Goal: Information Seeking & Learning: Learn about a topic

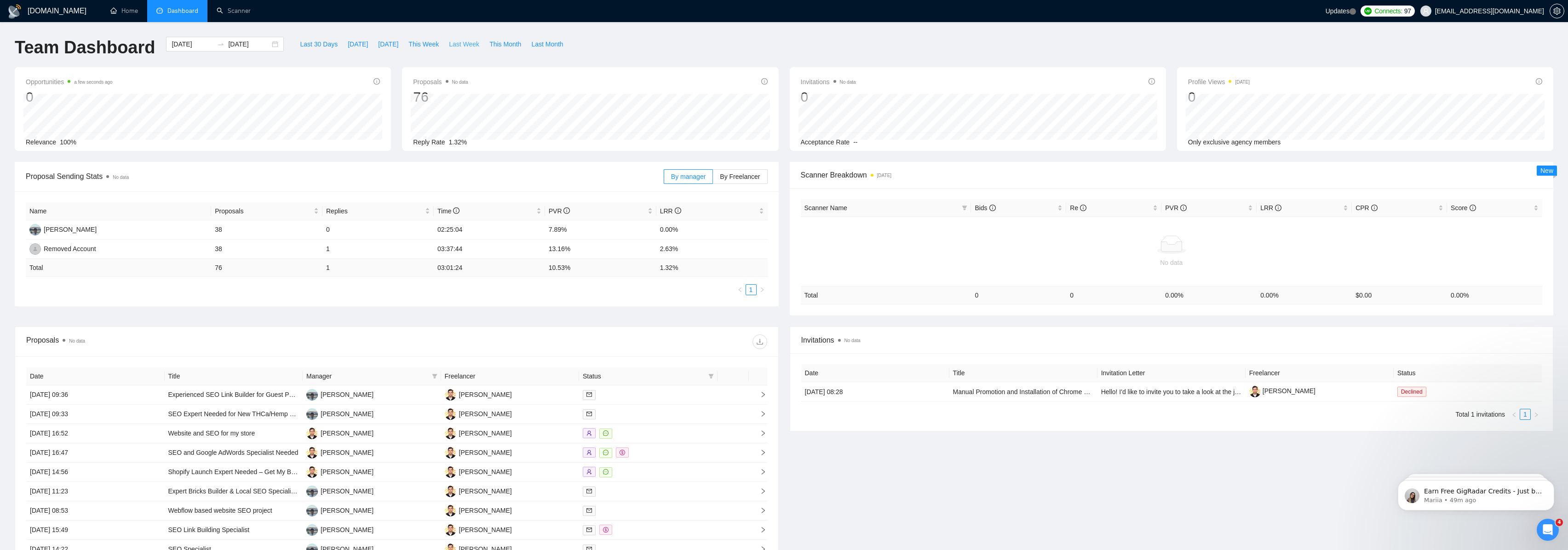
click at [451, 45] on span "Last Week" at bounding box center [464, 44] width 31 height 10
type input "[DATE]"
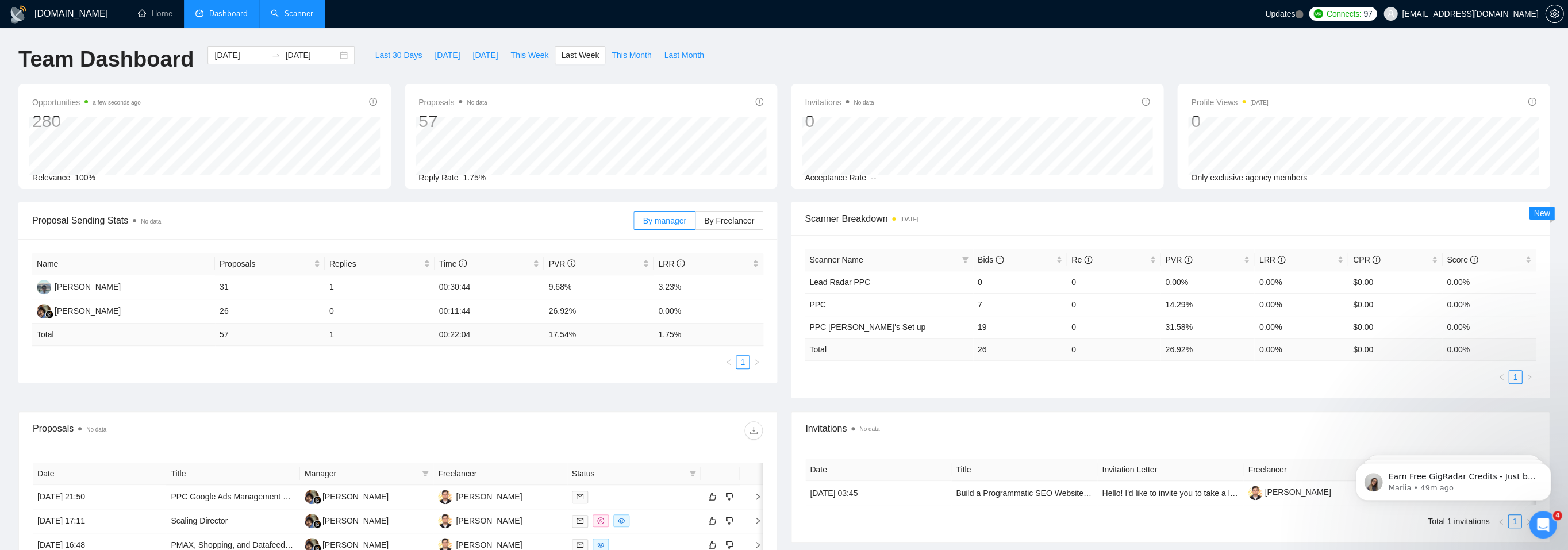
click at [280, 19] on link "Scanner" at bounding box center [292, 14] width 43 height 10
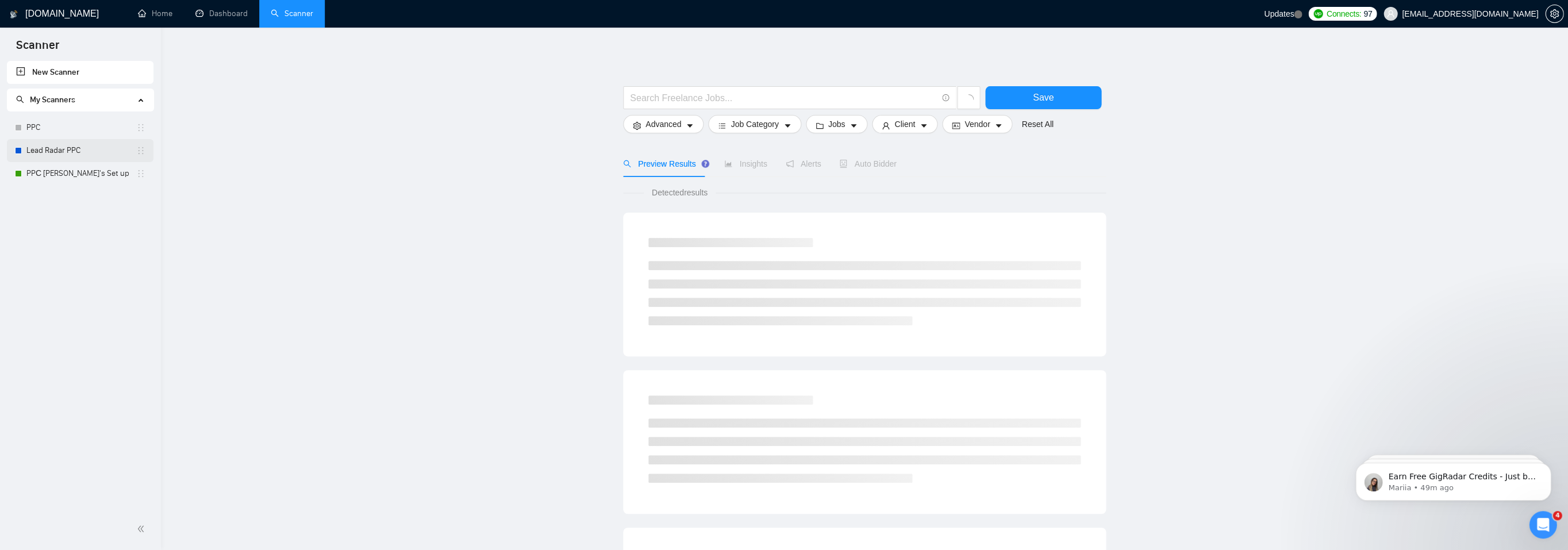
click at [104, 157] on link "Lead Radar PPC" at bounding box center [81, 150] width 109 height 23
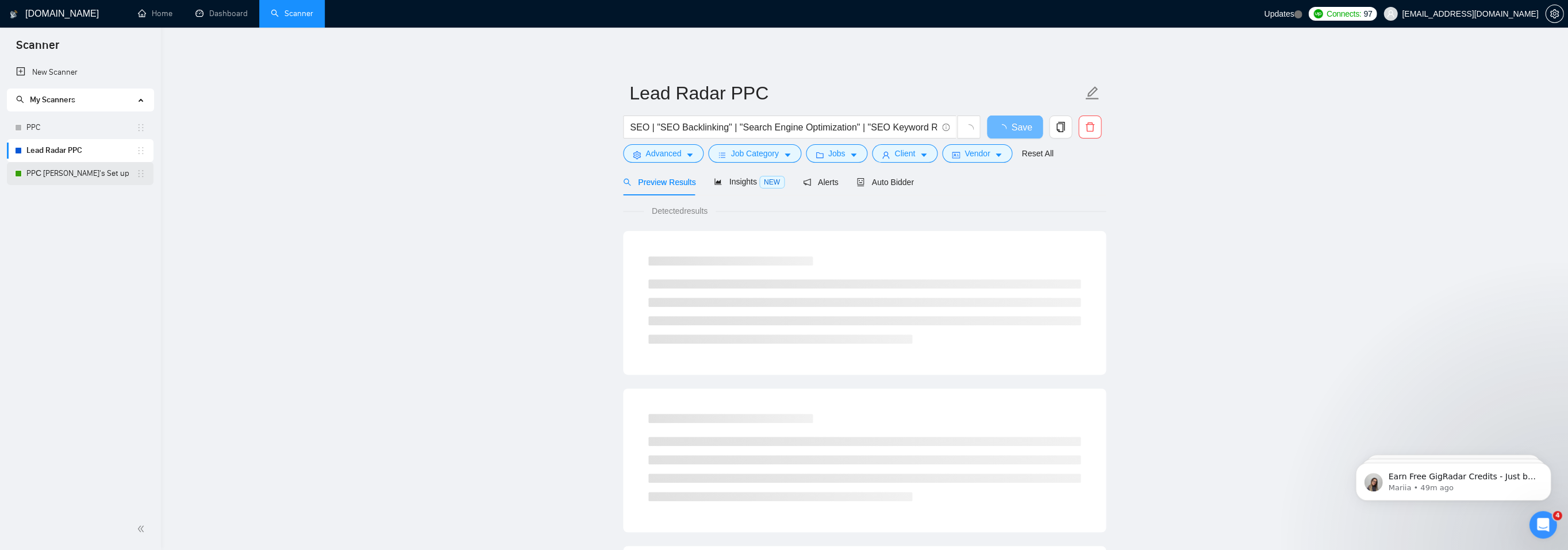
click at [95, 168] on link "PPС [PERSON_NAME]'s Set up" at bounding box center [81, 174] width 109 height 23
click at [878, 171] on div "Auto Bidder" at bounding box center [885, 182] width 57 height 27
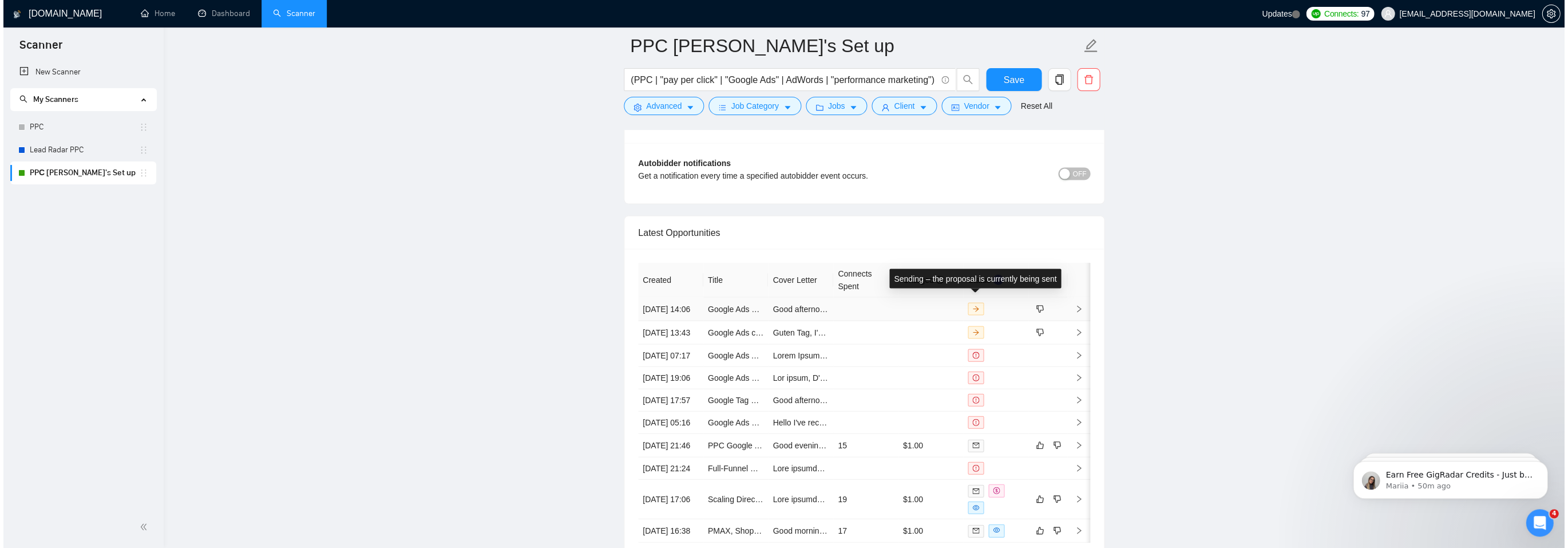
scroll to position [2810, 0]
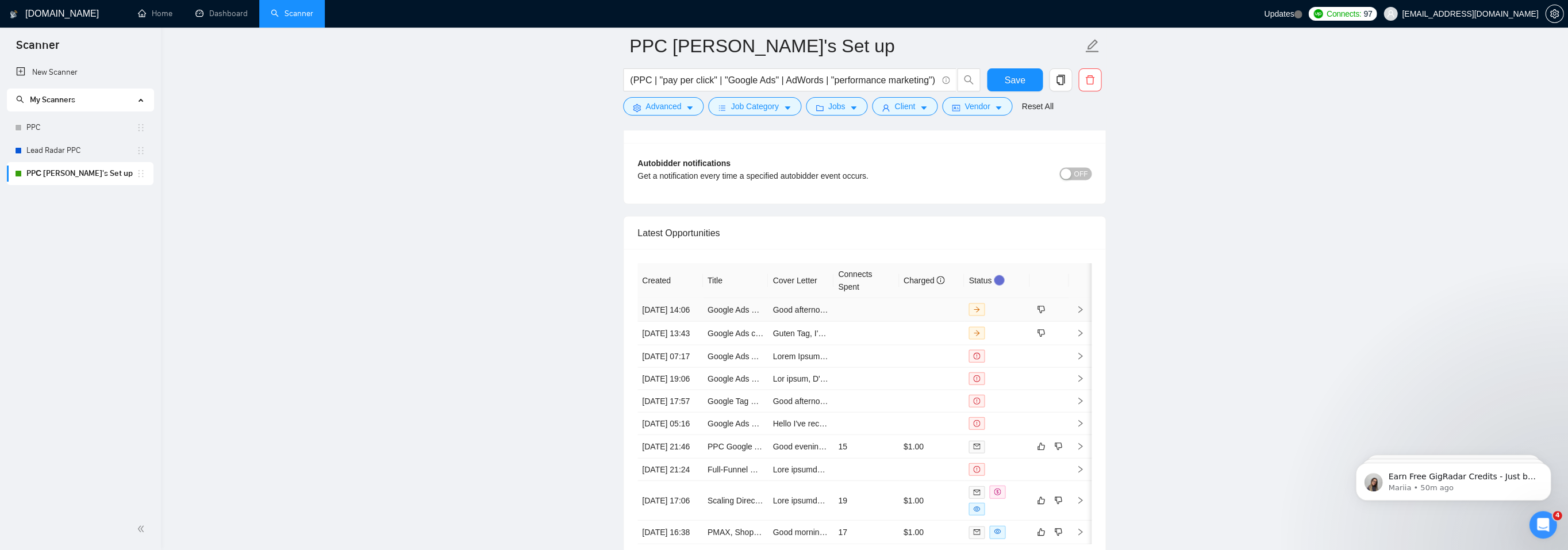
click at [1082, 305] on icon "right" at bounding box center [1080, 309] width 8 height 8
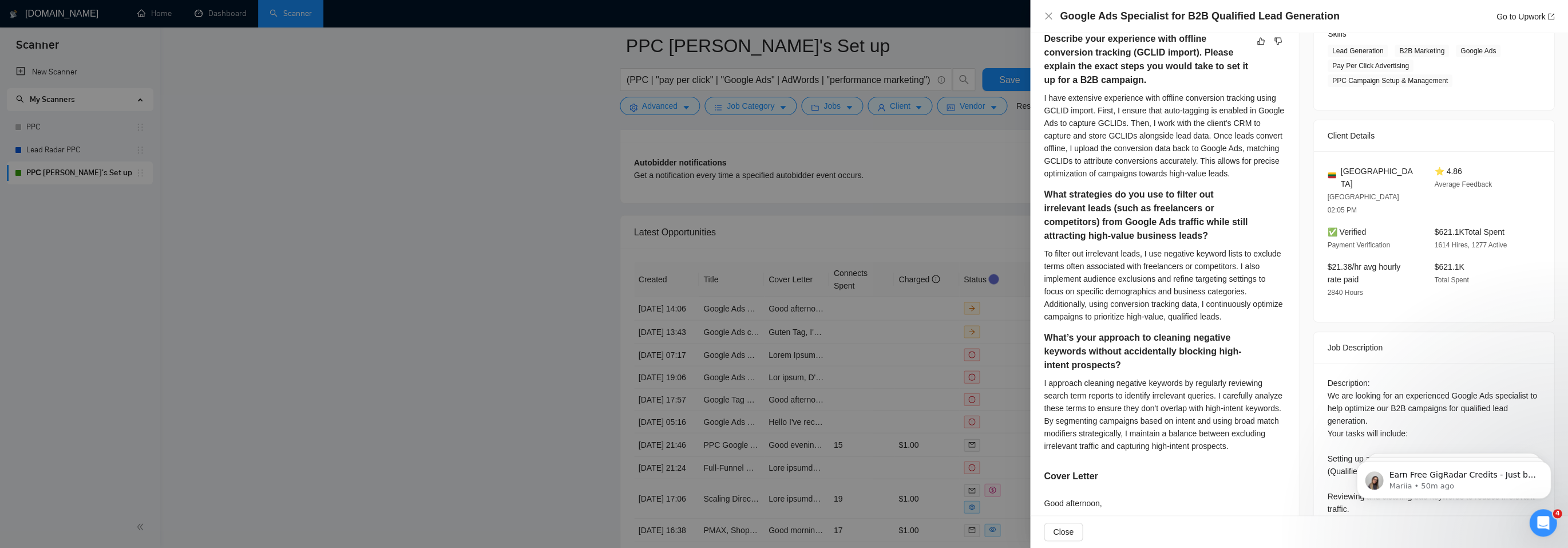
scroll to position [195, 0]
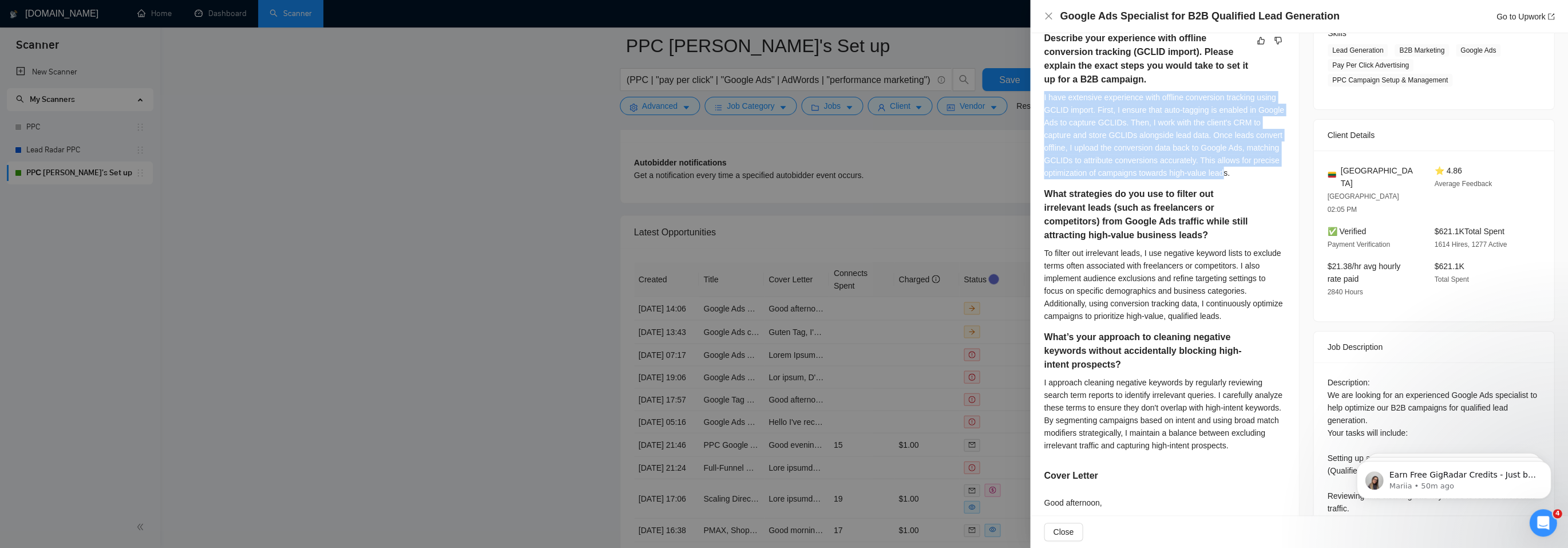
drag, startPoint x: 1042, startPoint y: 77, endPoint x: 1263, endPoint y: 154, distance: 234.0
click at [1263, 154] on div "Describe your experience with offline conversion tracking (GCLID import). Pleas…" at bounding box center [1164, 411] width 269 height 786
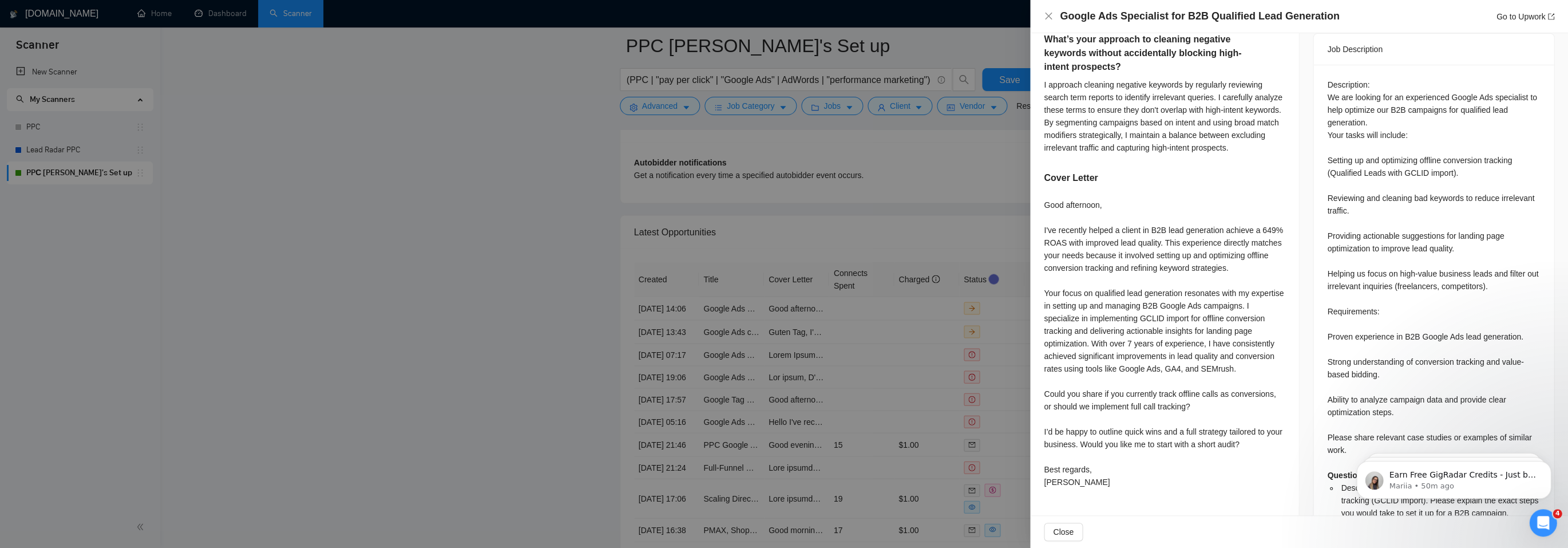
scroll to position [493, 0]
drag, startPoint x: 1194, startPoint y: 390, endPoint x: 1038, endPoint y: 359, distance: 159.1
click at [1038, 359] on div "Describe your experience with offline conversion tracking (GCLID import). Pleas…" at bounding box center [1164, 112] width 269 height 786
click at [1078, 370] on div "Good afternoon, I've recently helped a client in B2B lead generation achieve a …" at bounding box center [1164, 342] width 241 height 289
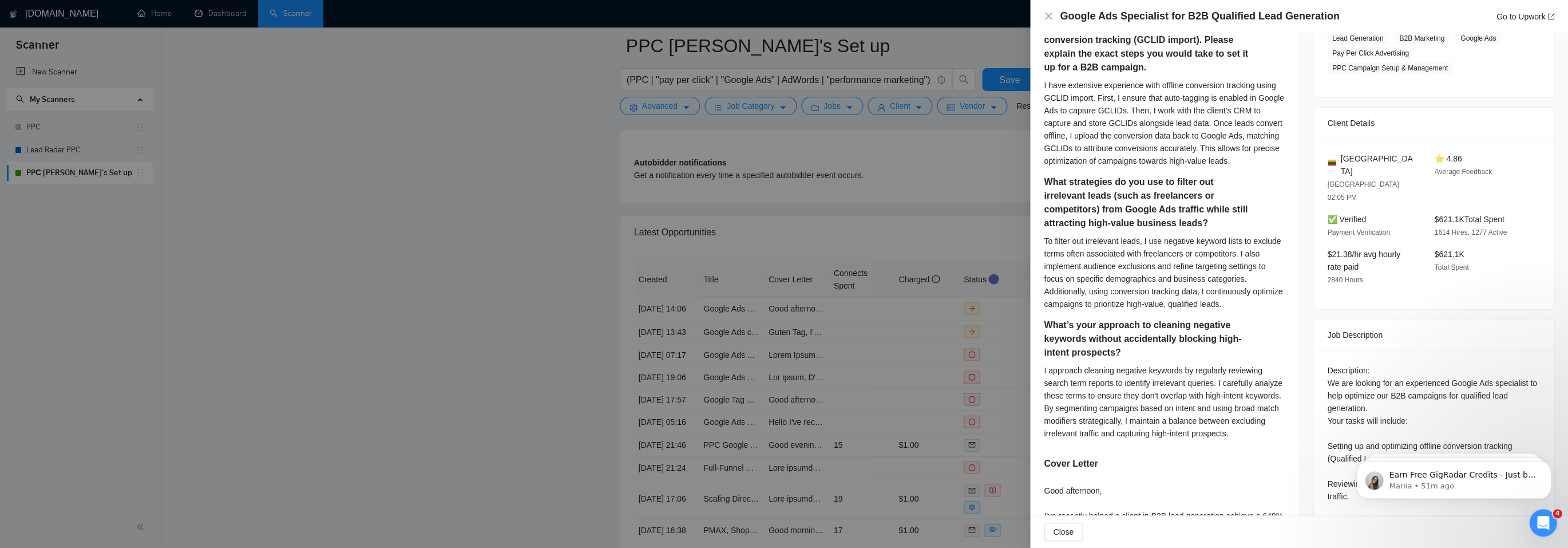
scroll to position [207, 0]
drag, startPoint x: 1429, startPoint y: 188, endPoint x: 1518, endPoint y: 201, distance: 89.9
click at [1518, 212] on div "$621.1K Total Spent 1614 Hires, 1277 Active" at bounding box center [1478, 225] width 98 height 25
drag, startPoint x: 1367, startPoint y: 239, endPoint x: 1317, endPoint y: 220, distance: 53.5
click at [1320, 167] on div "[GEOGRAPHIC_DATA] [GEOGRAPHIC_DATA] 02:05 PM ⭐ 4.86 Average Feedback ✅ Verified…" at bounding box center [1433, 223] width 240 height 170
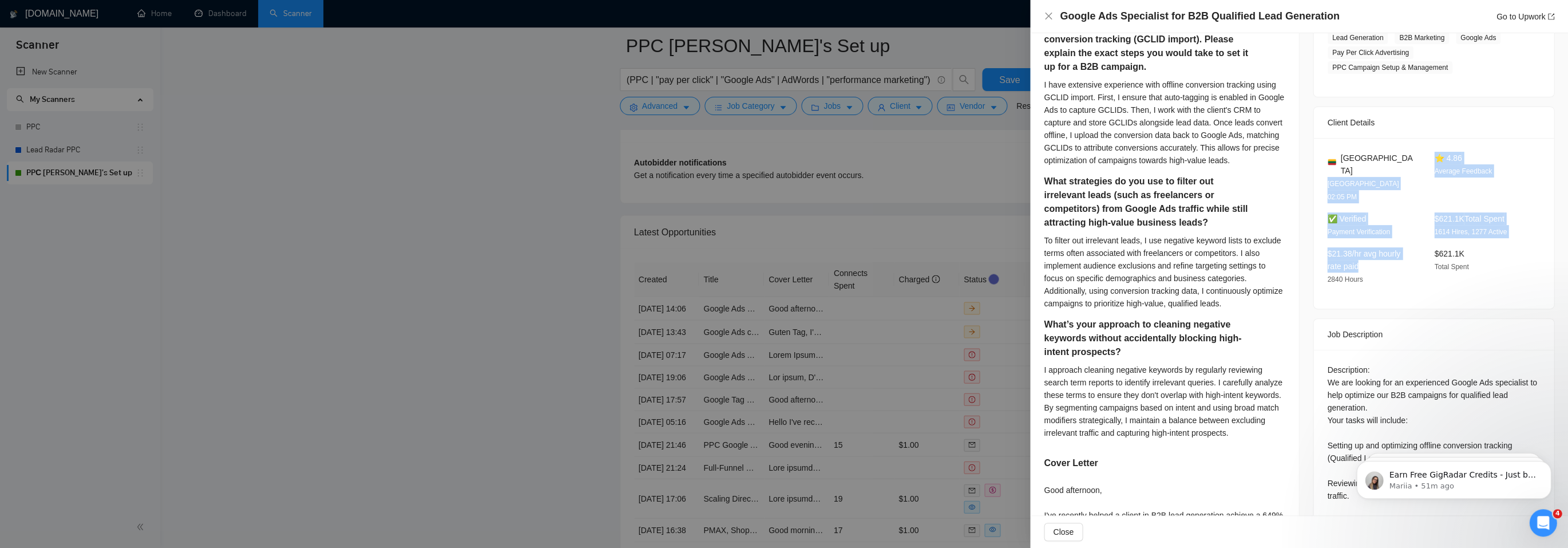
click at [1323, 247] on div "$21.38/hr avg hourly rate paid 2840 Hours" at bounding box center [1371, 266] width 98 height 38
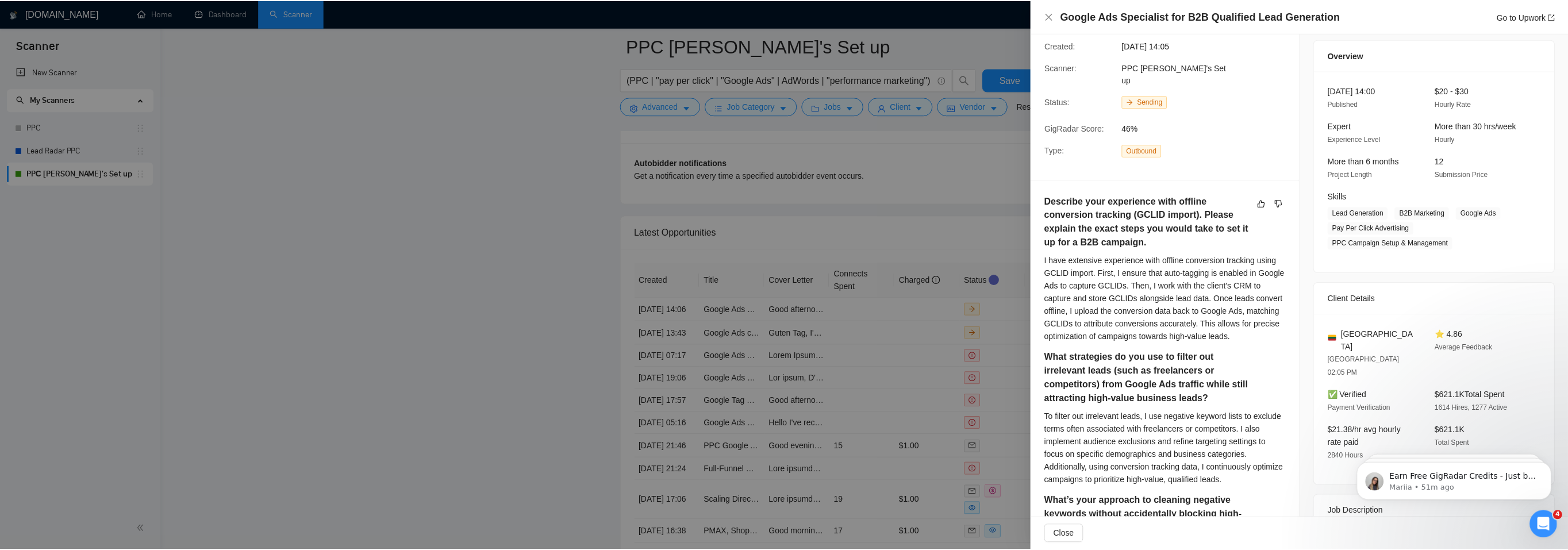
scroll to position [0, 0]
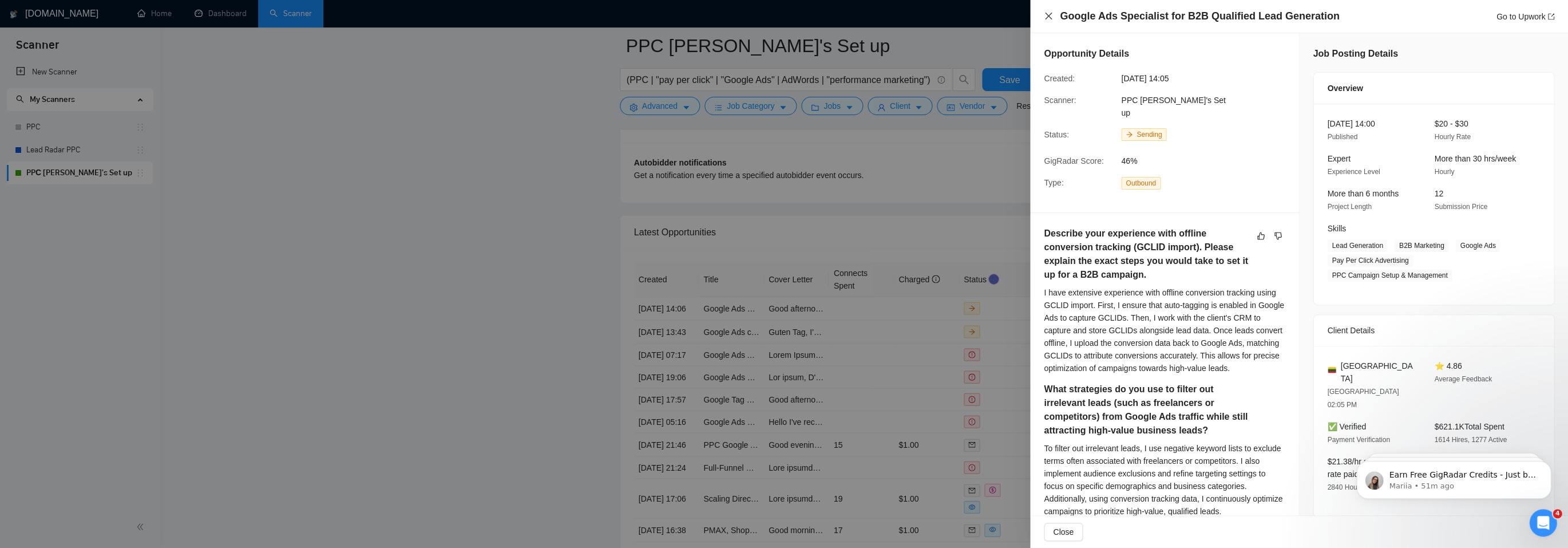
click at [1043, 12] on icon "close" at bounding box center [1047, 16] width 9 height 9
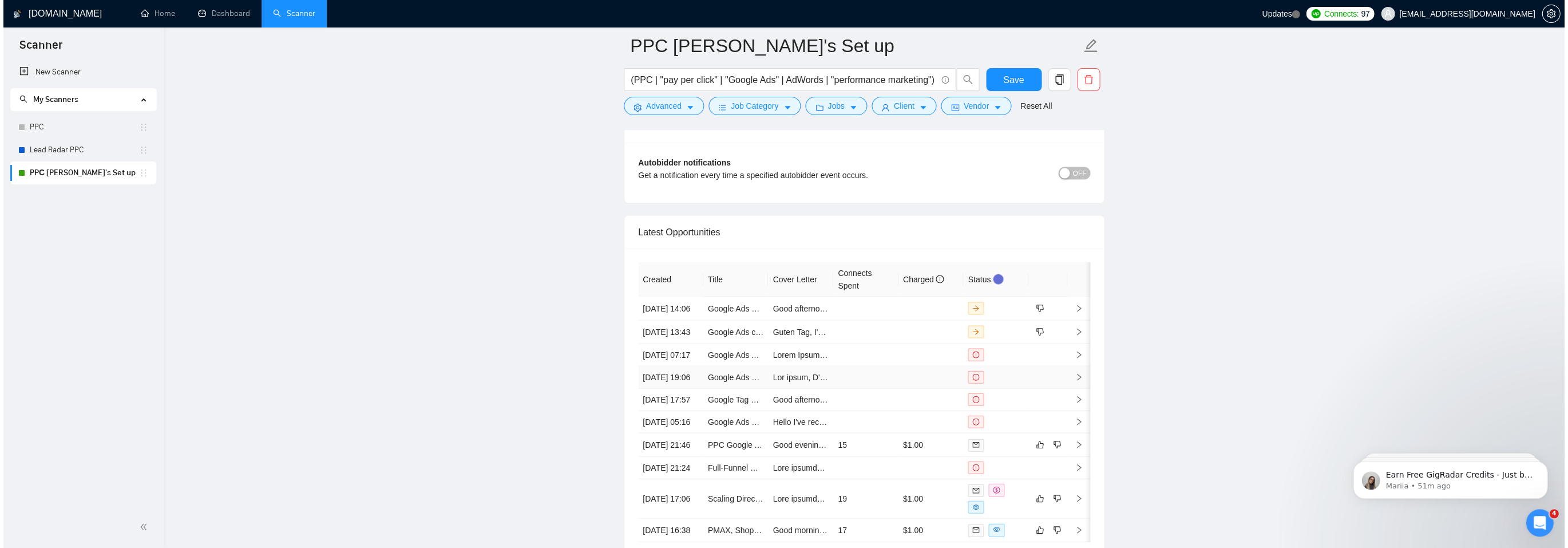
scroll to position [2862, 0]
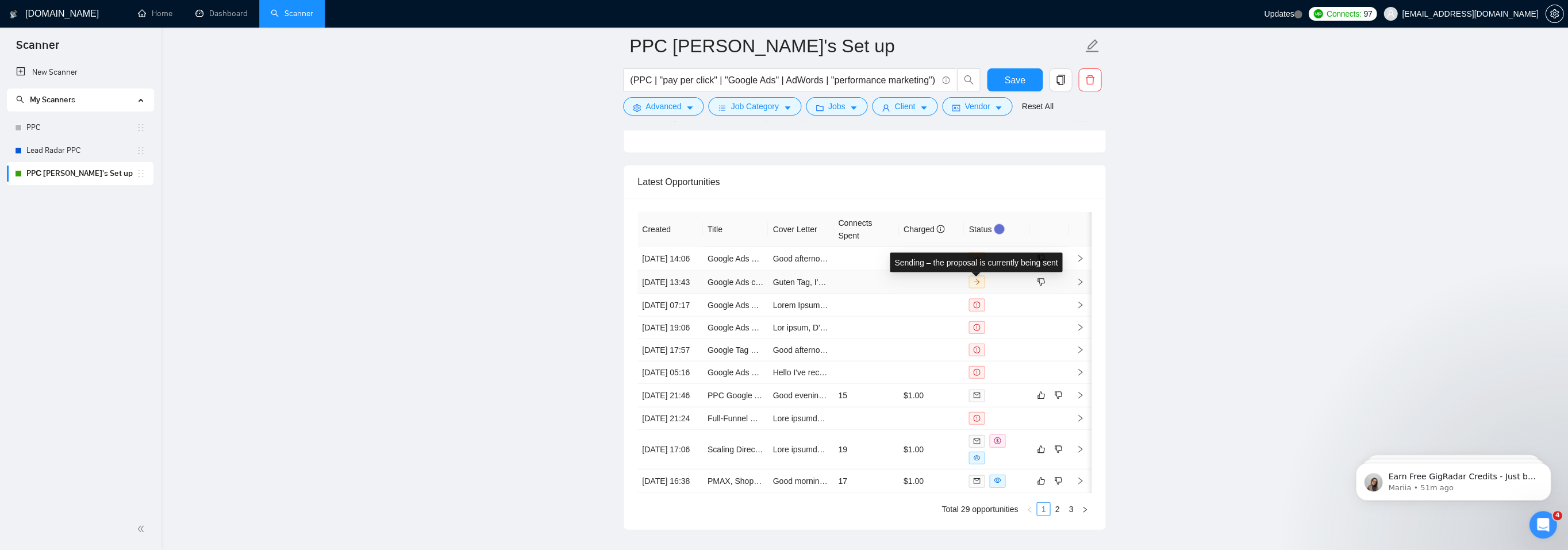
click at [973, 279] on icon "arrow-right" at bounding box center [976, 281] width 7 height 7
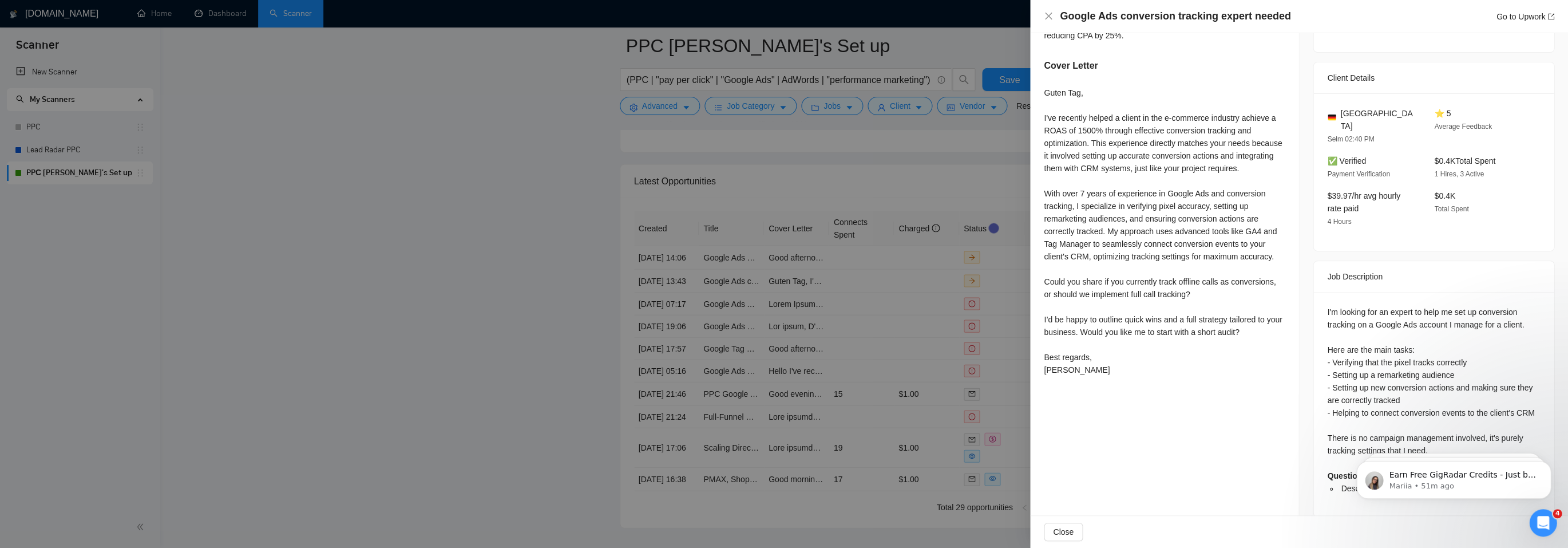
scroll to position [274, 0]
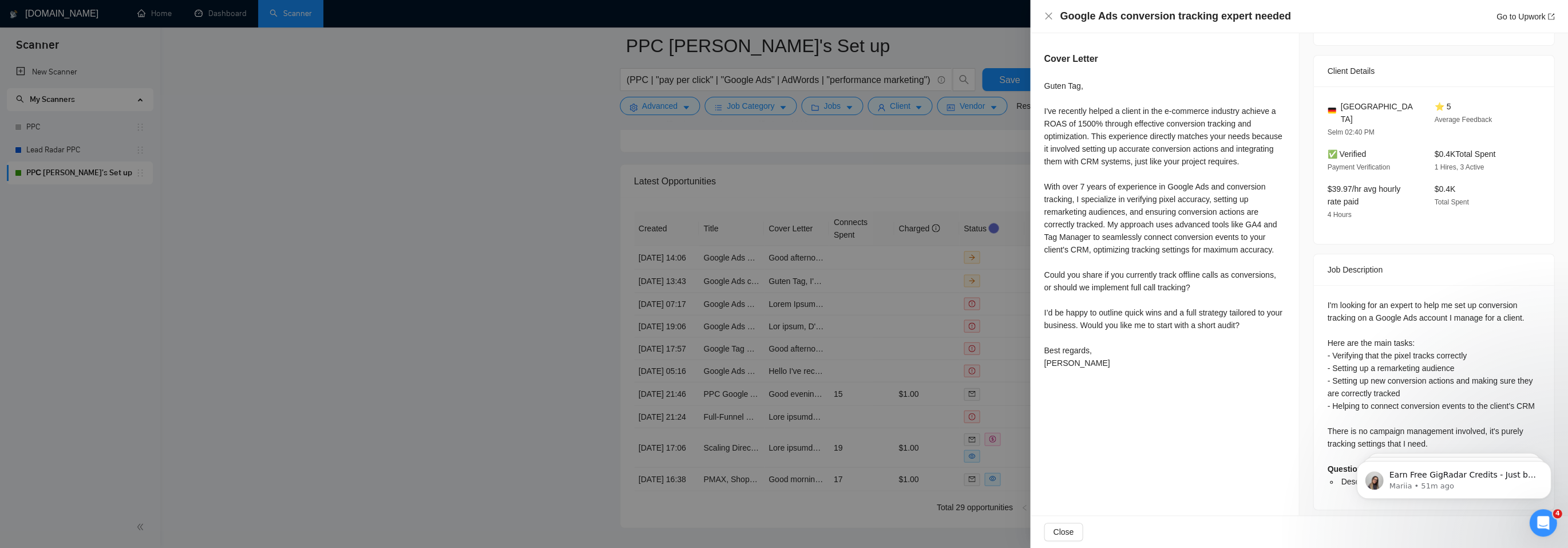
click at [996, 324] on div at bounding box center [784, 274] width 1568 height 548
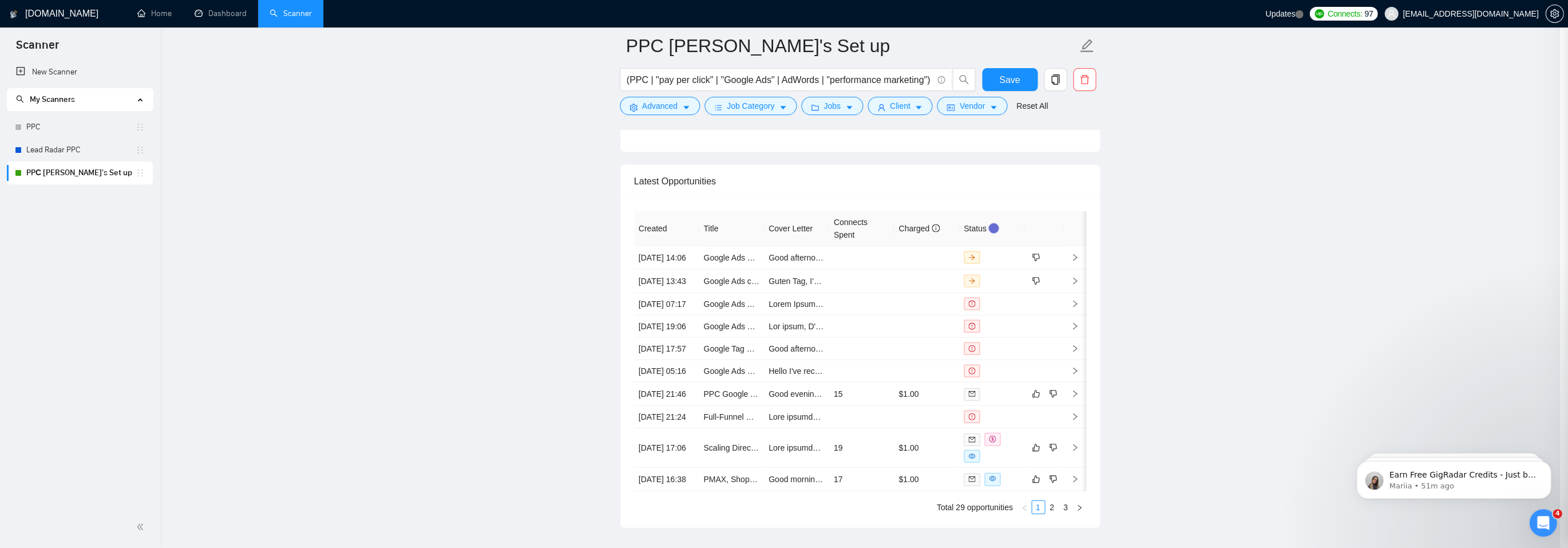
scroll to position [2877, 0]
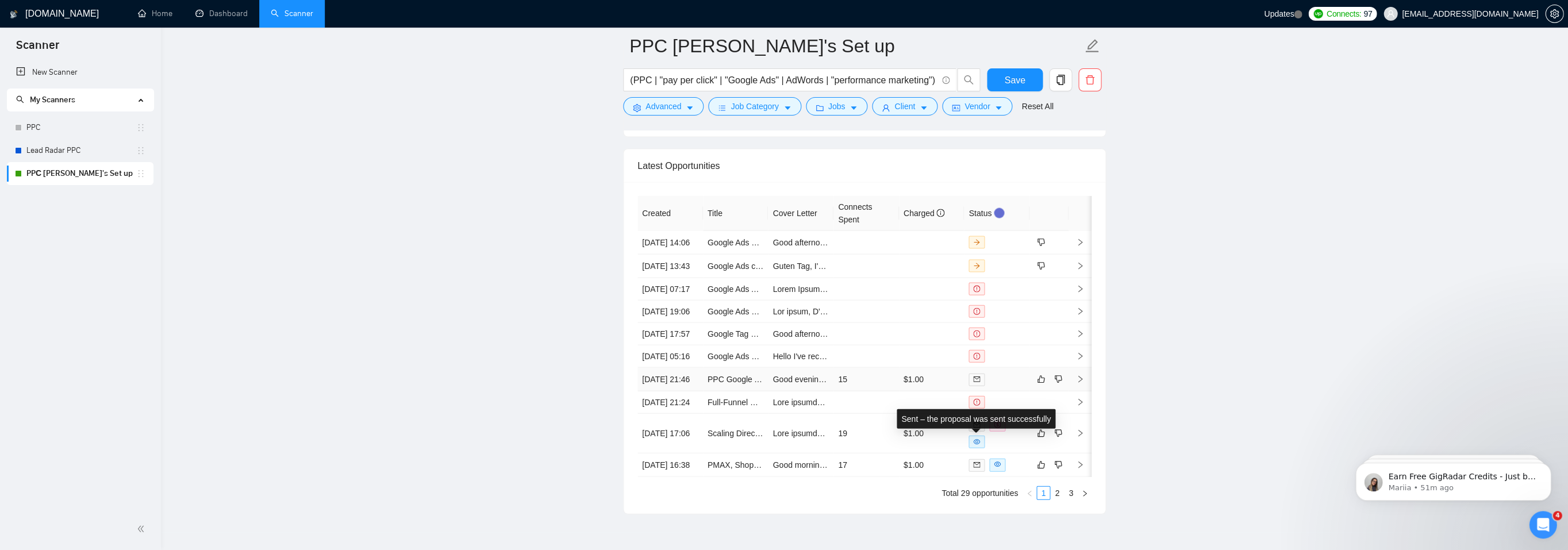
click at [970, 385] on span at bounding box center [977, 379] width 16 height 13
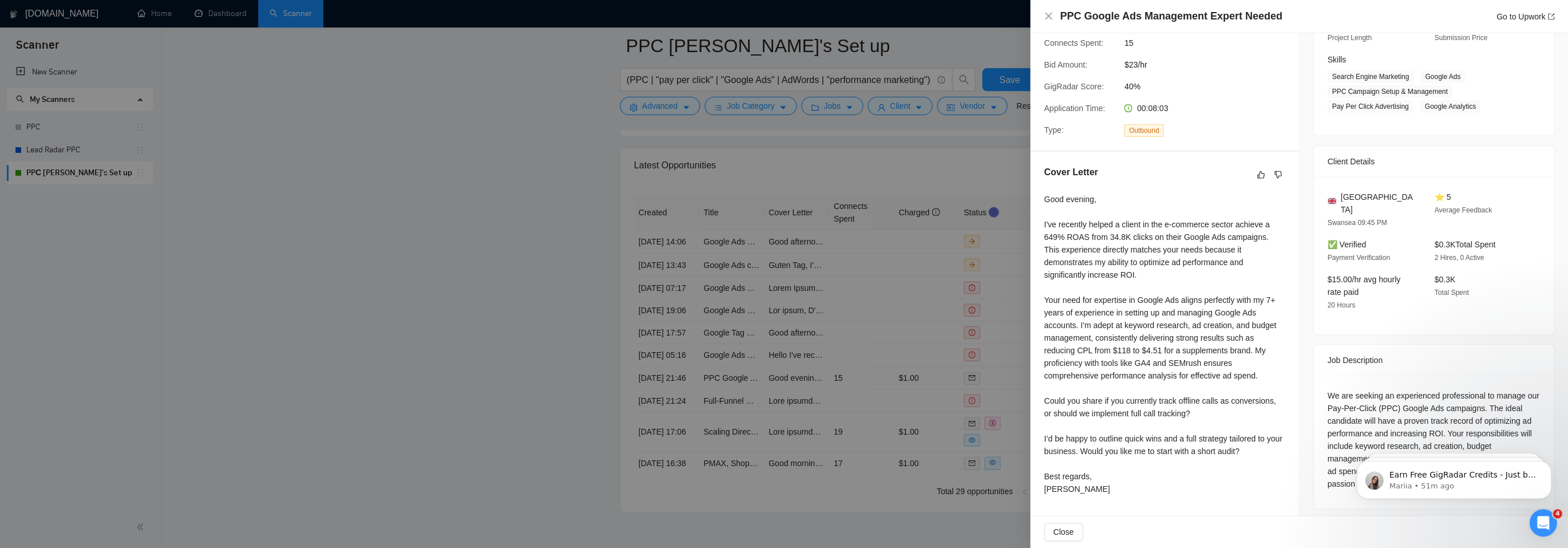
click at [967, 262] on div at bounding box center [784, 274] width 1568 height 548
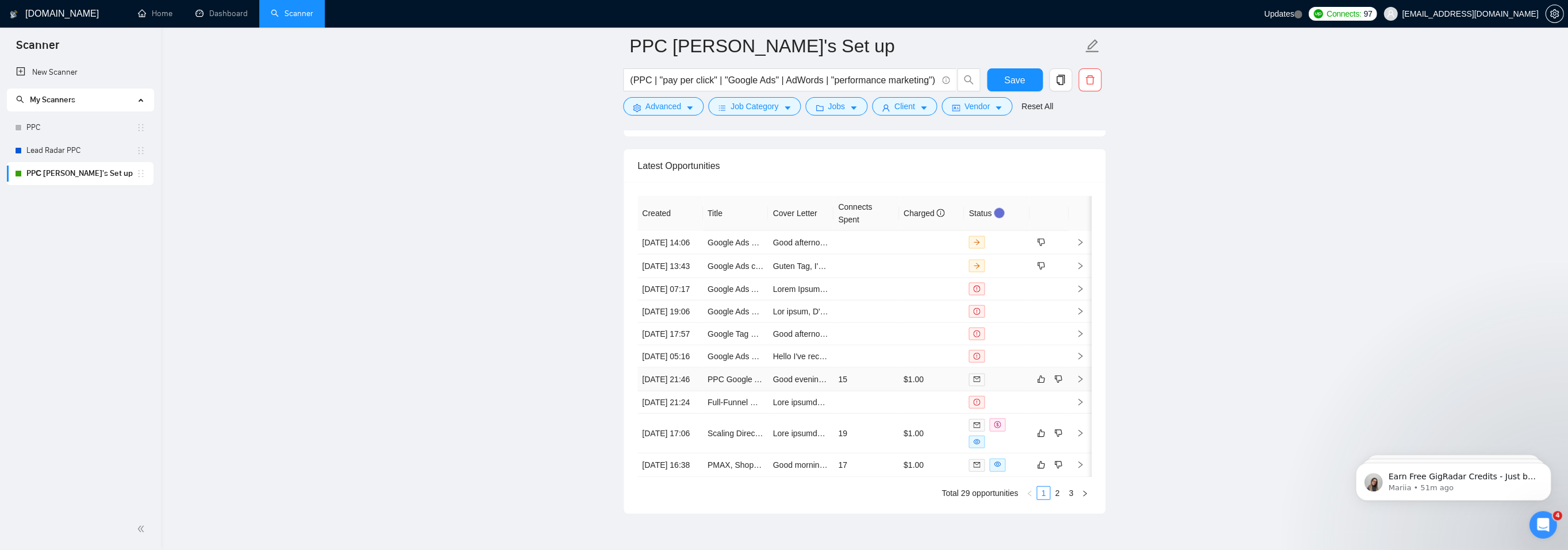
click at [1080, 383] on icon "right" at bounding box center [1080, 378] width 8 height 8
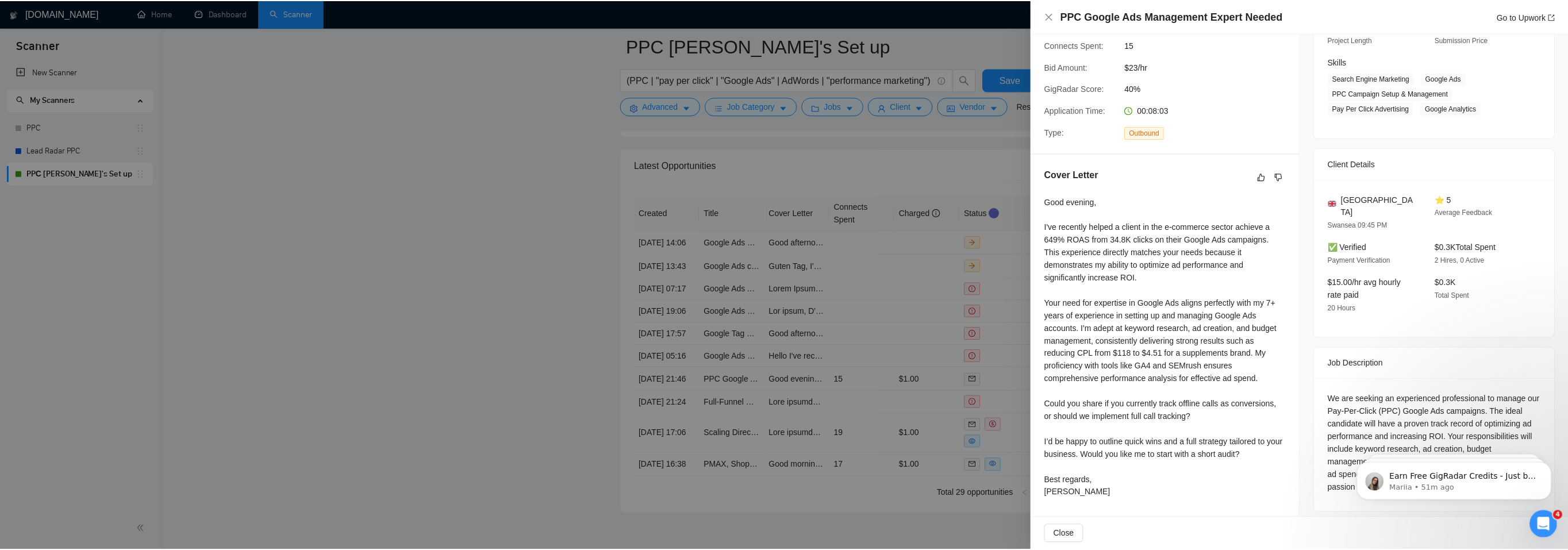
scroll to position [169, 0]
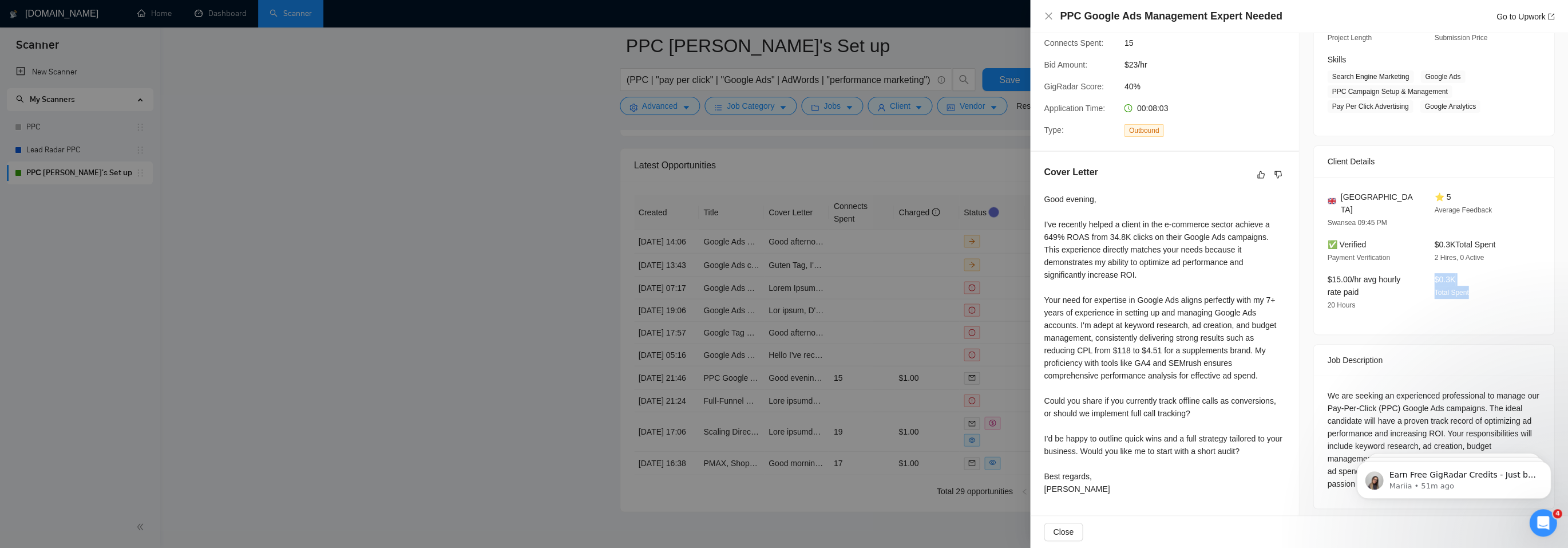
drag, startPoint x: 1473, startPoint y: 273, endPoint x: 1432, endPoint y: 260, distance: 43.0
click at [1432, 273] on div "$0.3K Total Spent" at bounding box center [1478, 291] width 98 height 38
click at [1192, 306] on div "Good evening, I've recently helped a client in the e-commerce sector achieve a …" at bounding box center [1164, 344] width 241 height 302
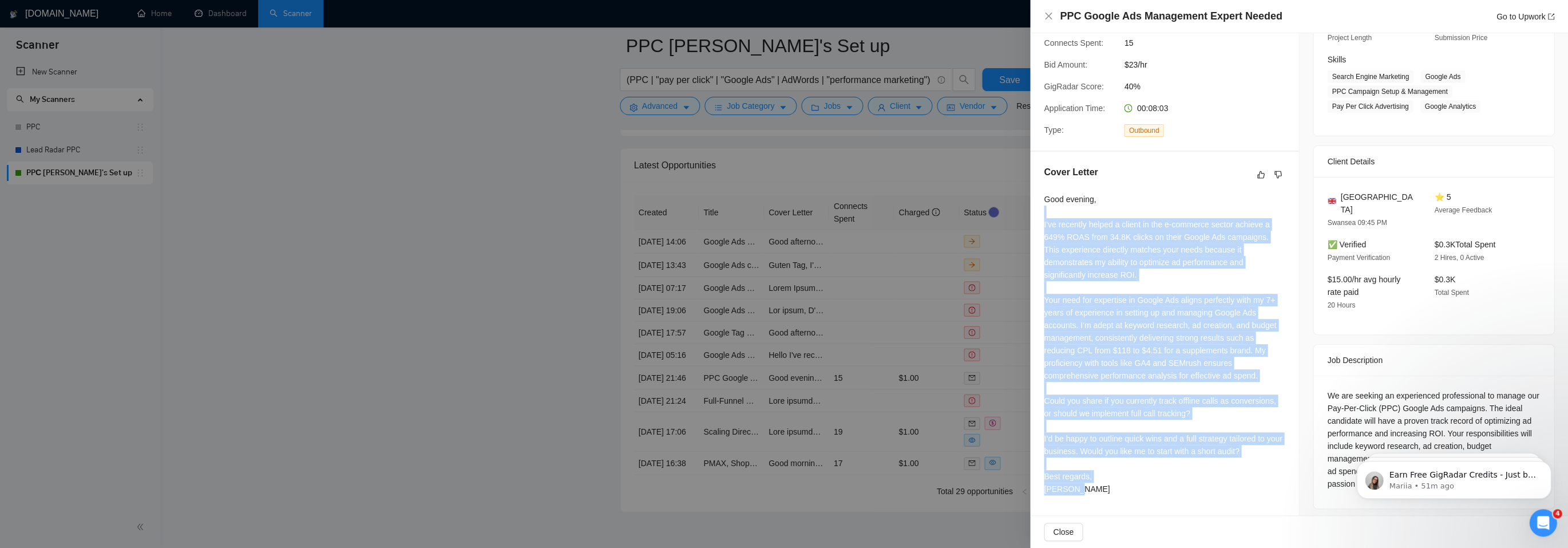
drag, startPoint x: 1038, startPoint y: 212, endPoint x: 1063, endPoint y: 490, distance: 279.1
click at [1063, 490] on div "Cover Letter Good evening, I've recently helped a client in the e-commerce sect…" at bounding box center [1164, 333] width 269 height 362
click at [1106, 306] on div "Good evening, I've recently helped a client in the e-commerce sector achieve a …" at bounding box center [1164, 344] width 241 height 302
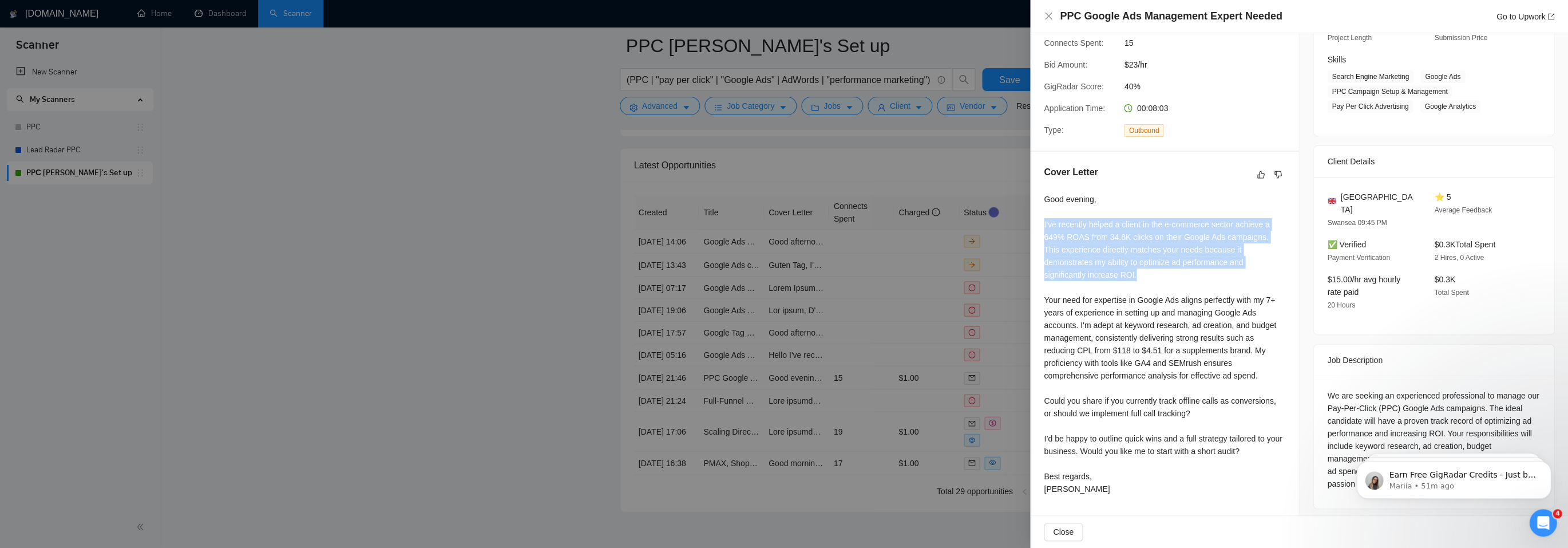
drag, startPoint x: 1041, startPoint y: 219, endPoint x: 1170, endPoint y: 271, distance: 139.1
click at [1170, 271] on div "Cover Letter Good evening, I've recently helped a client in the e-commerce sect…" at bounding box center [1164, 333] width 269 height 362
click at [1100, 246] on div "Good evening, I've recently helped a client in the e-commerce sector achieve a …" at bounding box center [1164, 344] width 241 height 302
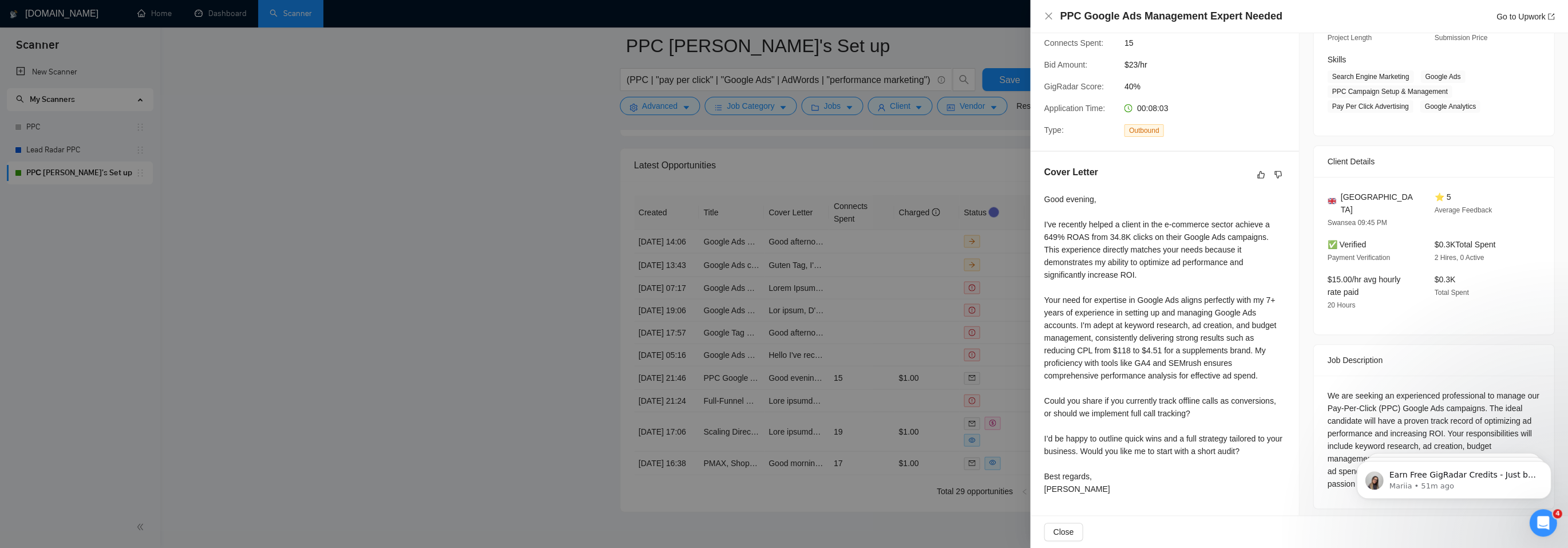
click at [1013, 370] on div at bounding box center [784, 274] width 1568 height 548
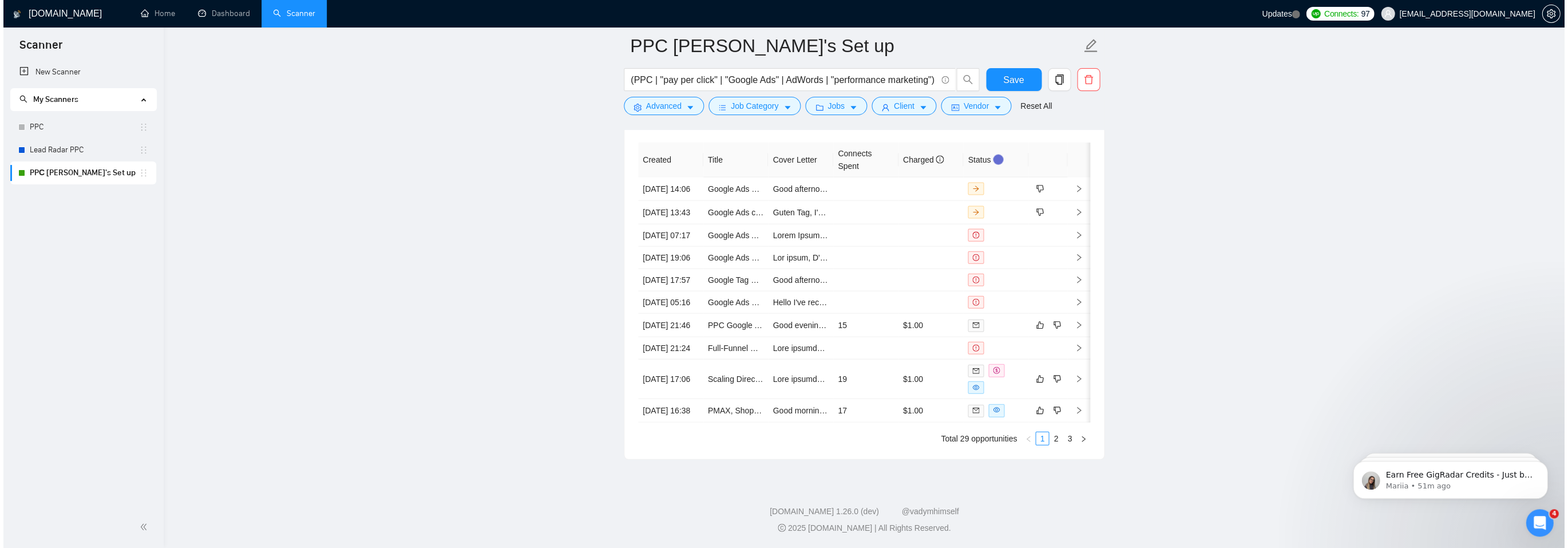
scroll to position [2973, 0]
click at [1076, 383] on icon "right" at bounding box center [1076, 379] width 4 height 7
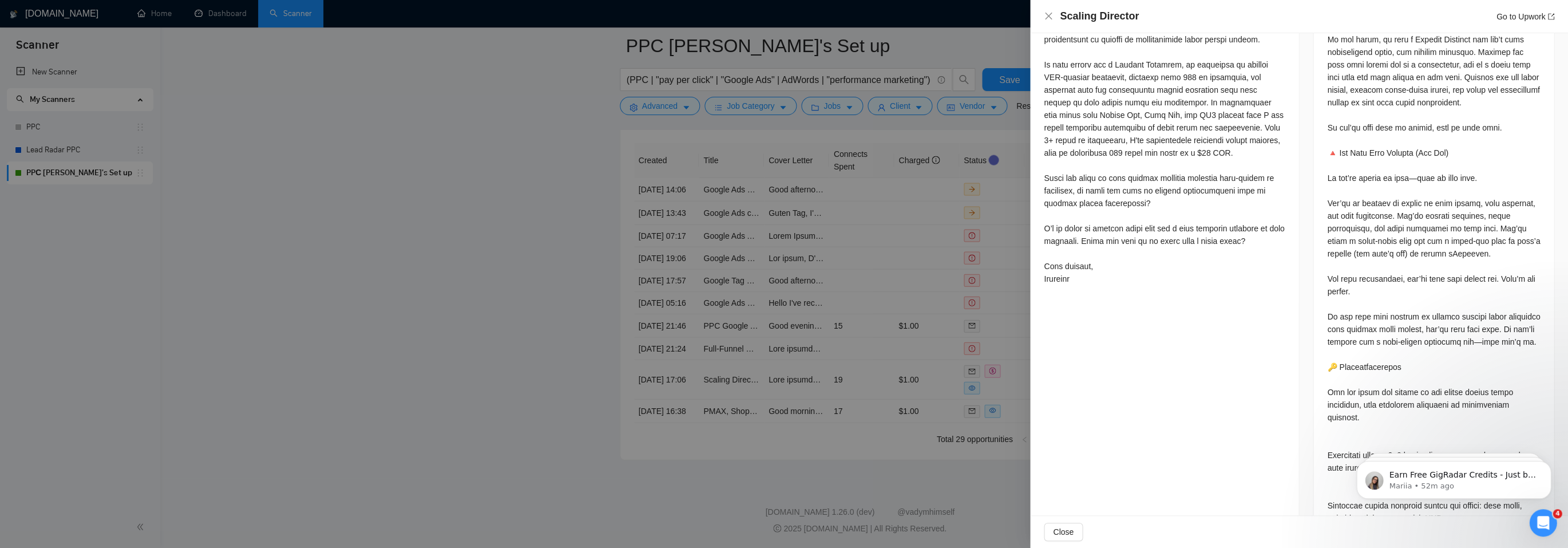
scroll to position [865, 0]
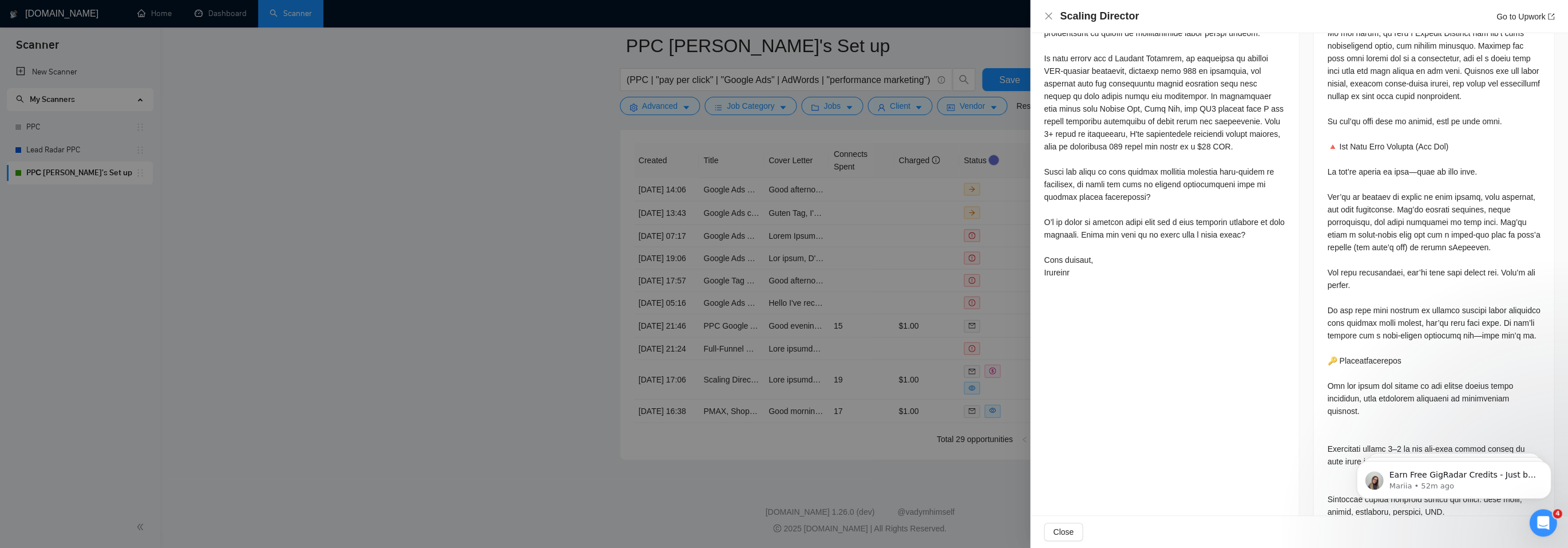
click at [890, 348] on div at bounding box center [784, 274] width 1568 height 548
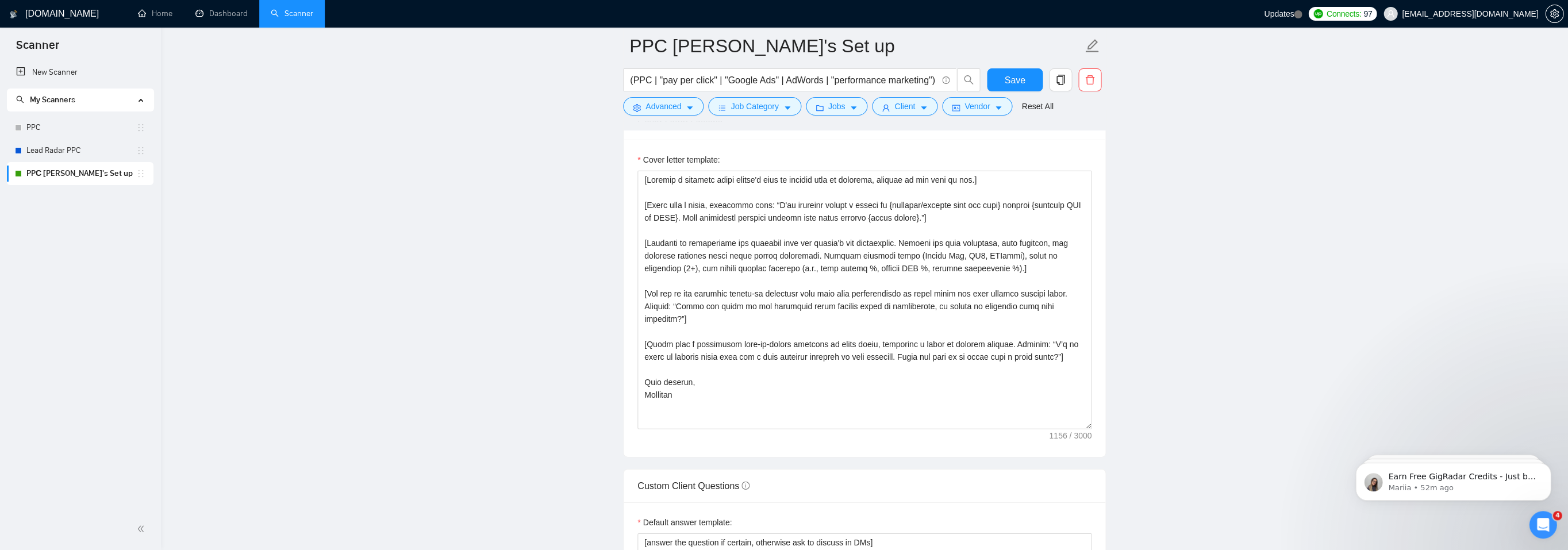
scroll to position [1227, 0]
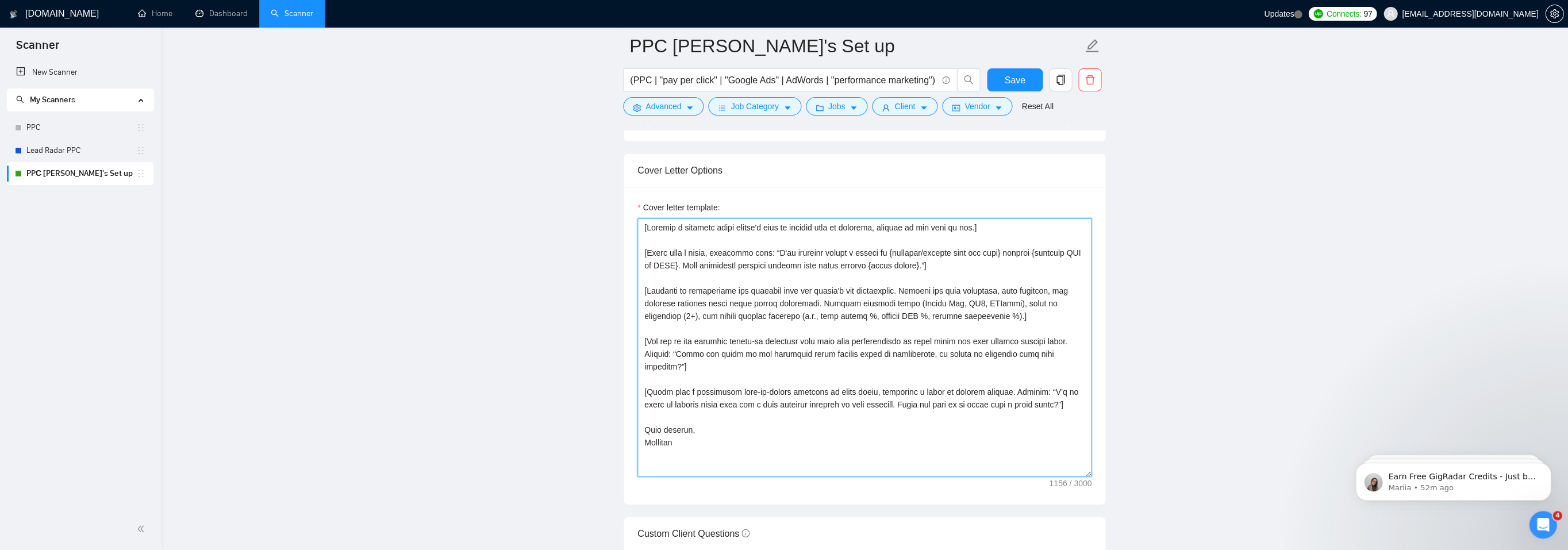
click at [764, 305] on textarea "Cover letter template:" at bounding box center [864, 347] width 454 height 259
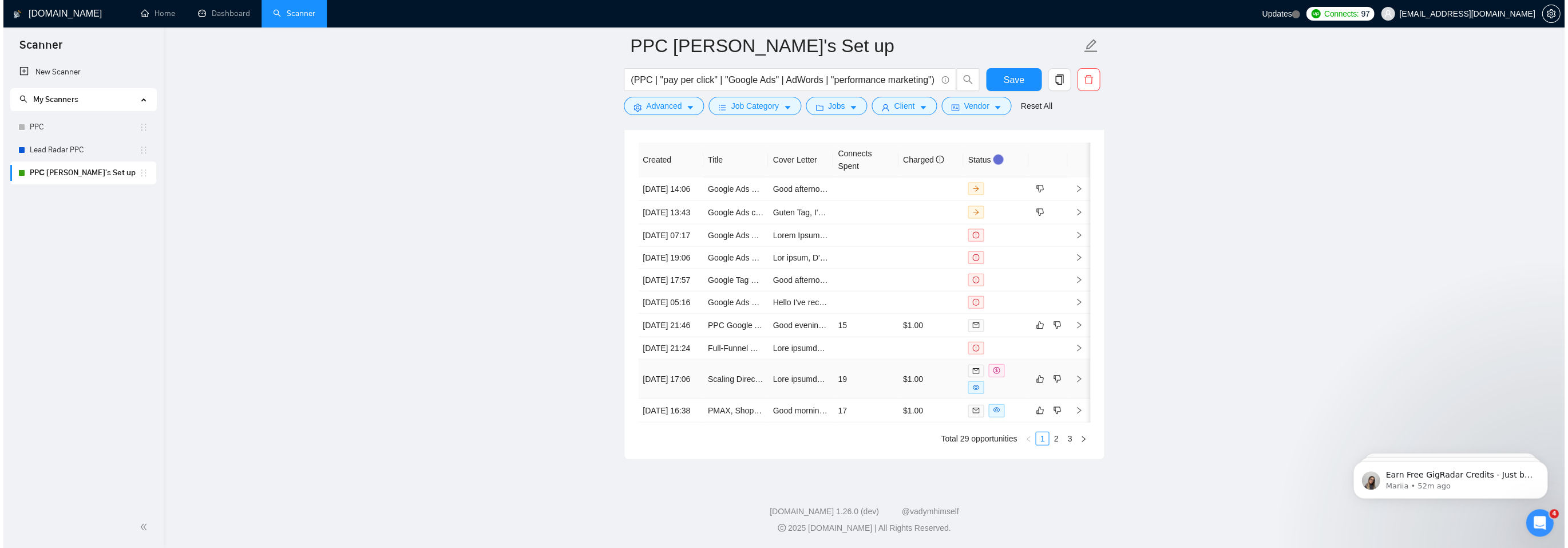
scroll to position [2979, 0]
click at [1076, 415] on icon "right" at bounding box center [1076, 410] width 8 height 8
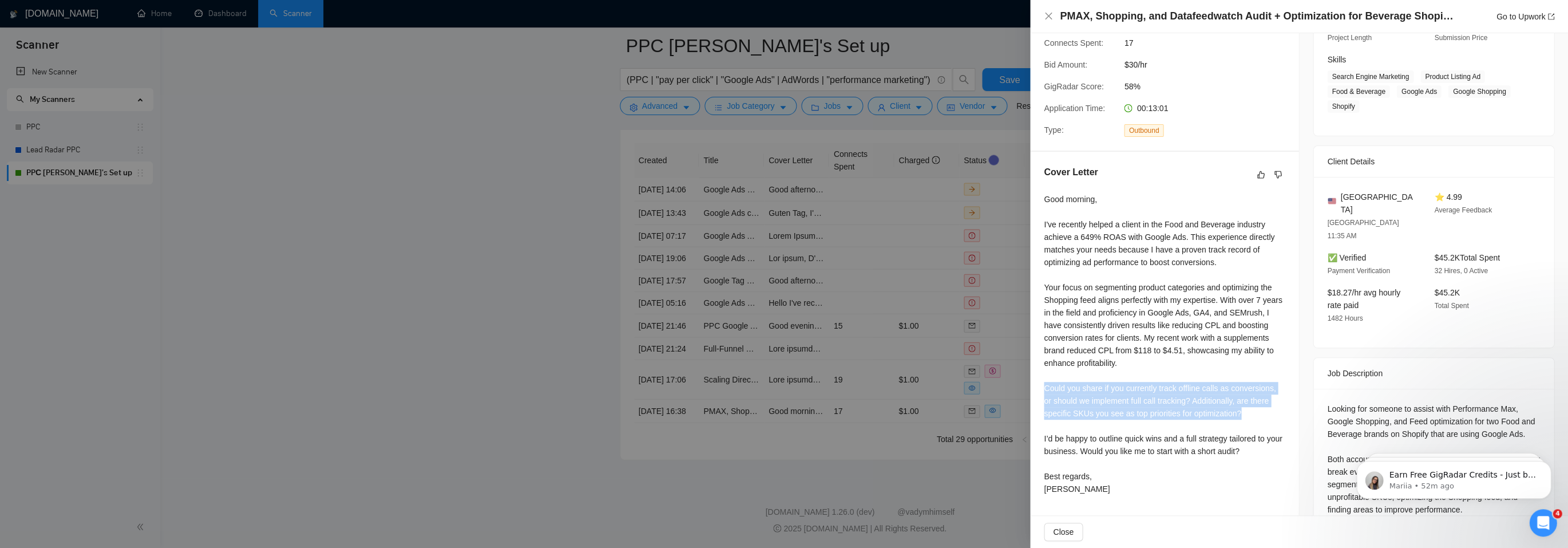
drag, startPoint x: 1258, startPoint y: 410, endPoint x: 1033, endPoint y: 382, distance: 226.7
click at [1033, 382] on div "Cover Letter Good morning, I've recently helped a client in the Food and Bevera…" at bounding box center [1164, 333] width 269 height 362
click at [1048, 379] on div "Good morning, I've recently helped a client in the Food and Beverage industry a…" at bounding box center [1164, 344] width 241 height 302
drag, startPoint x: 1048, startPoint y: 380, endPoint x: 1267, endPoint y: 446, distance: 228.7
click at [1267, 446] on div "Good morning, I've recently helped a client in the Food and Beverage industry a…" at bounding box center [1164, 344] width 241 height 302
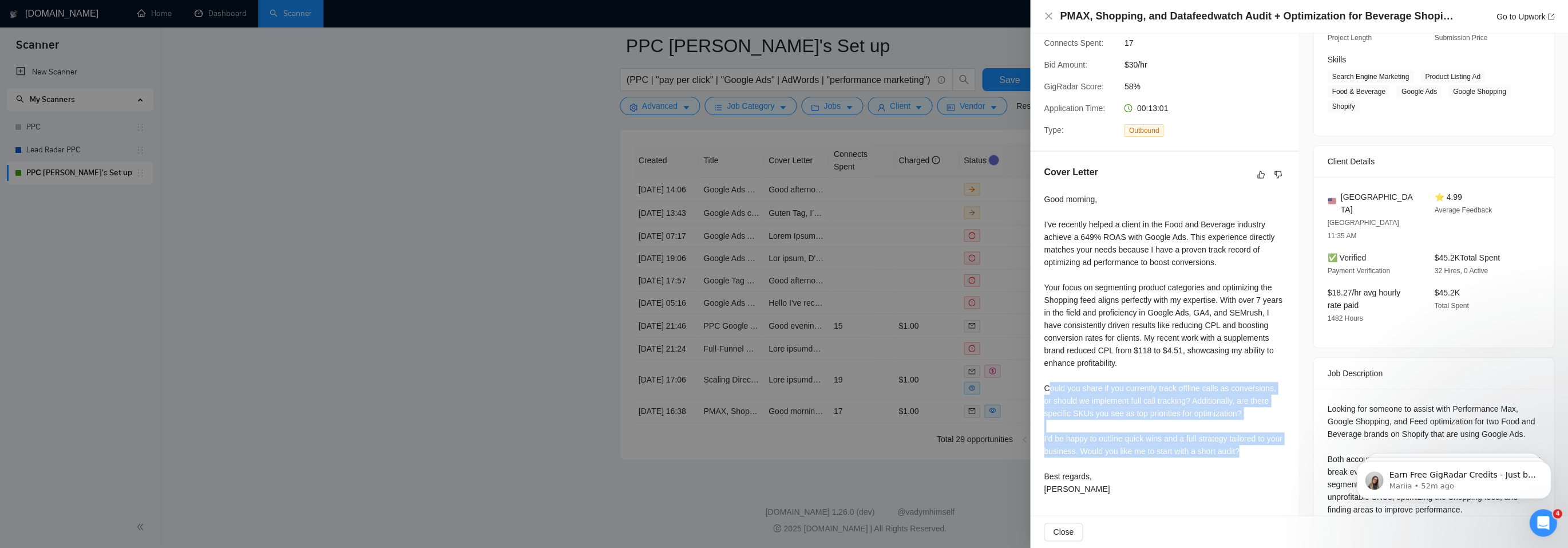
click at [1267, 446] on div "Good morning, I've recently helped a client in the Food and Beverage industry a…" at bounding box center [1164, 344] width 241 height 302
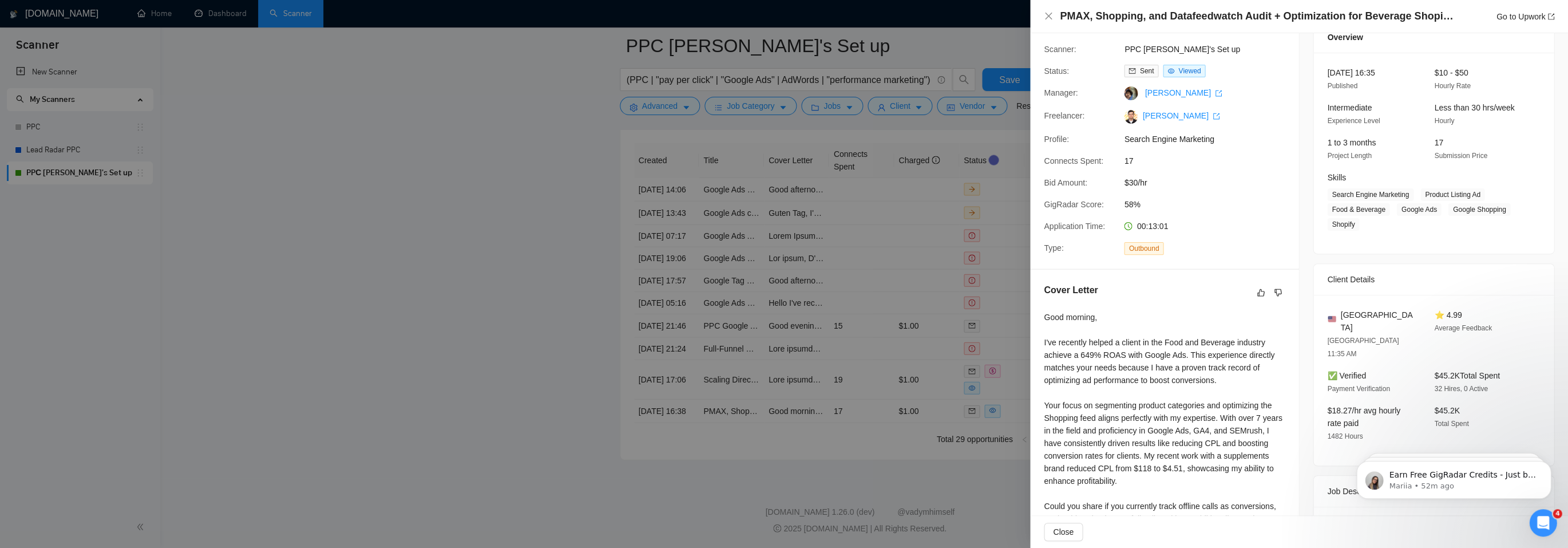
scroll to position [0, 0]
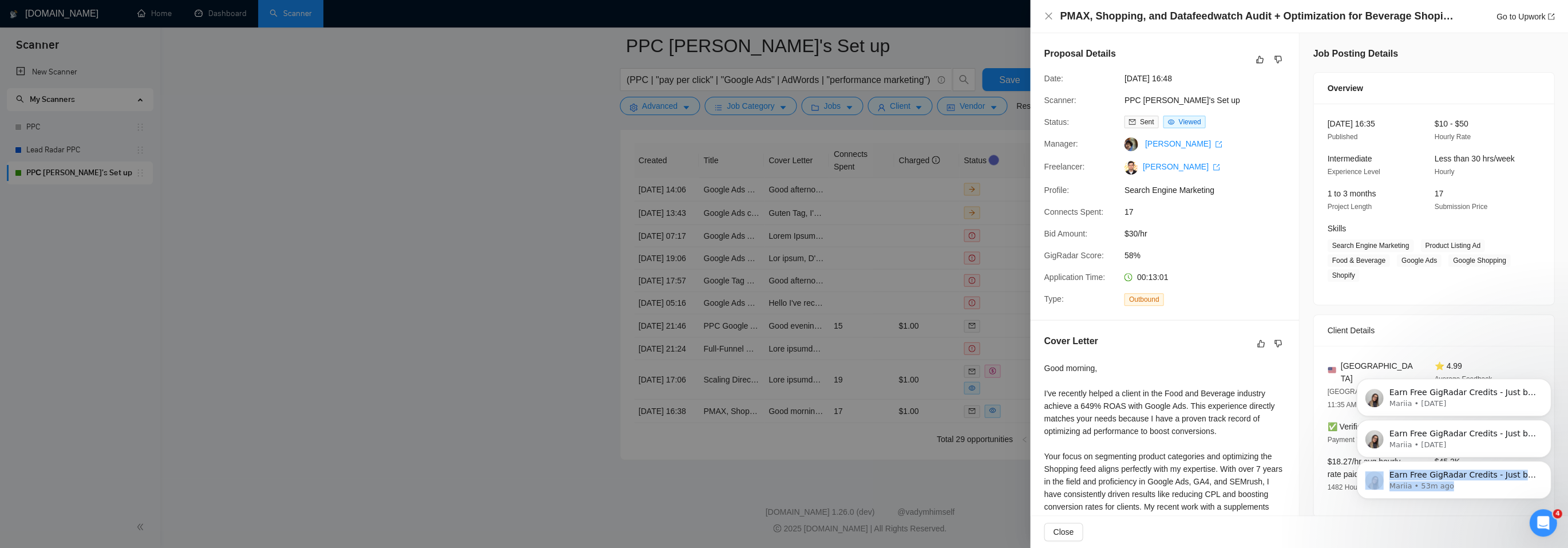
drag, startPoint x: 1515, startPoint y: 484, endPoint x: 1554, endPoint y: 479, distance: 39.3
click at [1554, 479] on div "Earn Free GigRadar Credits - Just by Sharing Your Story! 💬 Want more credits fo…" at bounding box center [1453, 426] width 210 height 143
click at [1549, 466] on icon "Dismiss notification" at bounding box center [1548, 463] width 6 height 6
click at [1548, 462] on icon "Dismiss notification" at bounding box center [1548, 463] width 6 height 6
click at [1548, 460] on button "Dismiss notification" at bounding box center [1547, 463] width 15 height 15
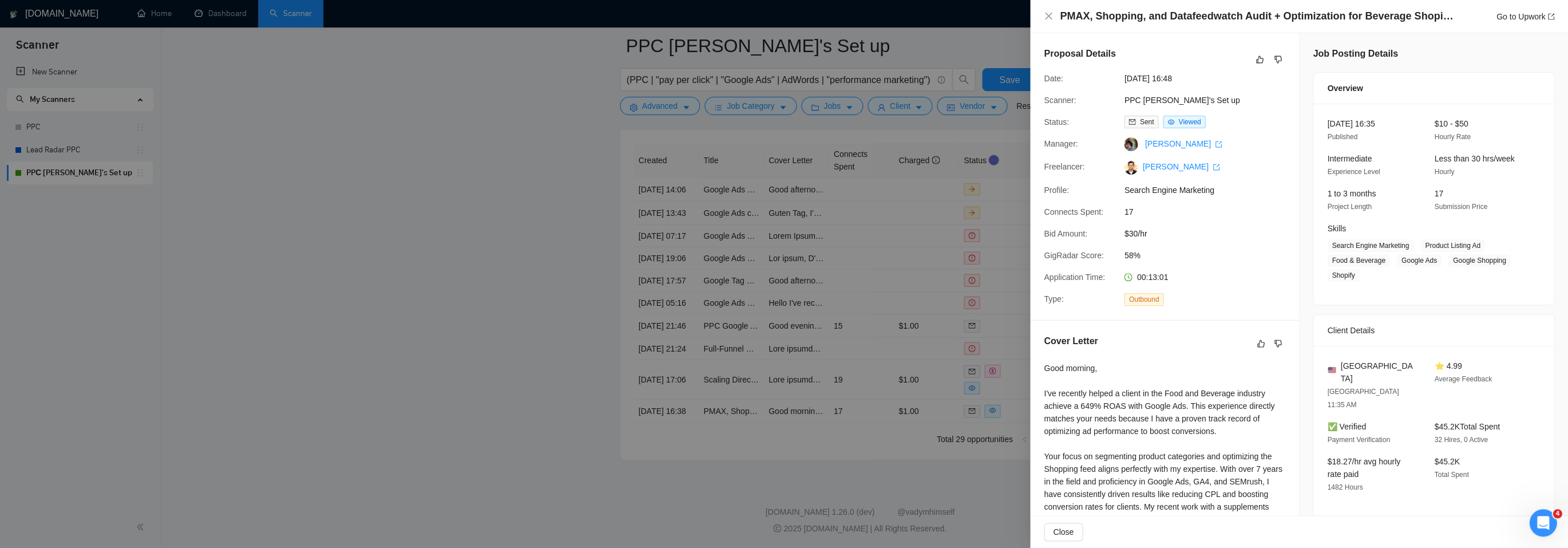
click at [1279, 370] on div "Good morning, I've recently helped a client in the Food and Beverage industry a…" at bounding box center [1164, 513] width 241 height 302
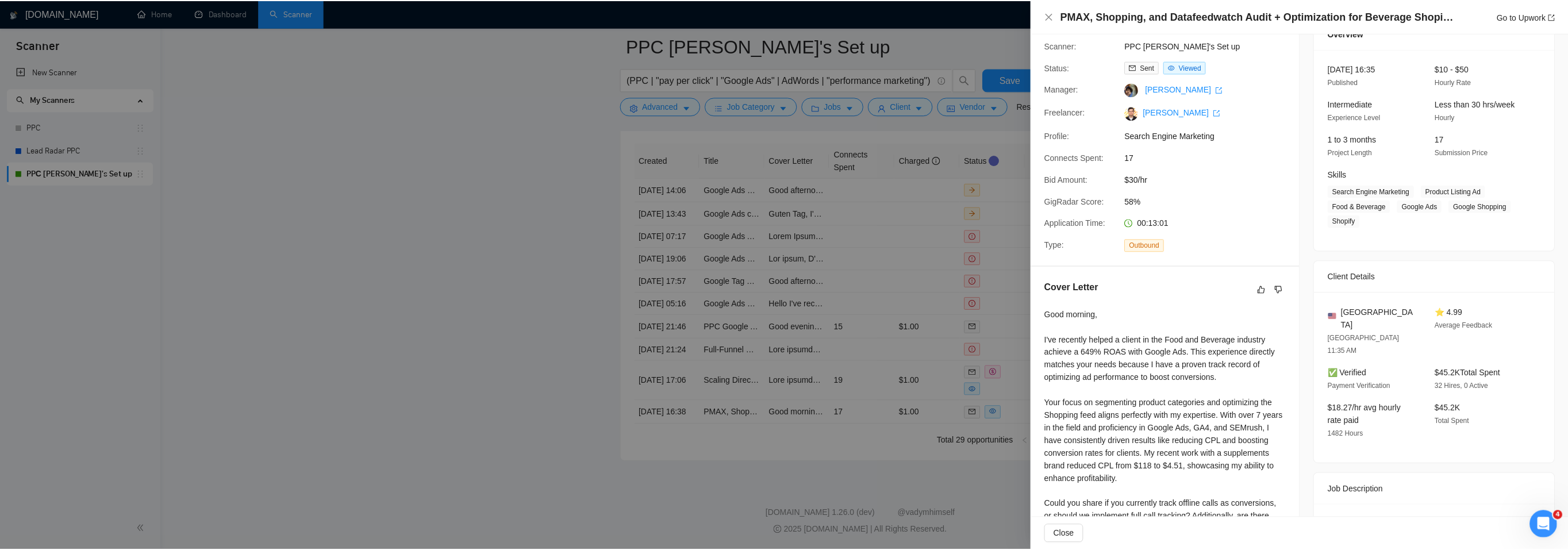
scroll to position [169, 0]
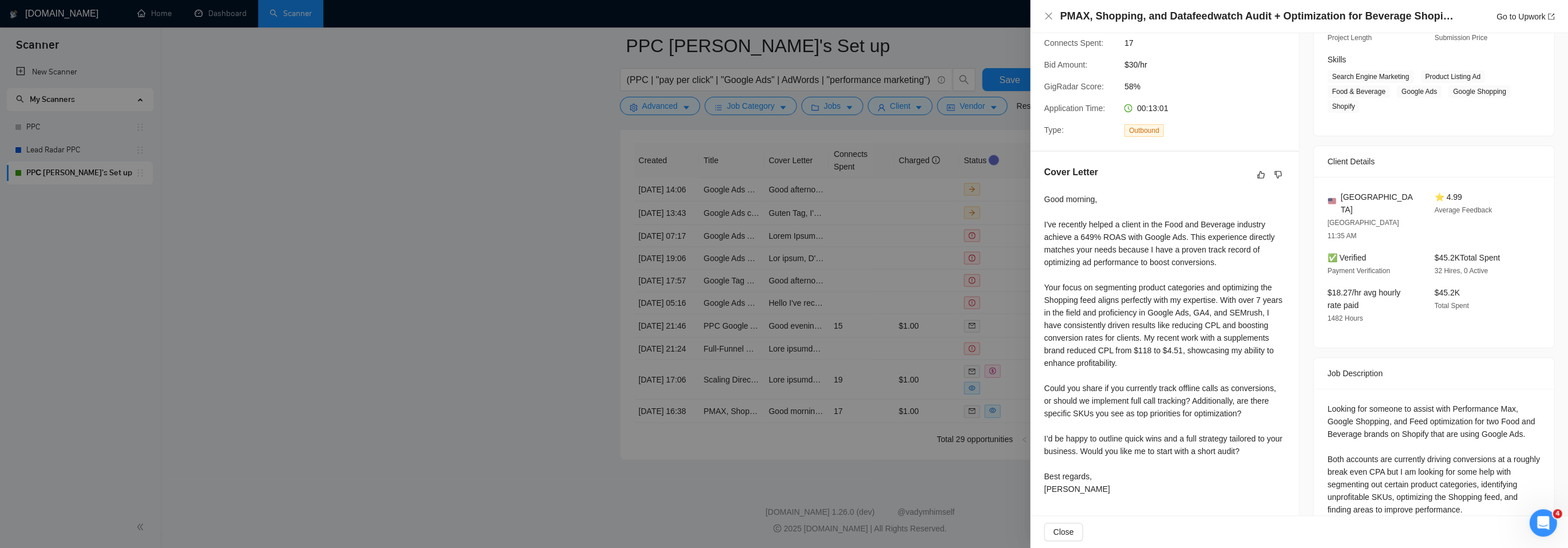
click at [987, 336] on div at bounding box center [784, 274] width 1568 height 548
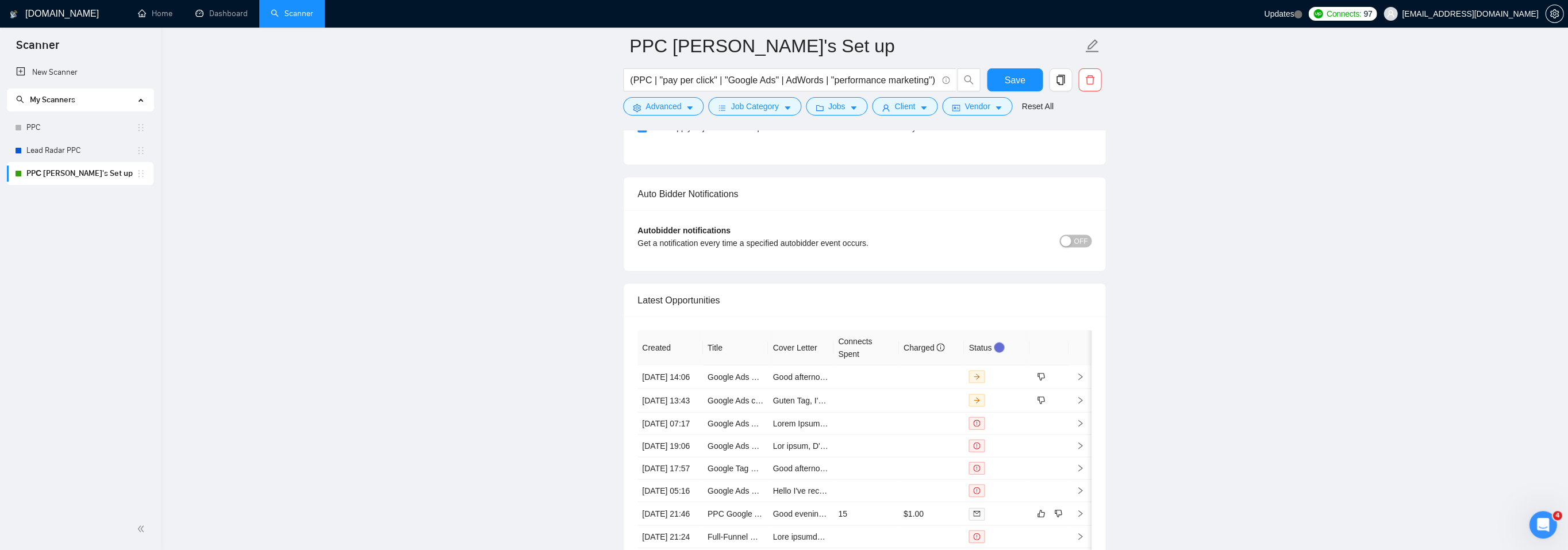
scroll to position [2740, 0]
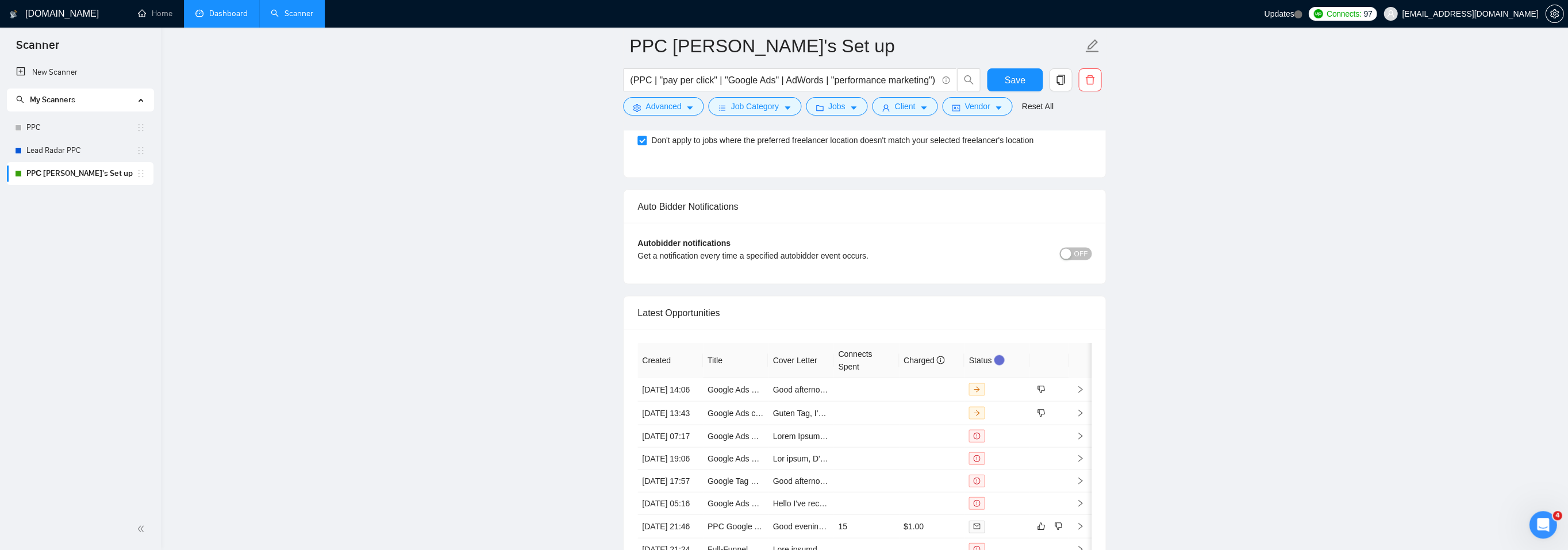
click at [214, 19] on link "Dashboard" at bounding box center [221, 14] width 52 height 10
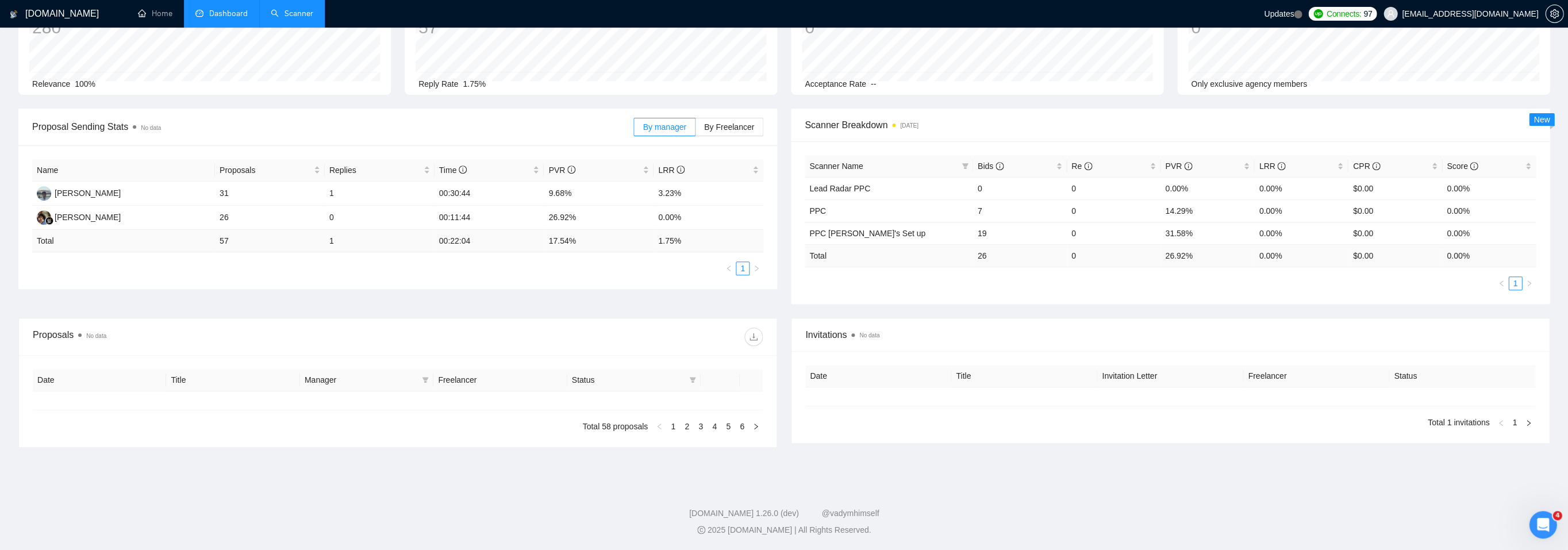
type input "[DATE]"
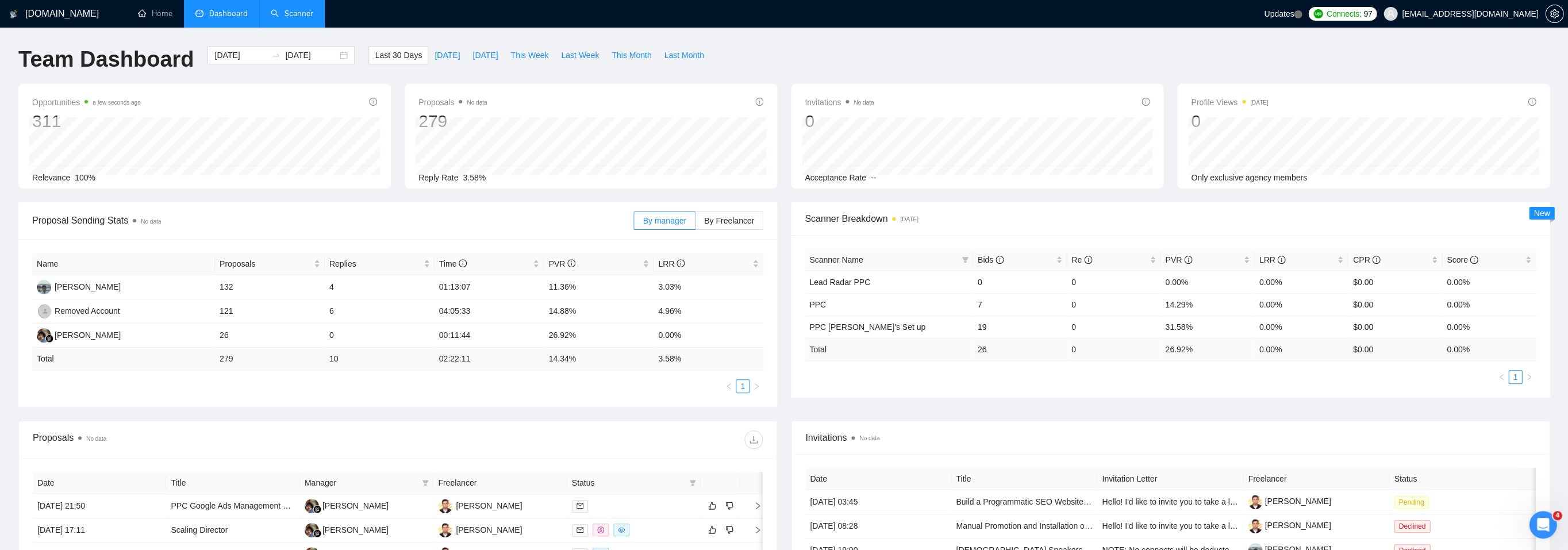
scroll to position [2, 0]
click at [584, 51] on span "Last Week" at bounding box center [580, 53] width 38 height 13
type input "[DATE]"
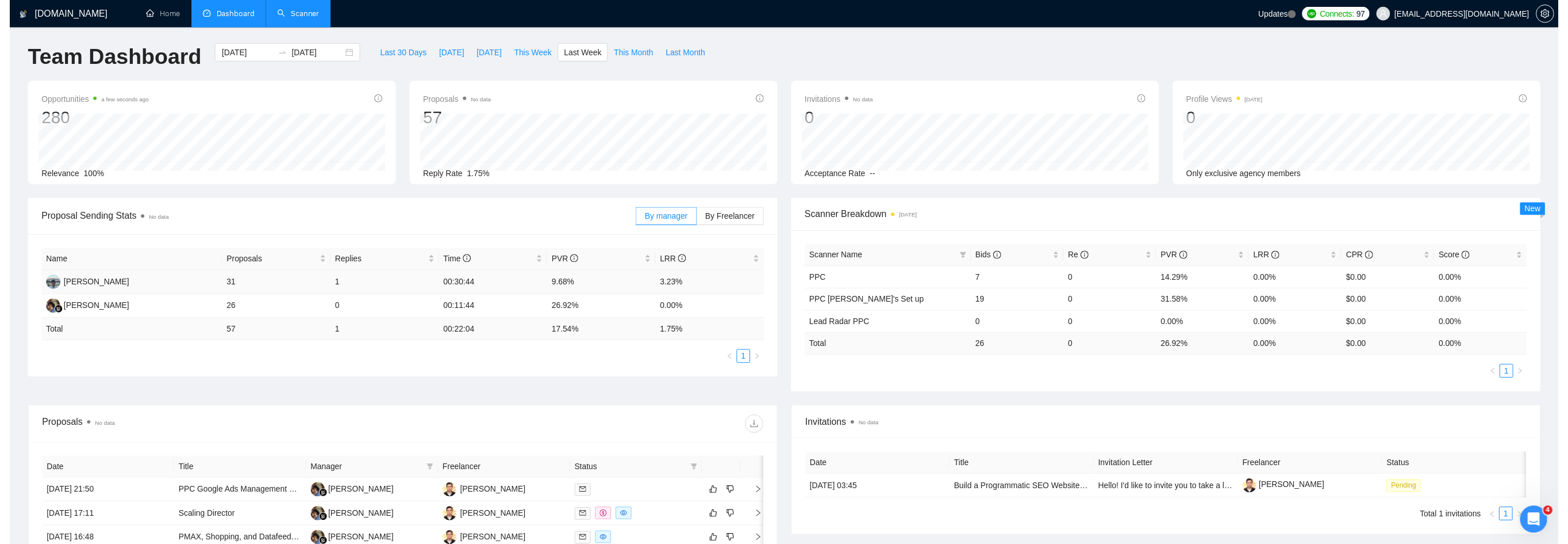
scroll to position [1, 0]
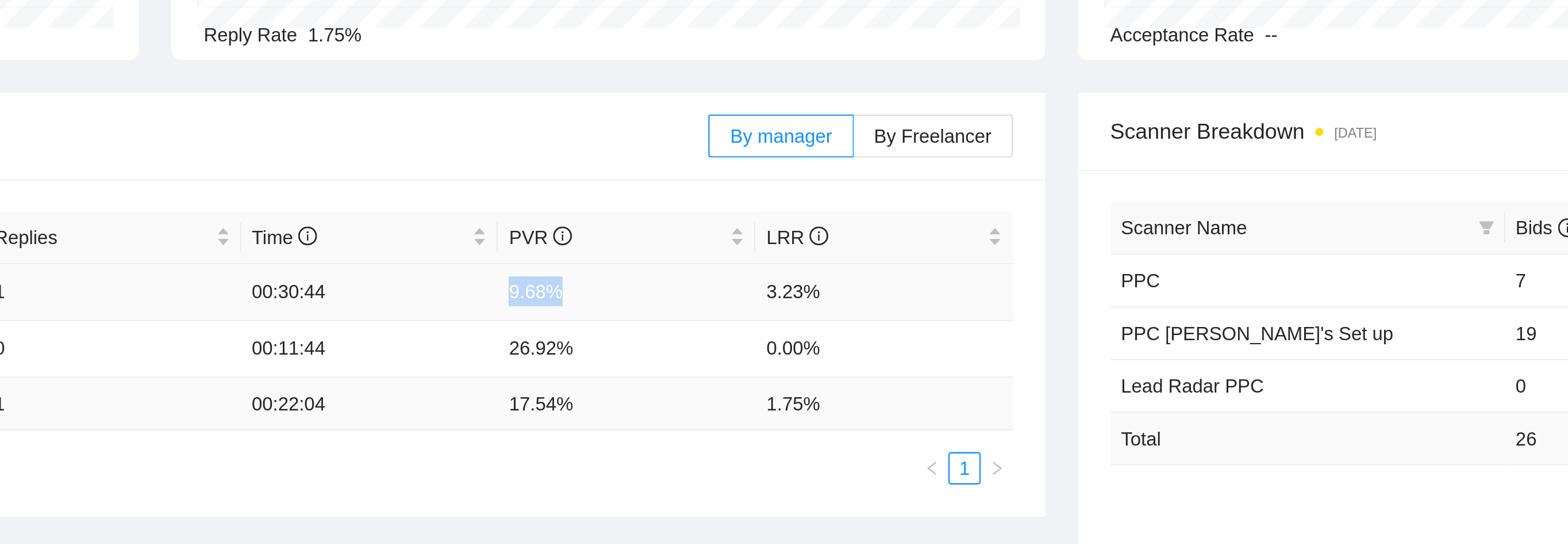
drag, startPoint x: 217, startPoint y: 121, endPoint x: 252, endPoint y: 126, distance: 35.4
click at [544, 274] on td "9.68%" at bounding box center [598, 286] width 109 height 24
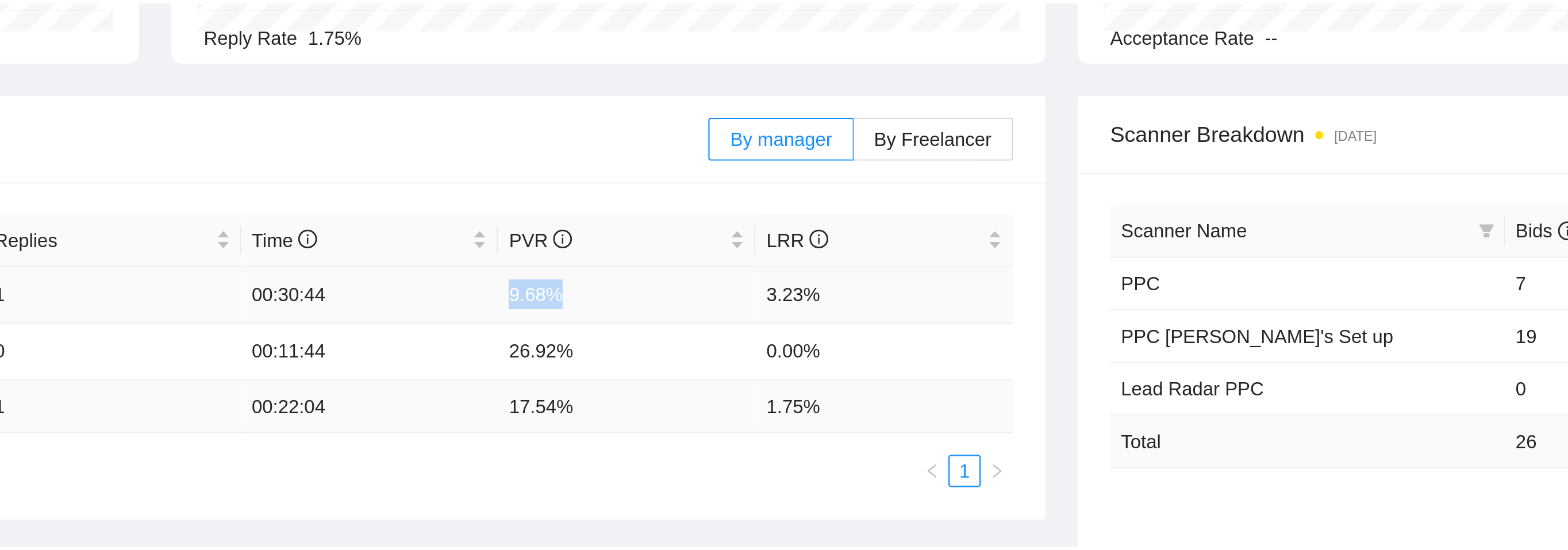
scroll to position [8, 0]
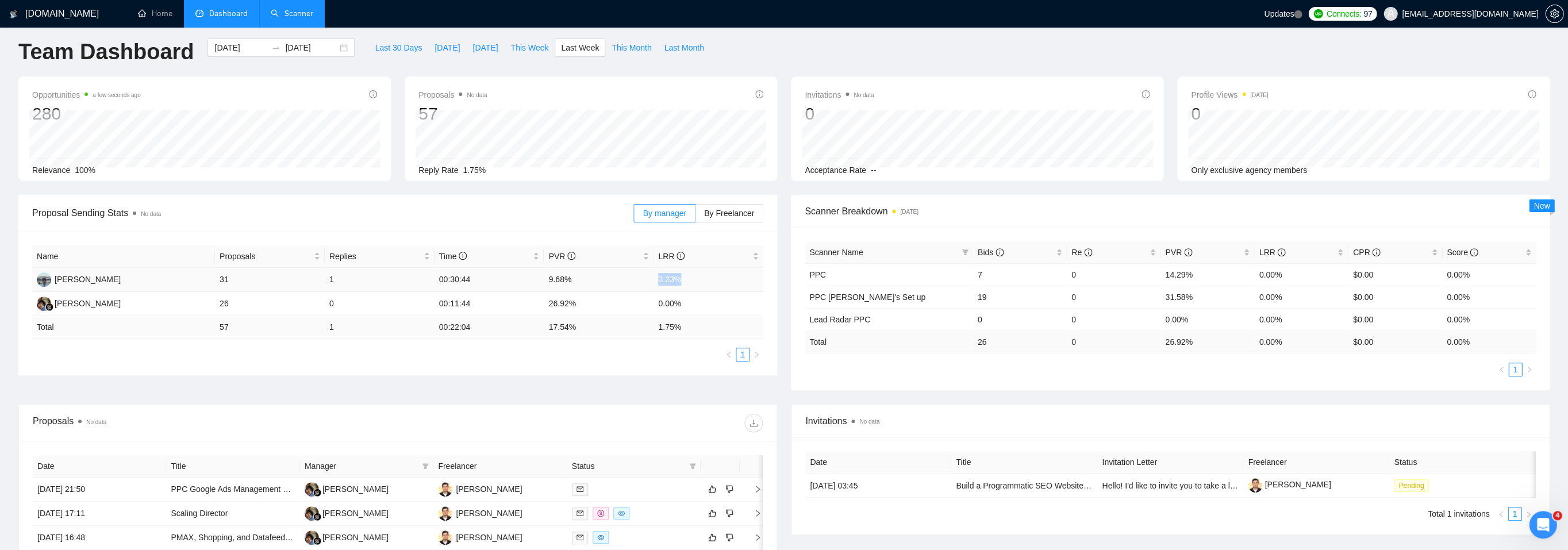
drag, startPoint x: 654, startPoint y: 276, endPoint x: 699, endPoint y: 278, distance: 45.0
click at [699, 278] on td "3.23%" at bounding box center [708, 279] width 109 height 24
click at [683, 367] on div "Name Proposals Replies Time PVR LRR [PERSON_NAME] 31 1 00:30:44 9.68% 3.23% [PE…" at bounding box center [398, 303] width 759 height 144
drag, startPoint x: 326, startPoint y: 303, endPoint x: 340, endPoint y: 297, distance: 15.2
click at [340, 297] on td "0" at bounding box center [379, 304] width 109 height 24
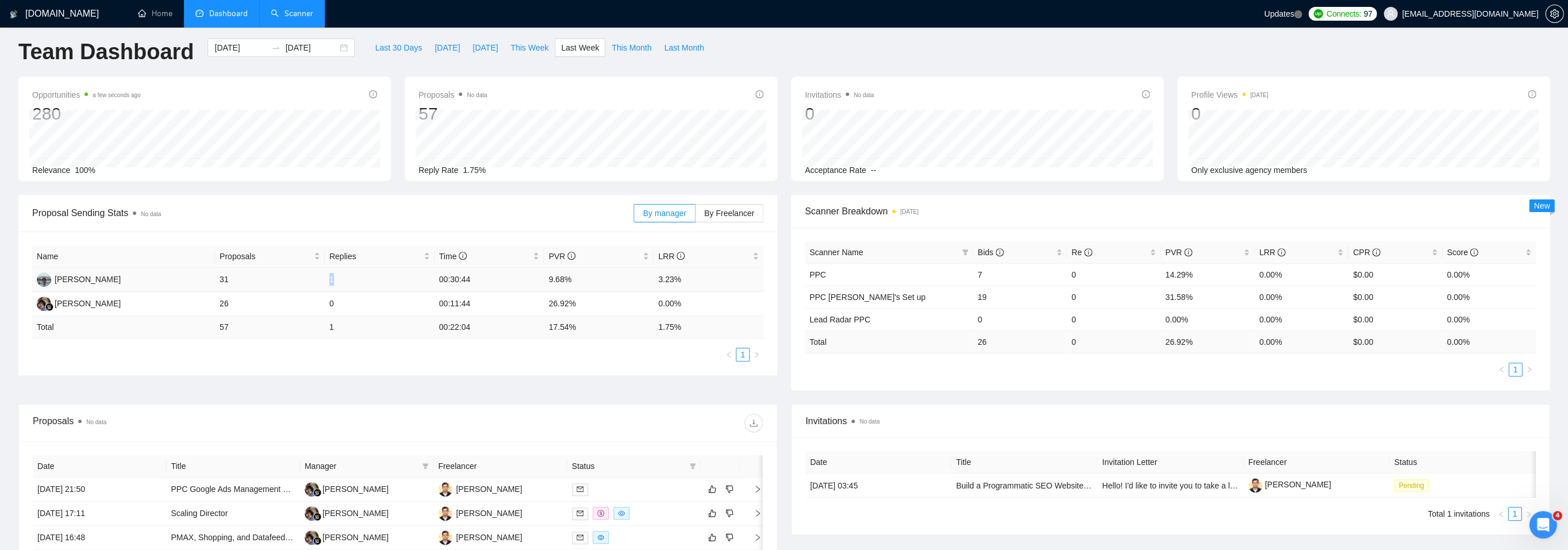
drag, startPoint x: 331, startPoint y: 278, endPoint x: 338, endPoint y: 279, distance: 7.1
click at [338, 279] on td "1" at bounding box center [379, 279] width 109 height 24
click at [370, 385] on div "Proposal Sending Stats No data By manager By Freelancer Name Proposals Replies …" at bounding box center [784, 300] width 1545 height 209
click at [92, 277] on div "[PERSON_NAME]" at bounding box center [88, 279] width 66 height 13
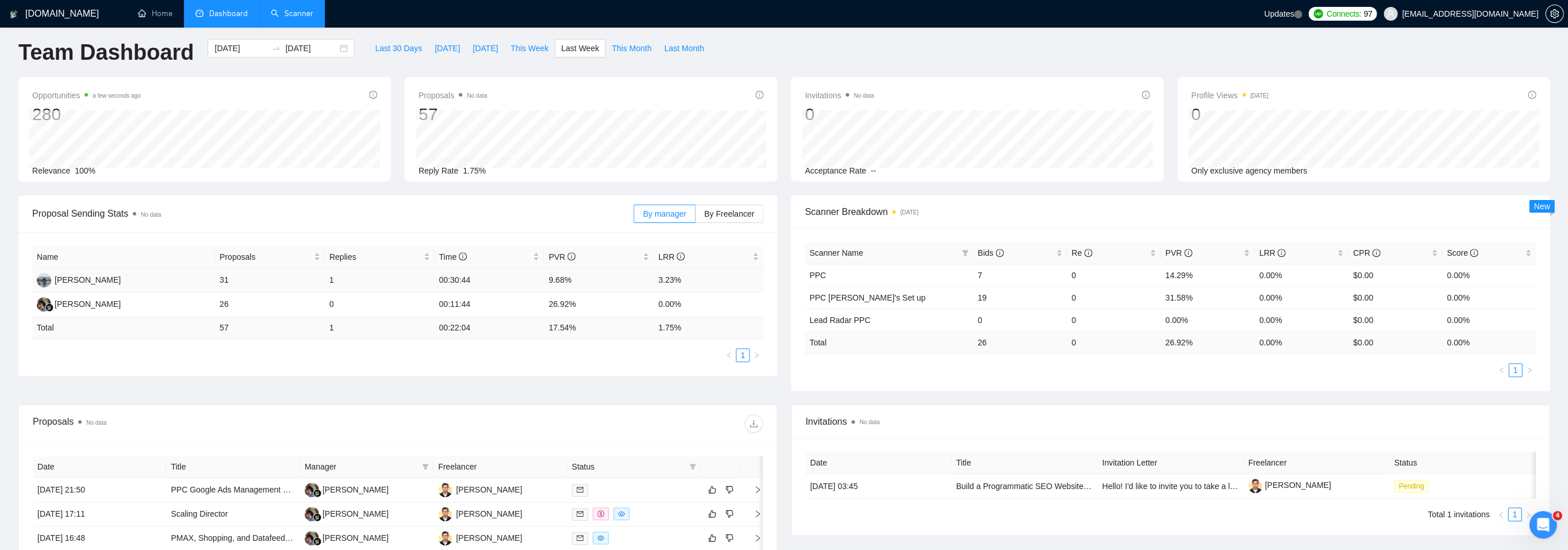
click at [331, 277] on td "1" at bounding box center [379, 280] width 109 height 24
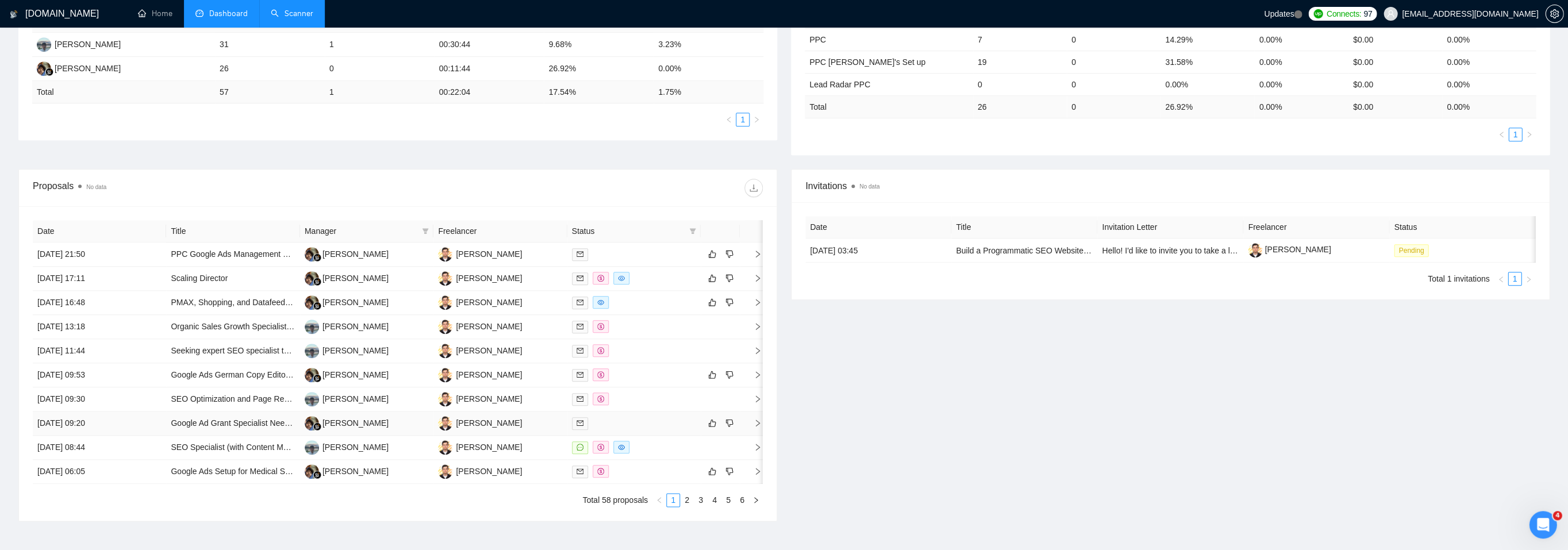
scroll to position [312, 0]
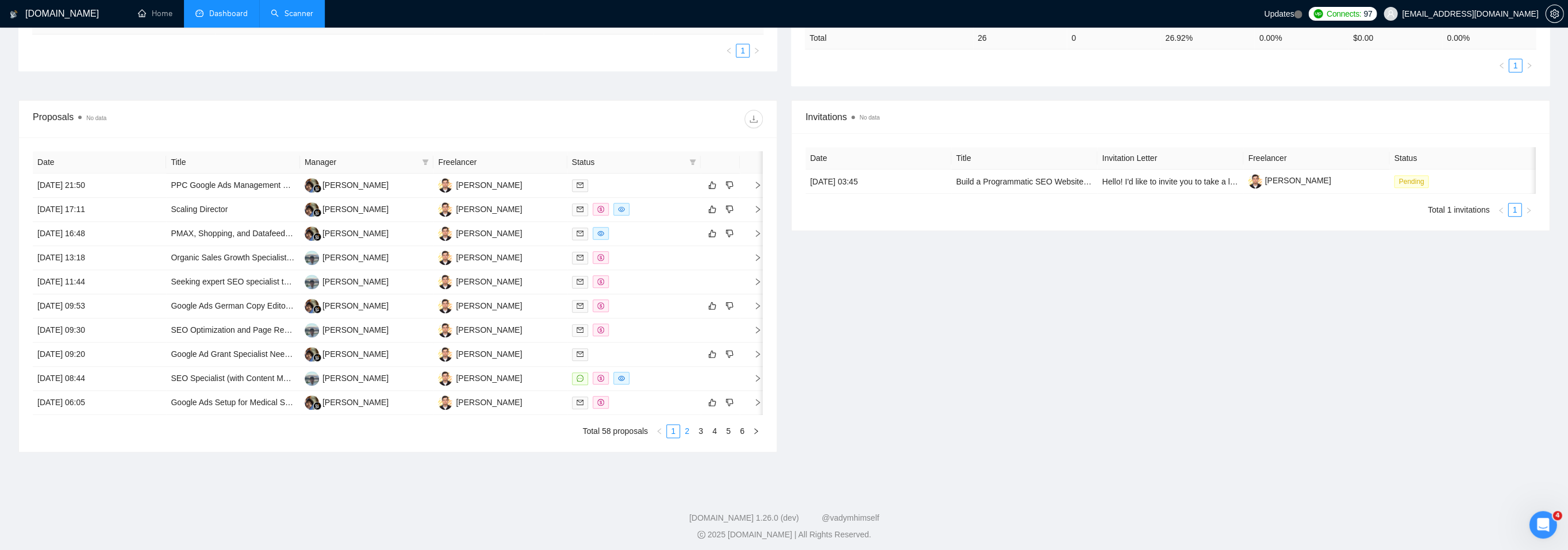
click at [688, 424] on link "2" at bounding box center [686, 430] width 13 height 13
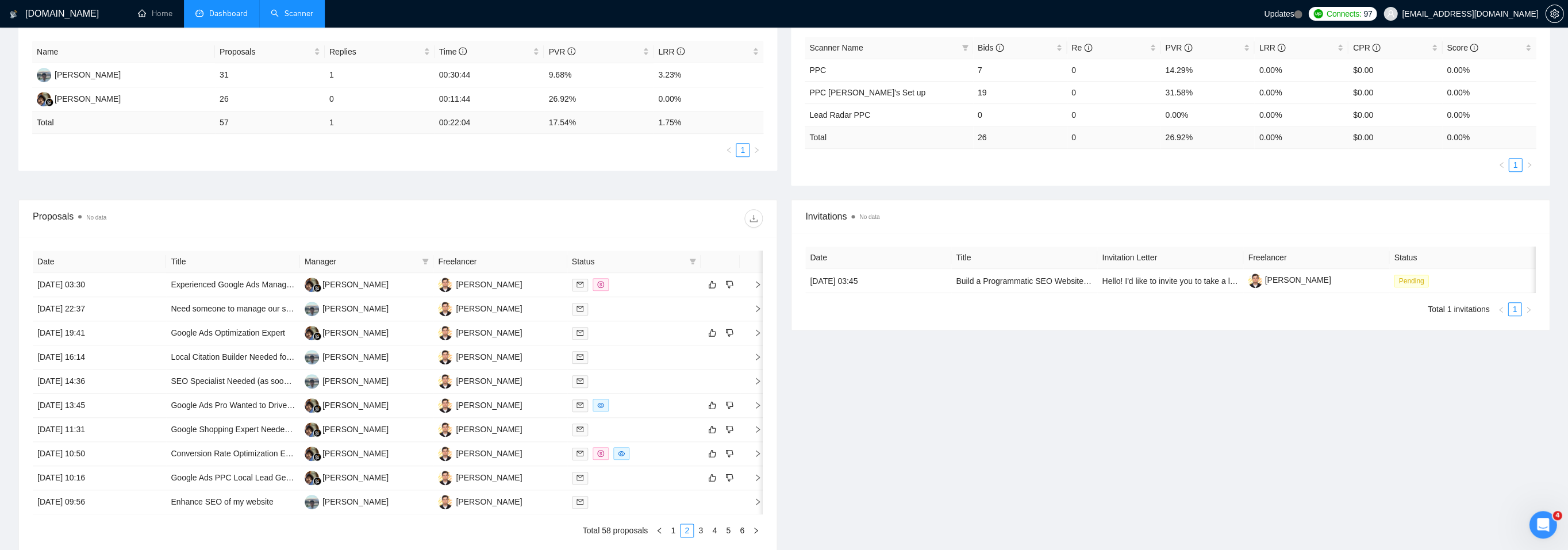
scroll to position [216, 0]
click at [694, 254] on icon "filter" at bounding box center [692, 257] width 6 height 6
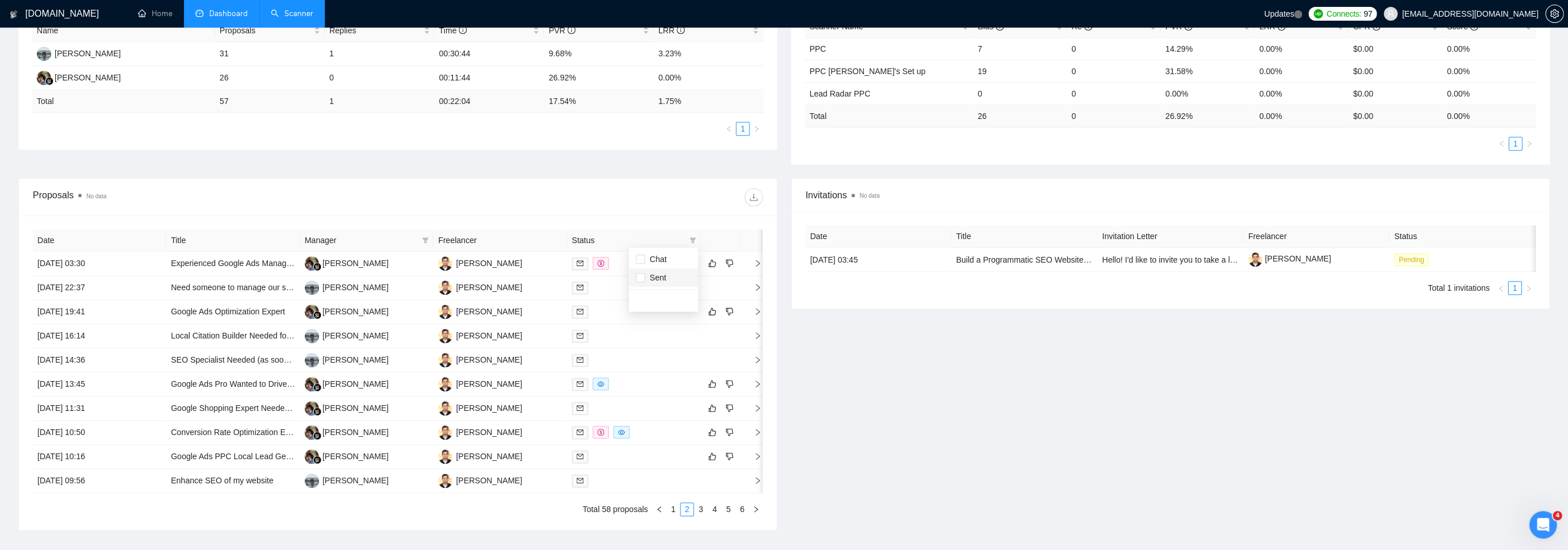
scroll to position [237, 0]
click at [665, 259] on span "Chat" at bounding box center [663, 255] width 55 height 13
checkbox input "true"
click at [662, 208] on div "Proposals No data" at bounding box center [398, 193] width 730 height 37
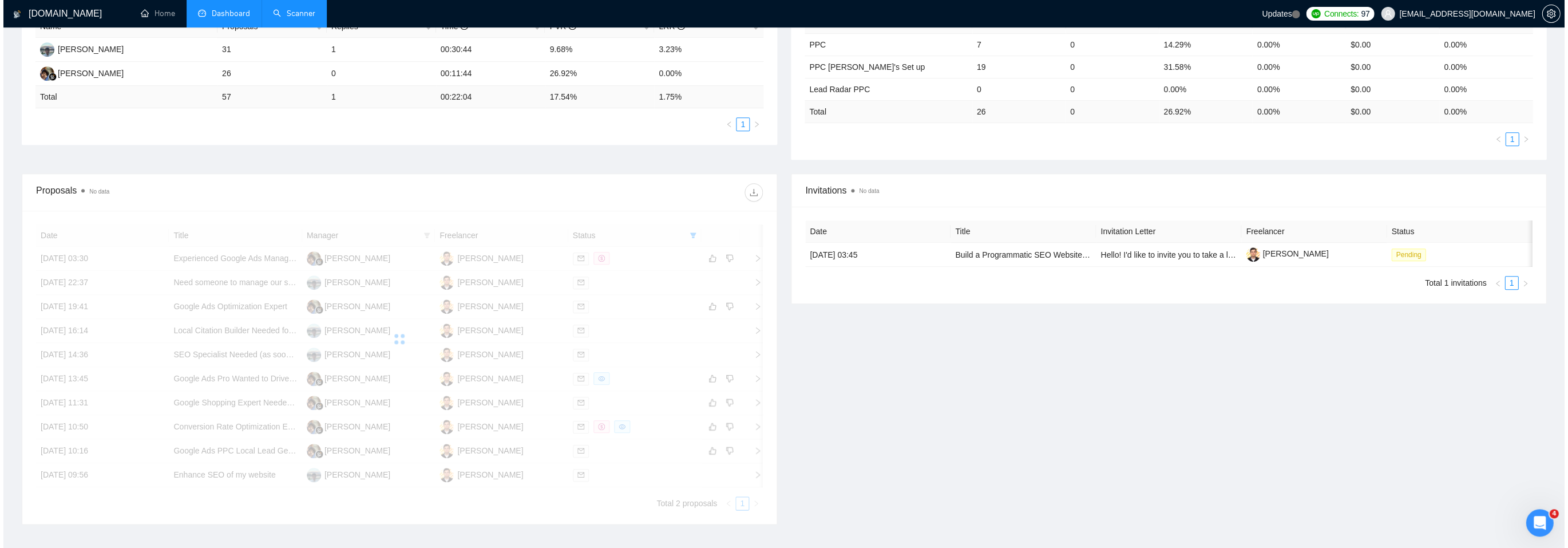
scroll to position [119, 0]
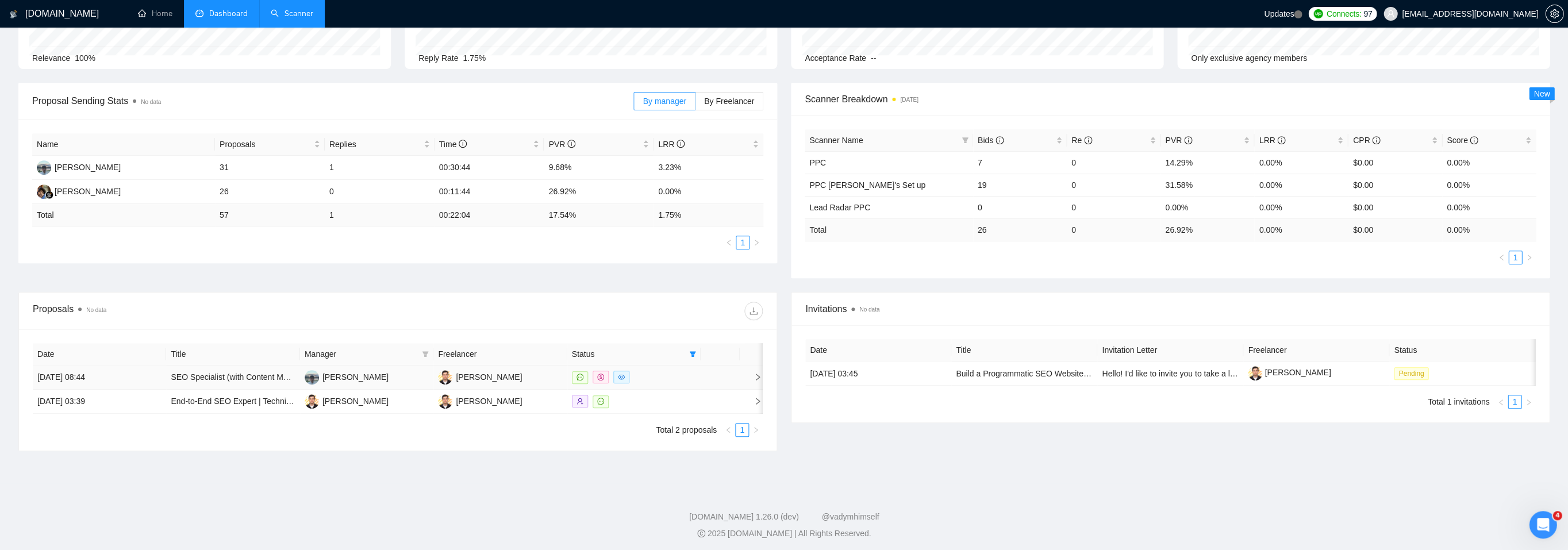
click at [759, 373] on icon "right" at bounding box center [758, 376] width 4 height 7
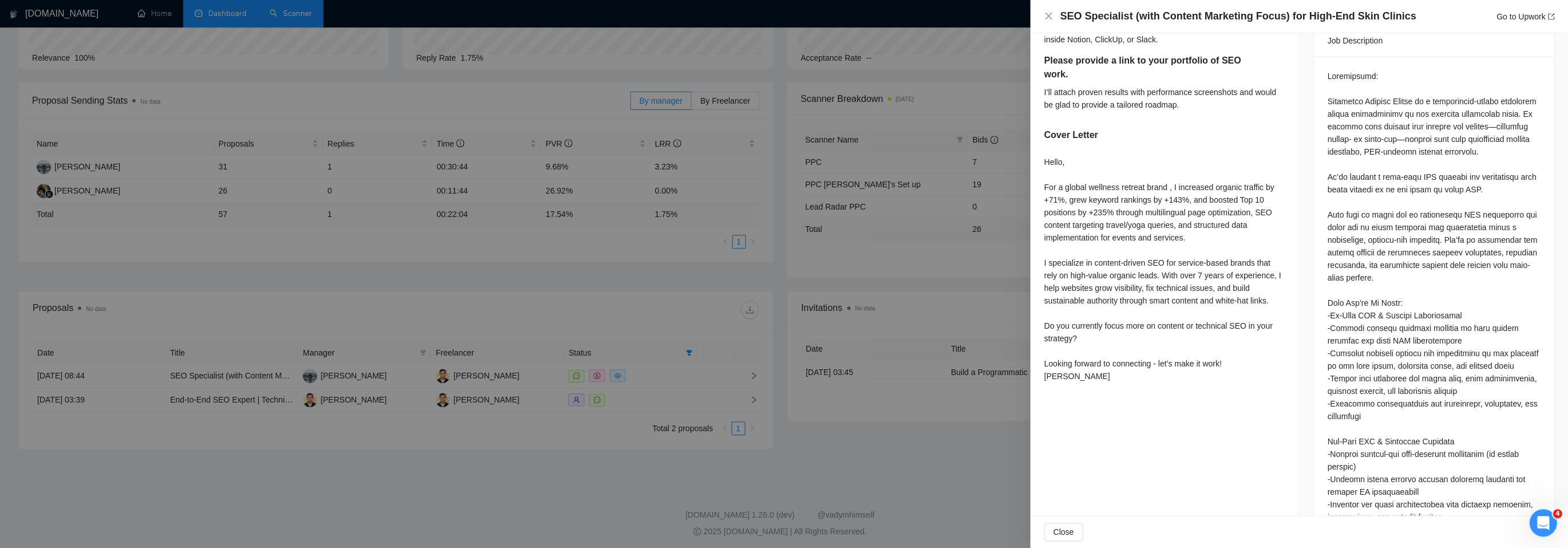
scroll to position [464, 0]
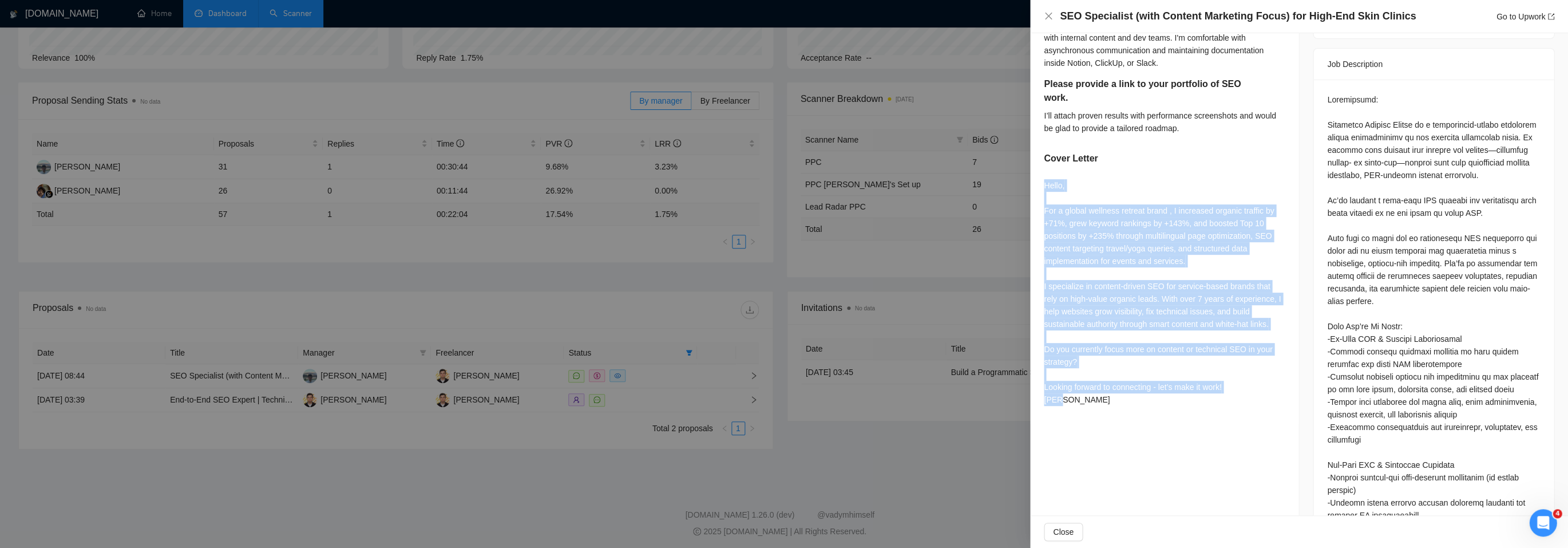
drag, startPoint x: 1039, startPoint y: 164, endPoint x: 1103, endPoint y: 389, distance: 233.9
click at [1103, 389] on div "Please outline examples of SEO results you have achieved for service-based busi…" at bounding box center [1164, 116] width 269 height 617
click at [1096, 379] on div "Hello, For a global wellness retreat brand , I increased organic traffic by +71…" at bounding box center [1164, 292] width 241 height 227
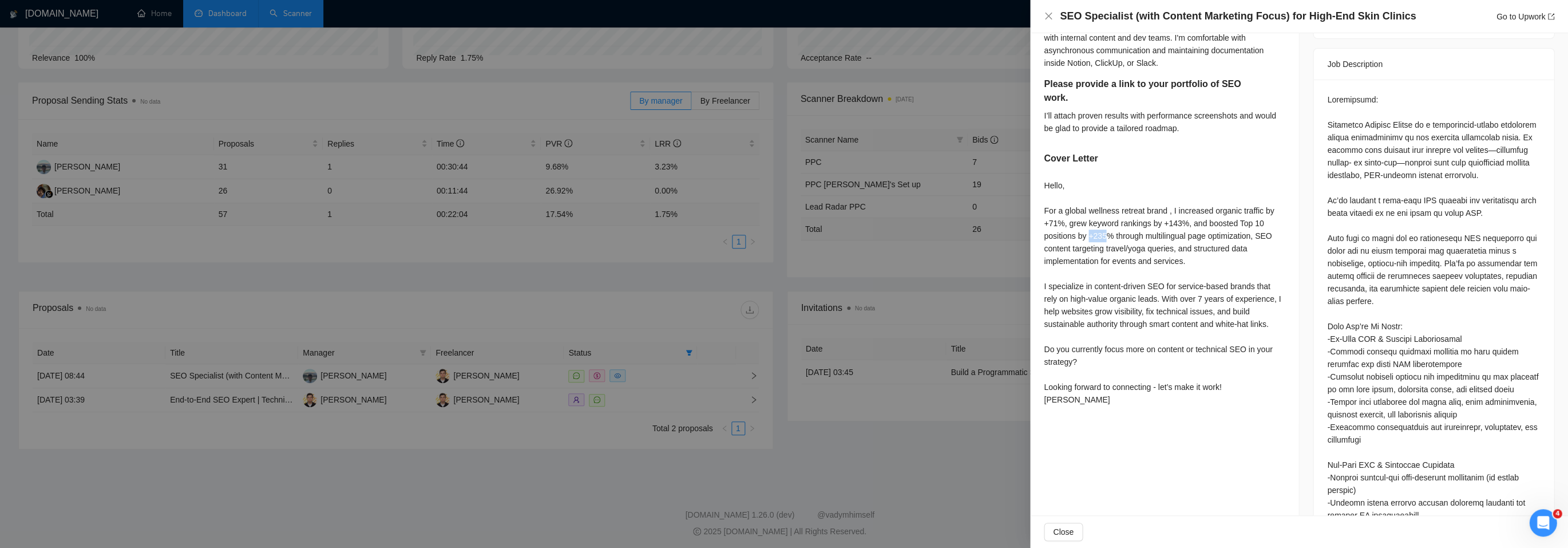
drag, startPoint x: 1089, startPoint y: 229, endPoint x: 1111, endPoint y: 232, distance: 22.2
click at [1111, 232] on div "Hello, For a global wellness retreat brand , I increased organic traffic by +71…" at bounding box center [1164, 292] width 241 height 227
click at [1150, 343] on div "Hello, For a global wellness retreat brand , I increased organic traffic by +71…" at bounding box center [1164, 292] width 241 height 227
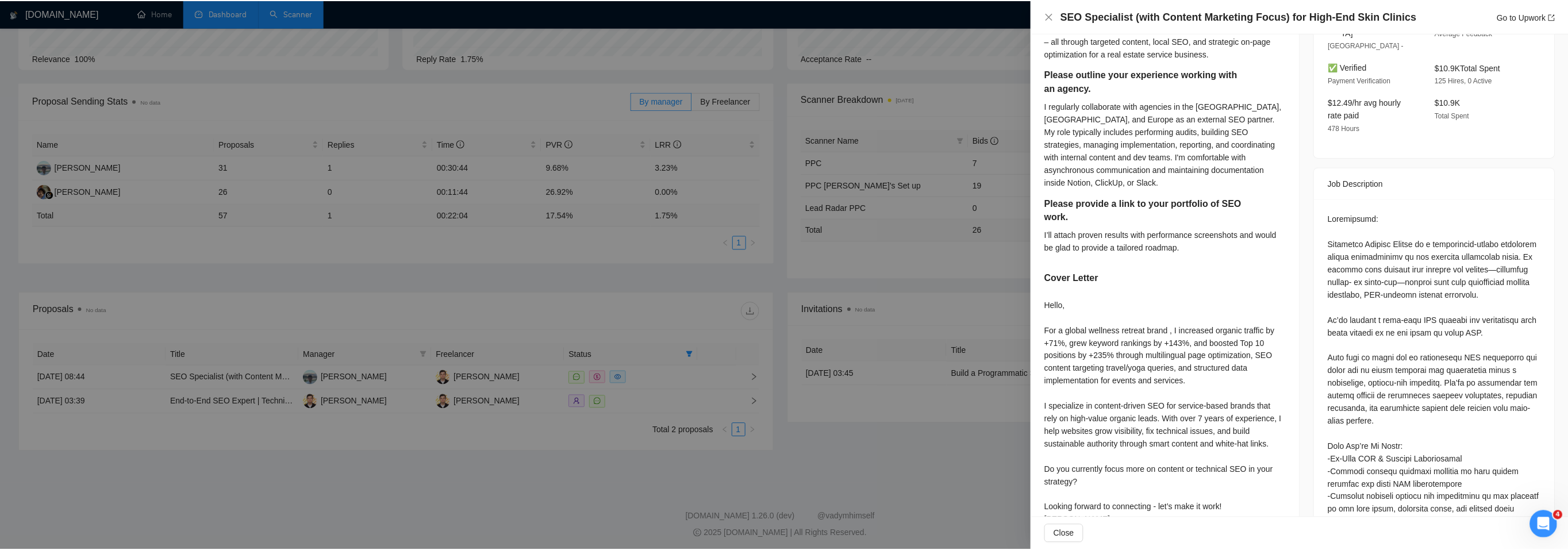
scroll to position [370, 0]
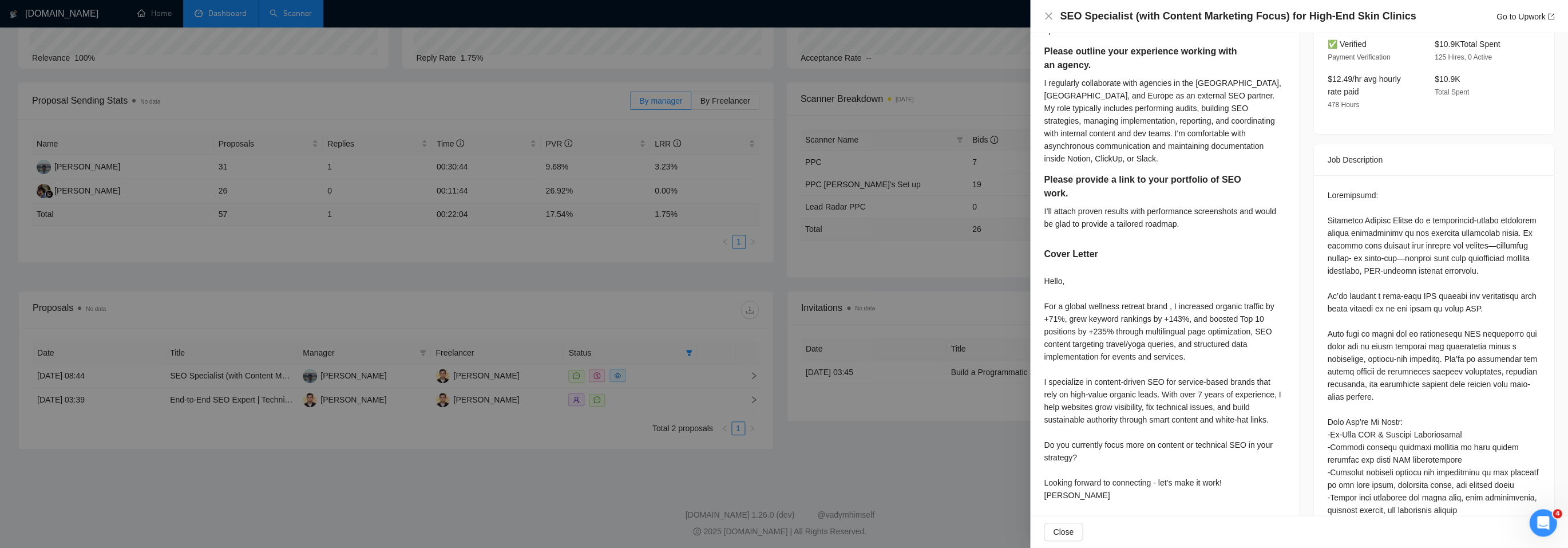
click at [863, 419] on div at bounding box center [784, 274] width 1568 height 548
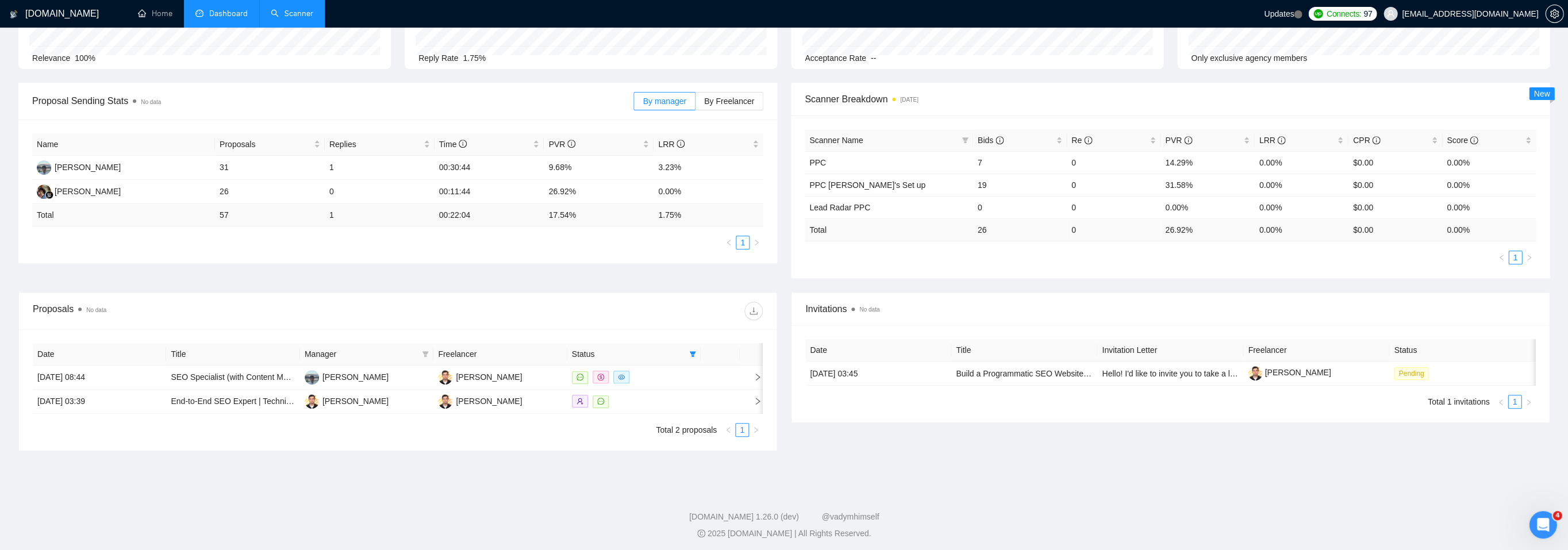
scroll to position [0, 0]
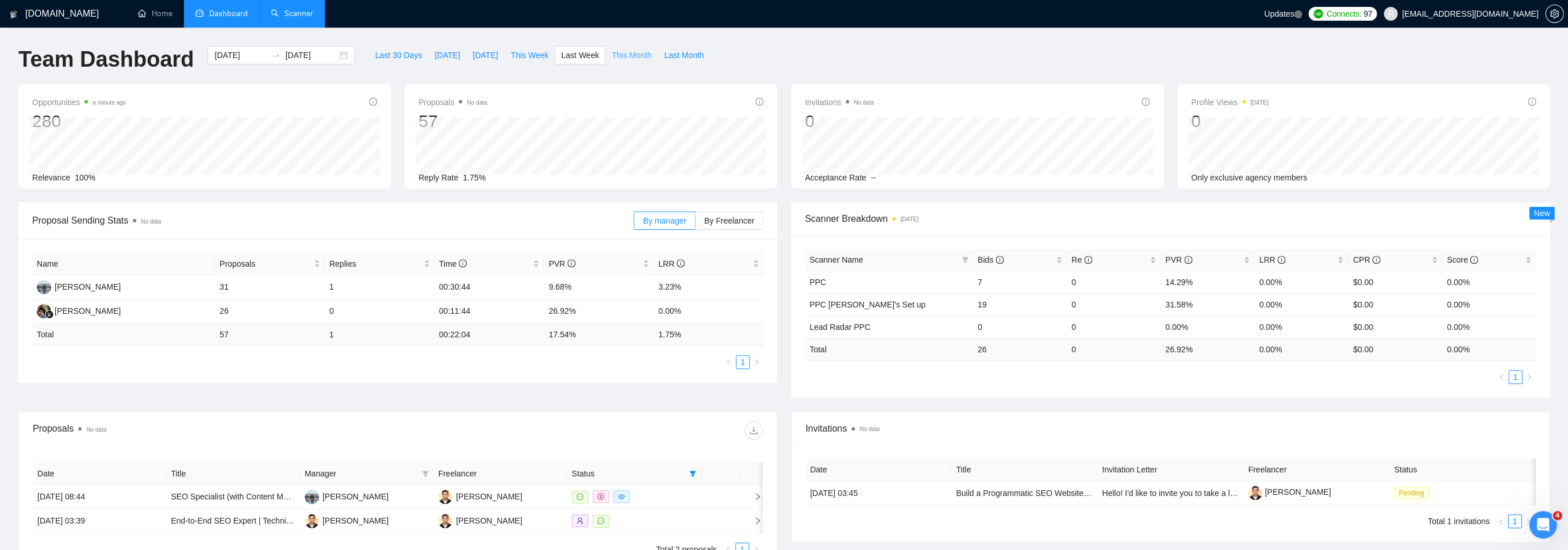
click at [636, 51] on span "This Month" at bounding box center [632, 55] width 40 height 13
type input "[DATE]"
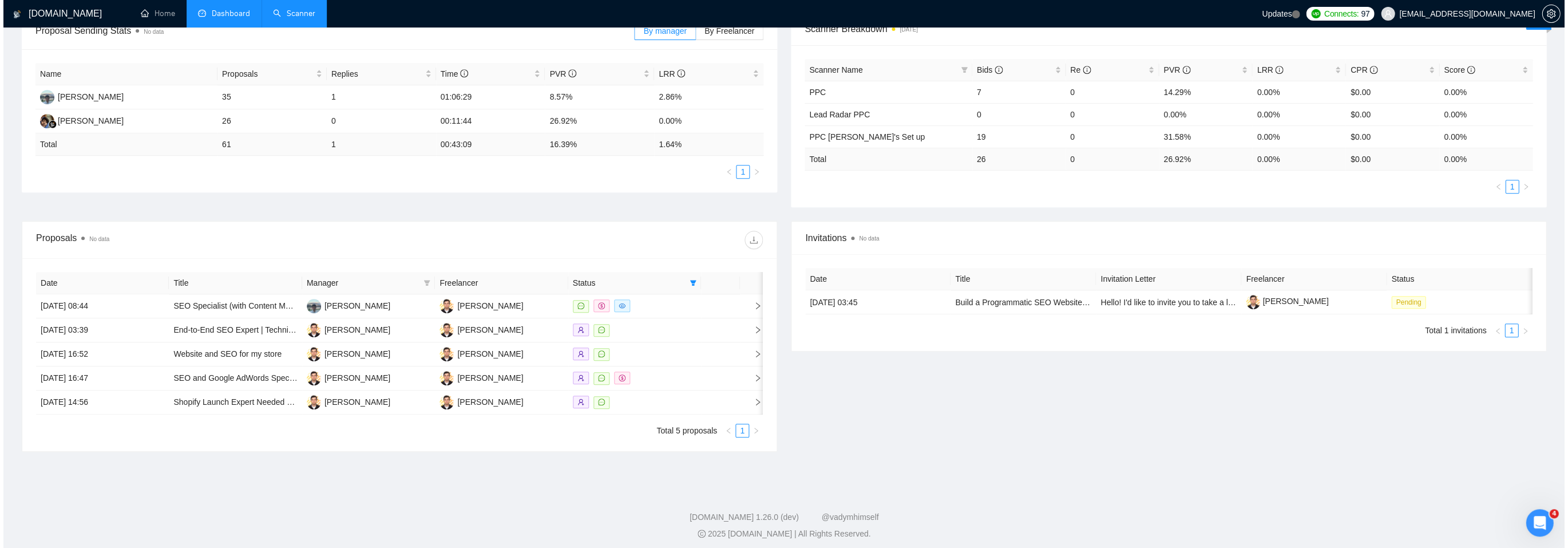
scroll to position [190, 0]
click at [754, 373] on icon "right" at bounding box center [754, 377] width 8 height 8
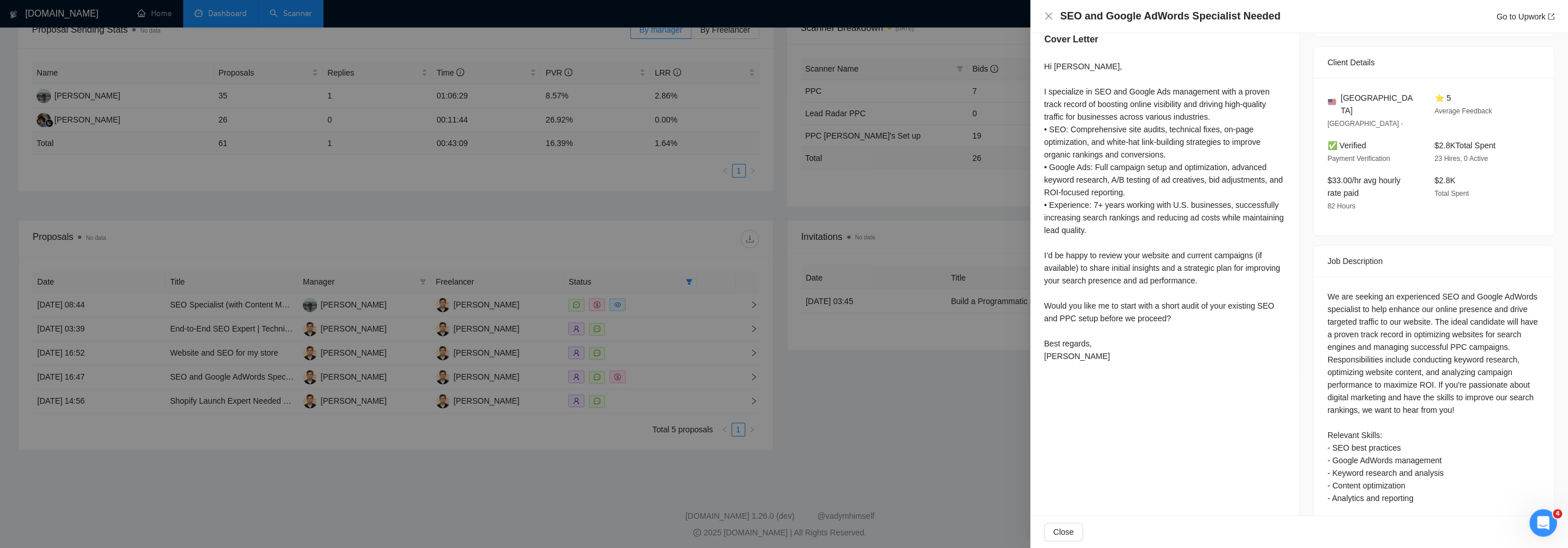
click at [868, 393] on div at bounding box center [784, 274] width 1568 height 548
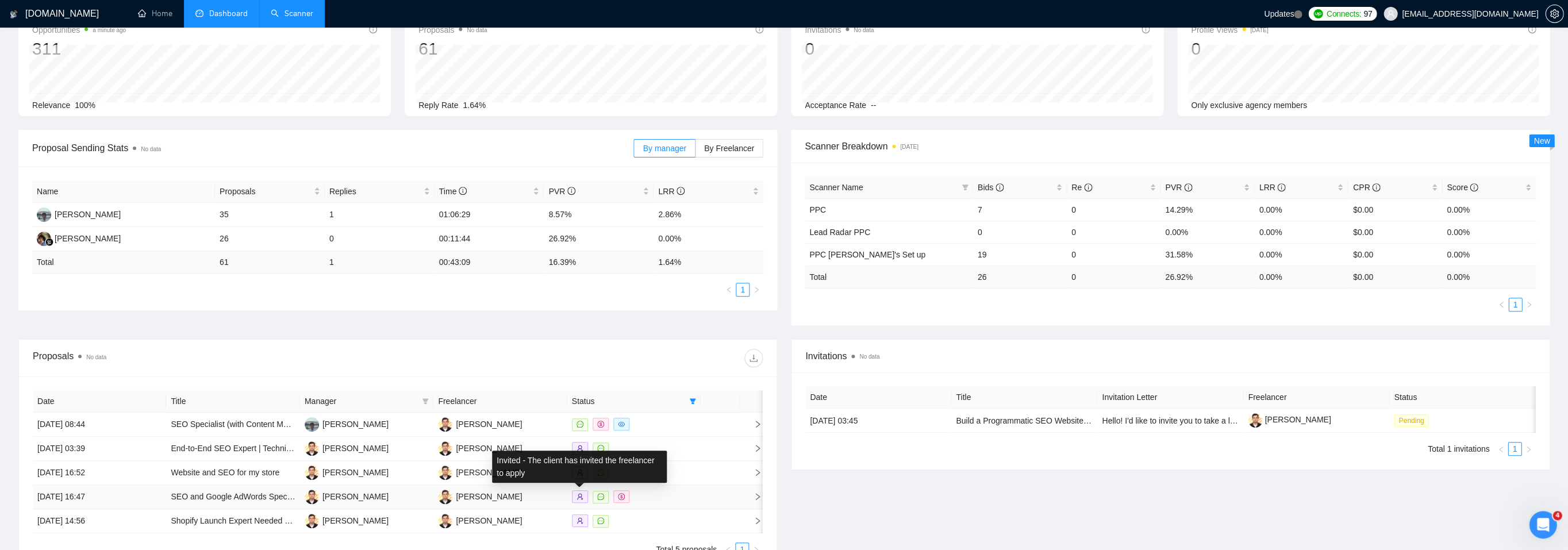
scroll to position [0, 0]
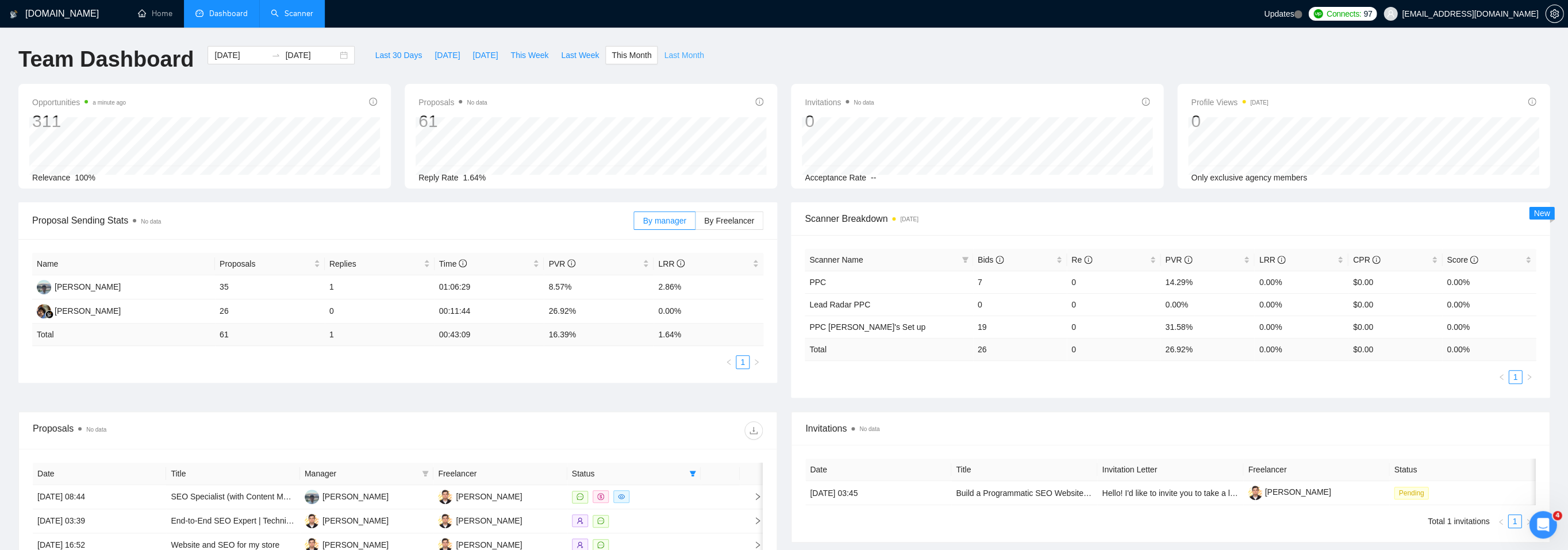
click at [667, 56] on span "Last Month" at bounding box center [683, 55] width 40 height 13
type input "[DATE]"
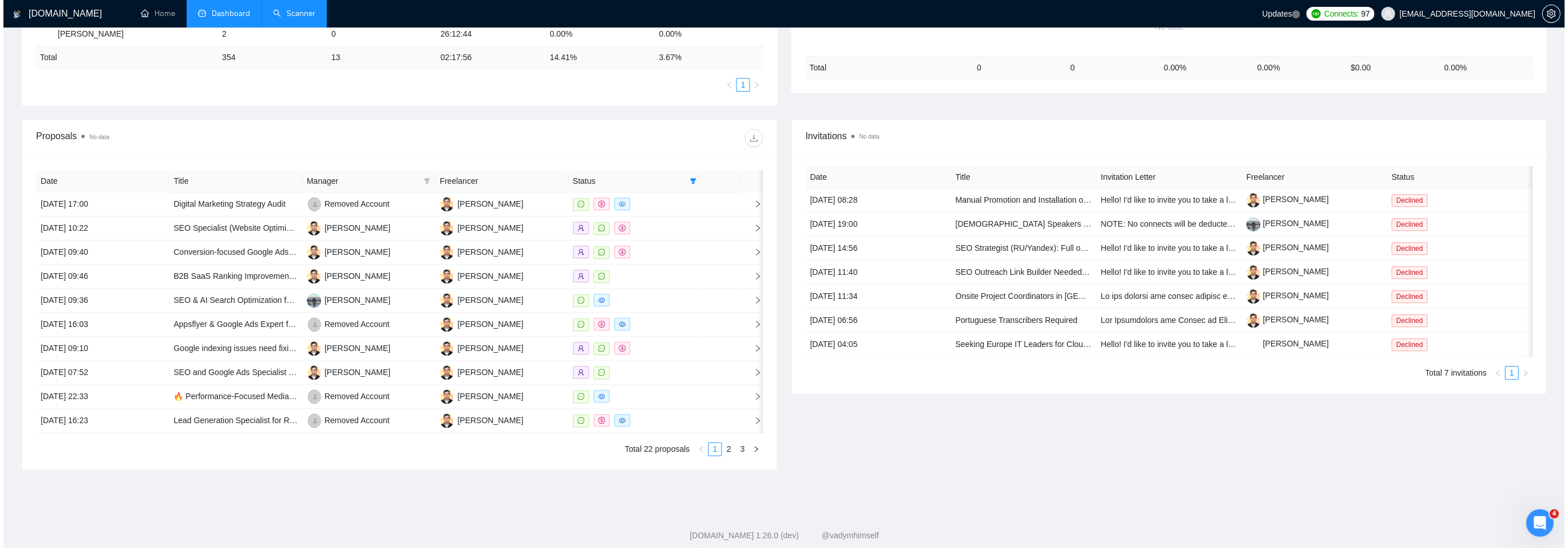
scroll to position [301, 0]
click at [753, 200] on icon "right" at bounding box center [754, 202] width 8 height 8
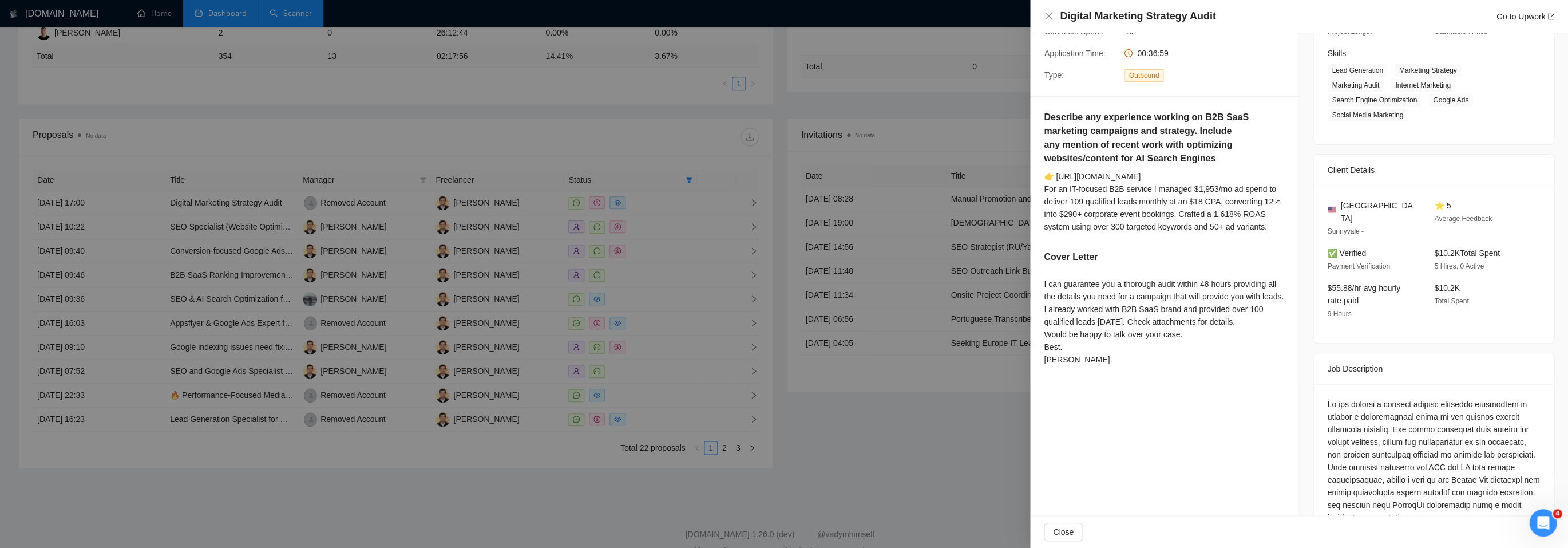
scroll to position [163, 0]
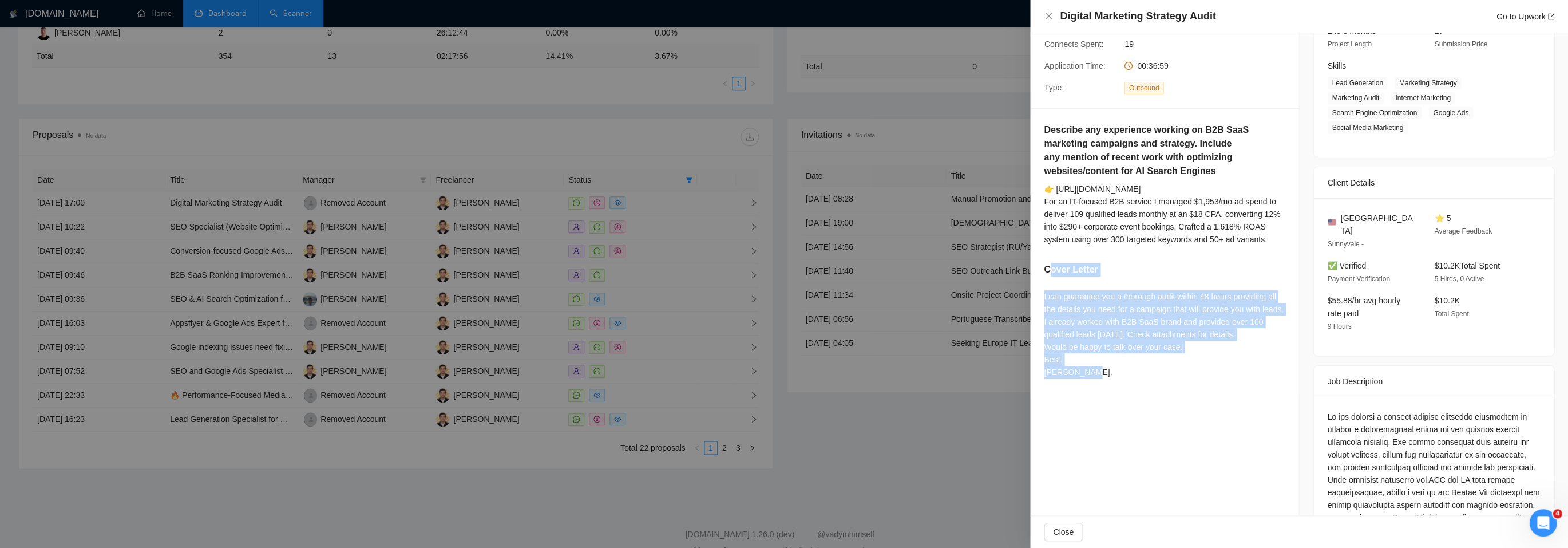
drag, startPoint x: 1120, startPoint y: 392, endPoint x: 1048, endPoint y: 283, distance: 130.6
click at [1048, 283] on div "Describe any experience working on B2B SaaS marketing campaigns and strategy. I…" at bounding box center [1164, 252] width 269 height 287
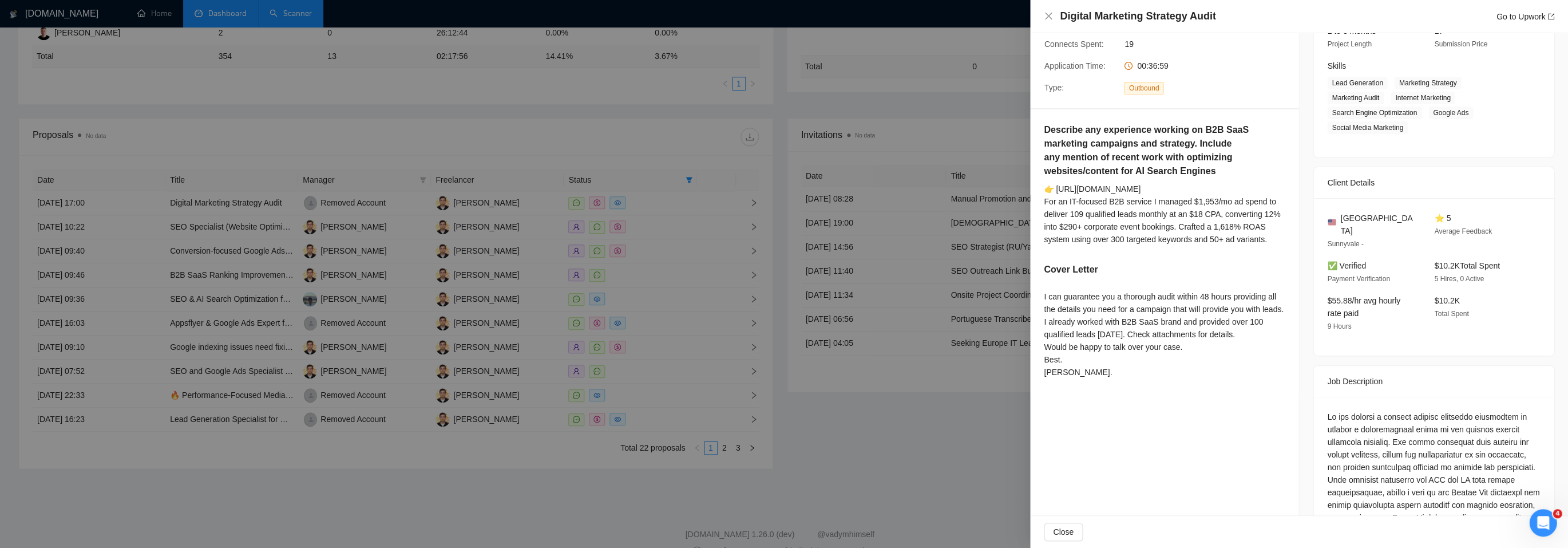
click at [1254, 361] on div "I can guarantee you a thorough audit within 48 hours providing all the details …" at bounding box center [1164, 334] width 241 height 89
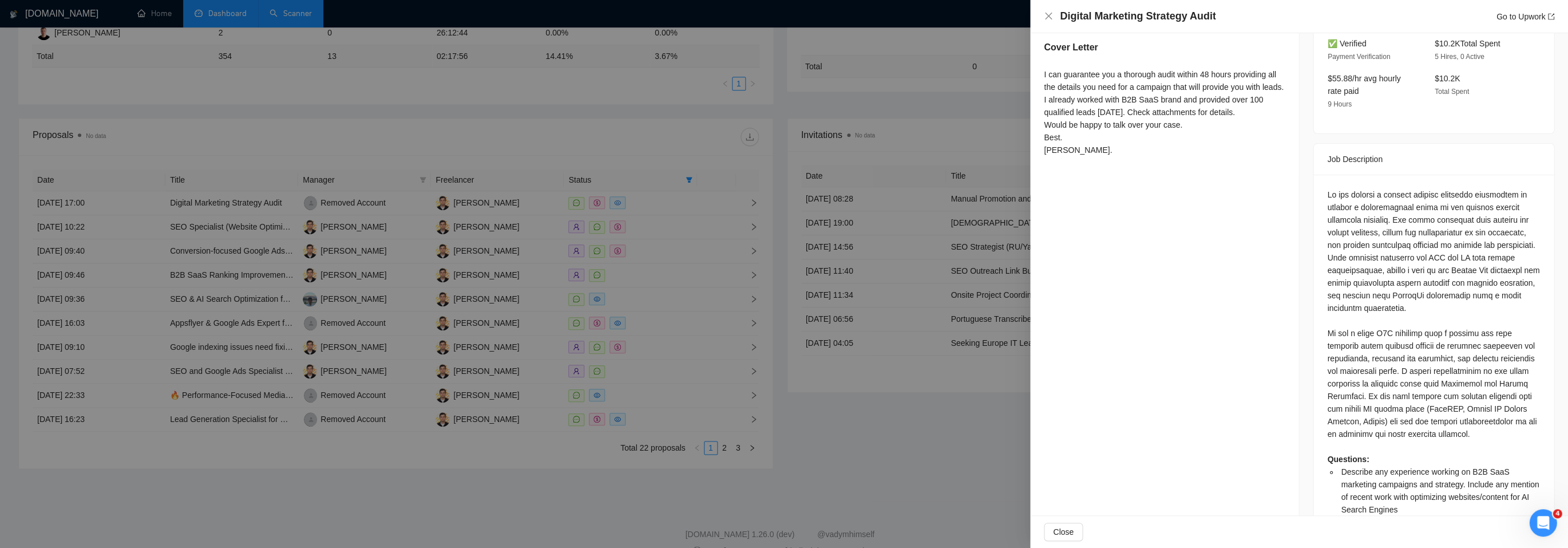
scroll to position [384, 0]
click at [898, 311] on div at bounding box center [784, 274] width 1568 height 548
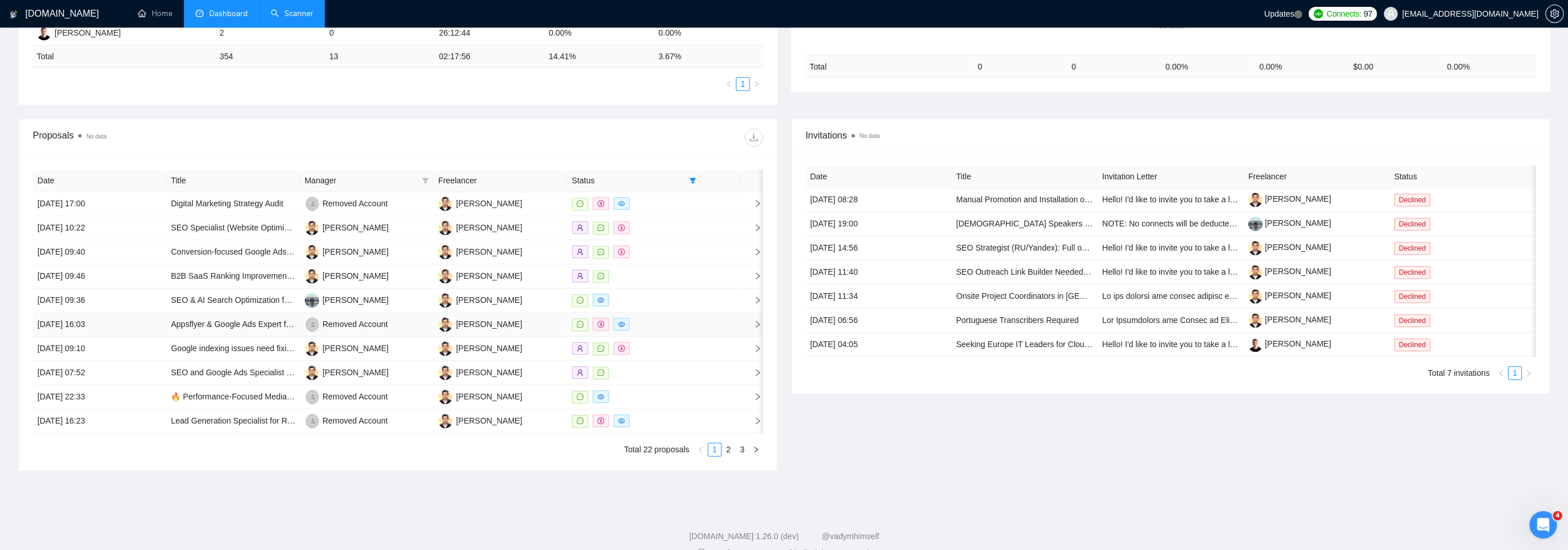
click at [759, 319] on icon "right" at bounding box center [758, 323] width 8 height 8
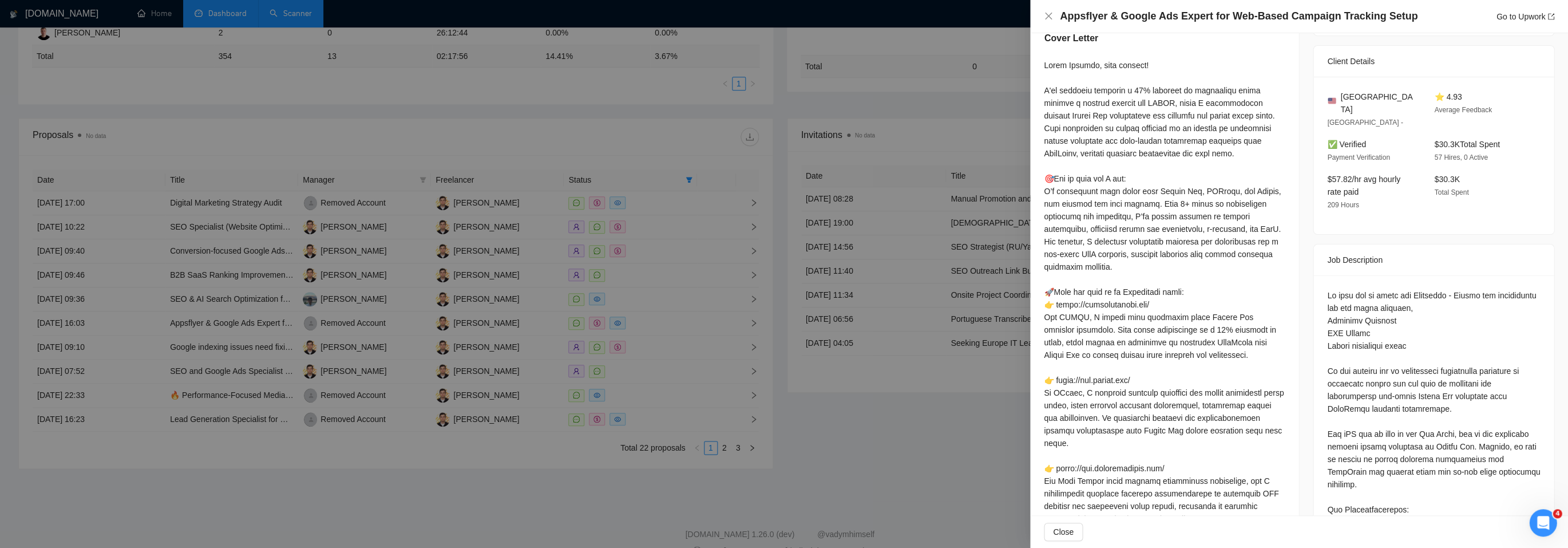
scroll to position [252, 0]
click at [819, 320] on div at bounding box center [784, 274] width 1568 height 548
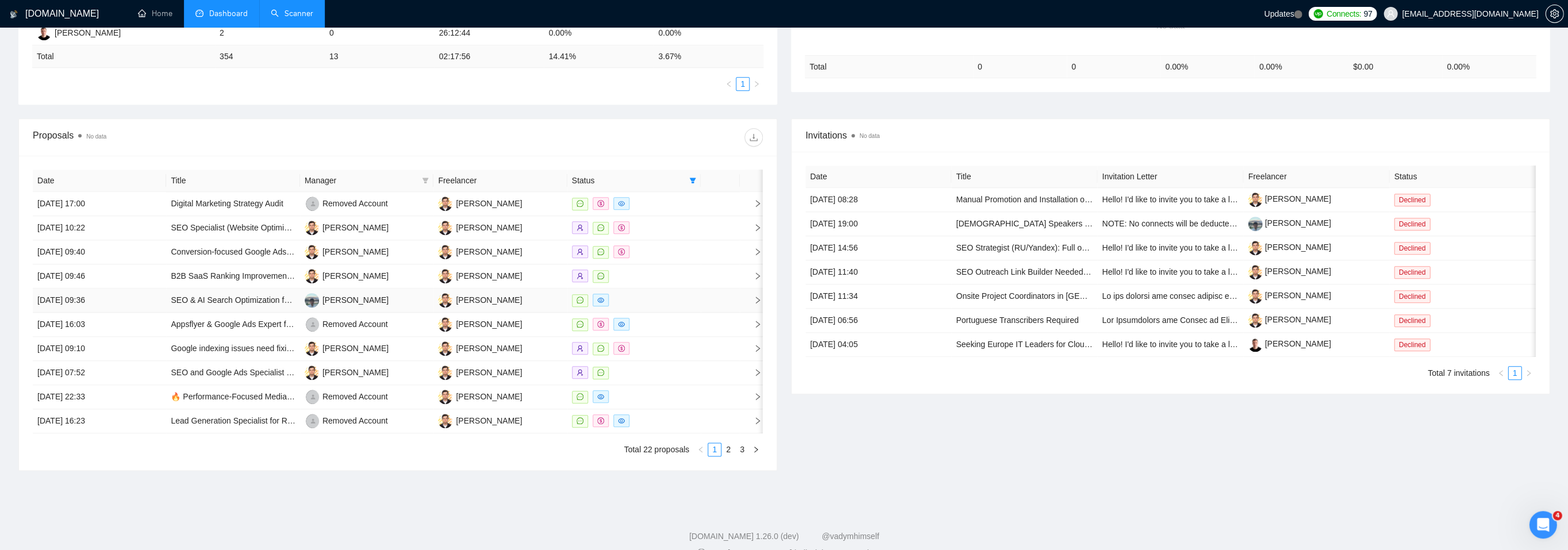
click at [758, 297] on icon "right" at bounding box center [758, 300] width 8 height 8
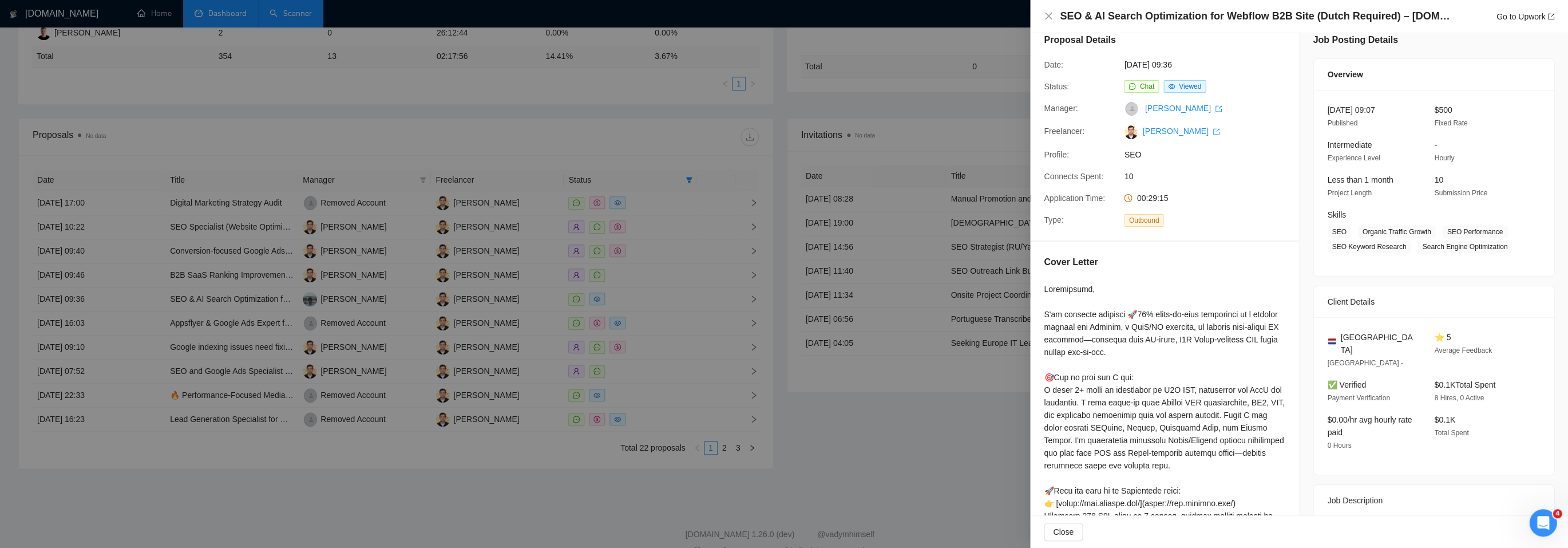
scroll to position [7, 0]
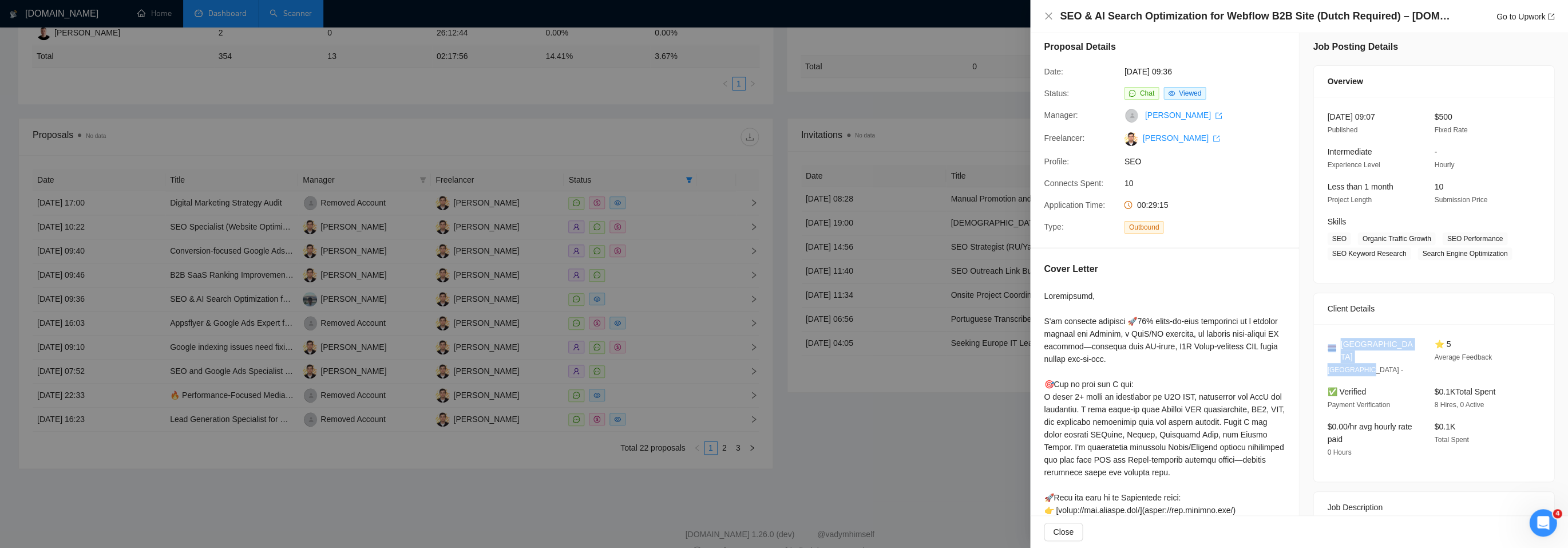
drag, startPoint x: 1378, startPoint y: 349, endPoint x: 1327, endPoint y: 328, distance: 55.2
click at [1327, 328] on div "Netherlands [GEOGRAPHIC_DATA] - ⭐ 5 Average Feedback ✅ Verified Payment Verific…" at bounding box center [1433, 403] width 240 height 158
click at [1358, 329] on div "Netherlands [GEOGRAPHIC_DATA] - ⭐ 5 Average Feedback ✅ Verified Payment Verific…" at bounding box center [1433, 403] width 240 height 158
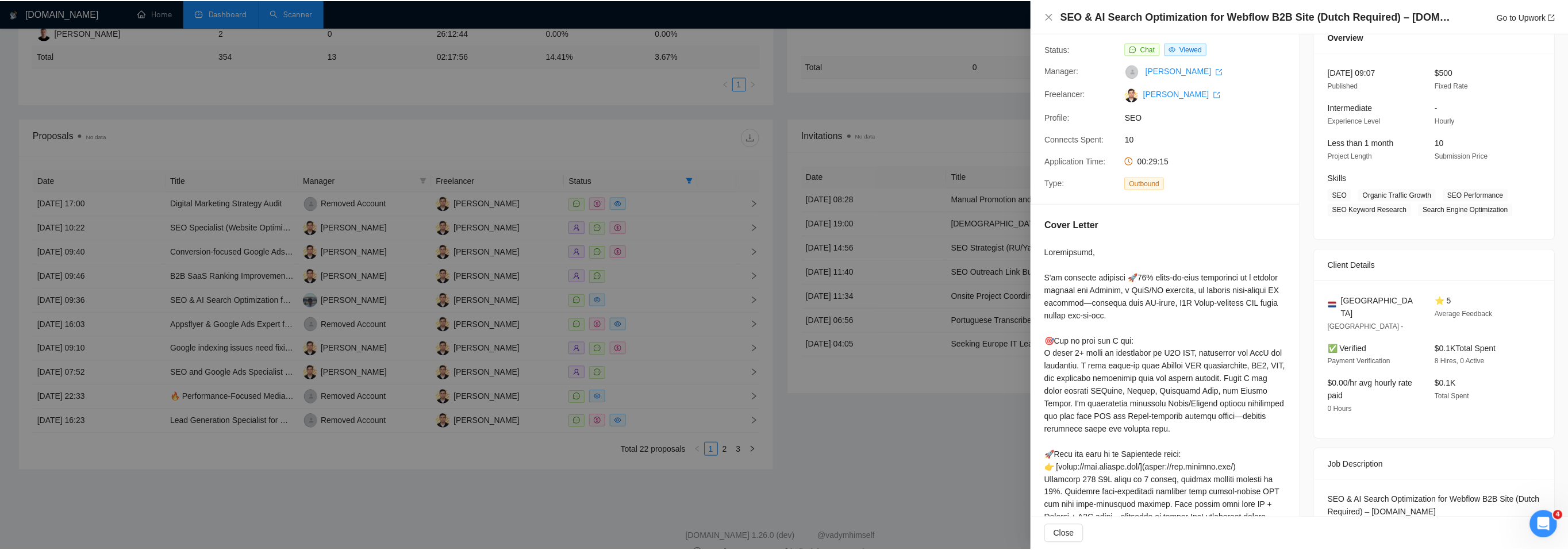
scroll to position [0, 0]
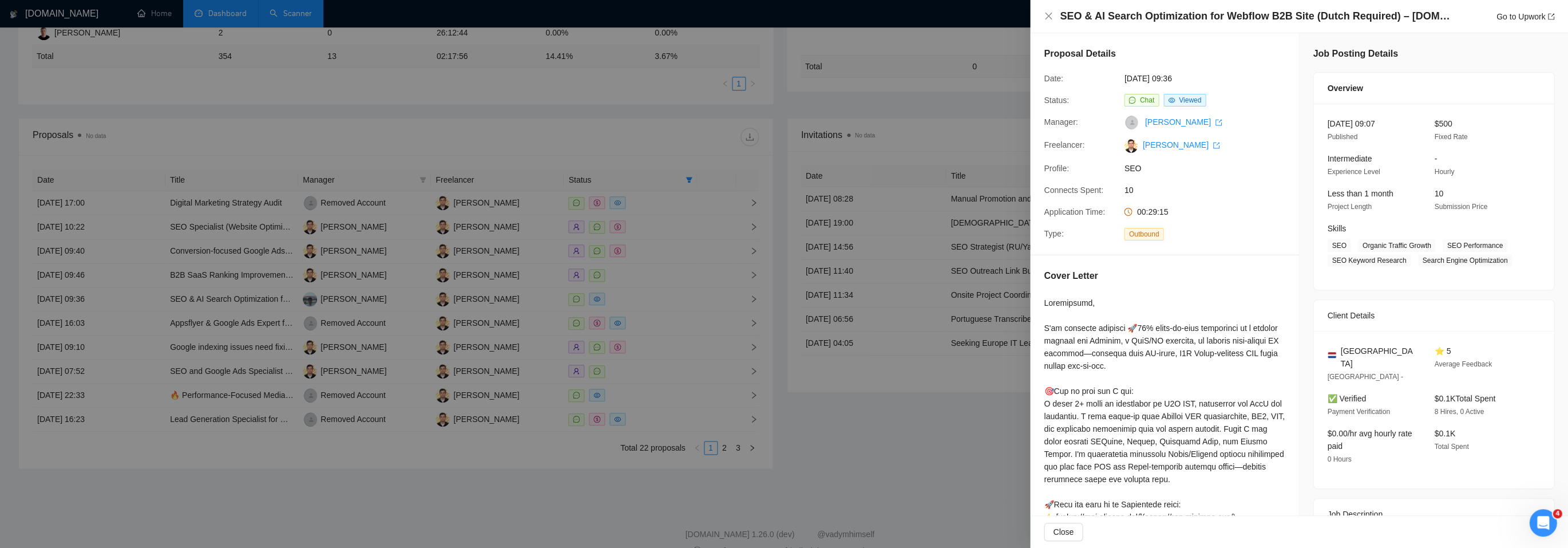
click at [849, 224] on div at bounding box center [784, 274] width 1568 height 548
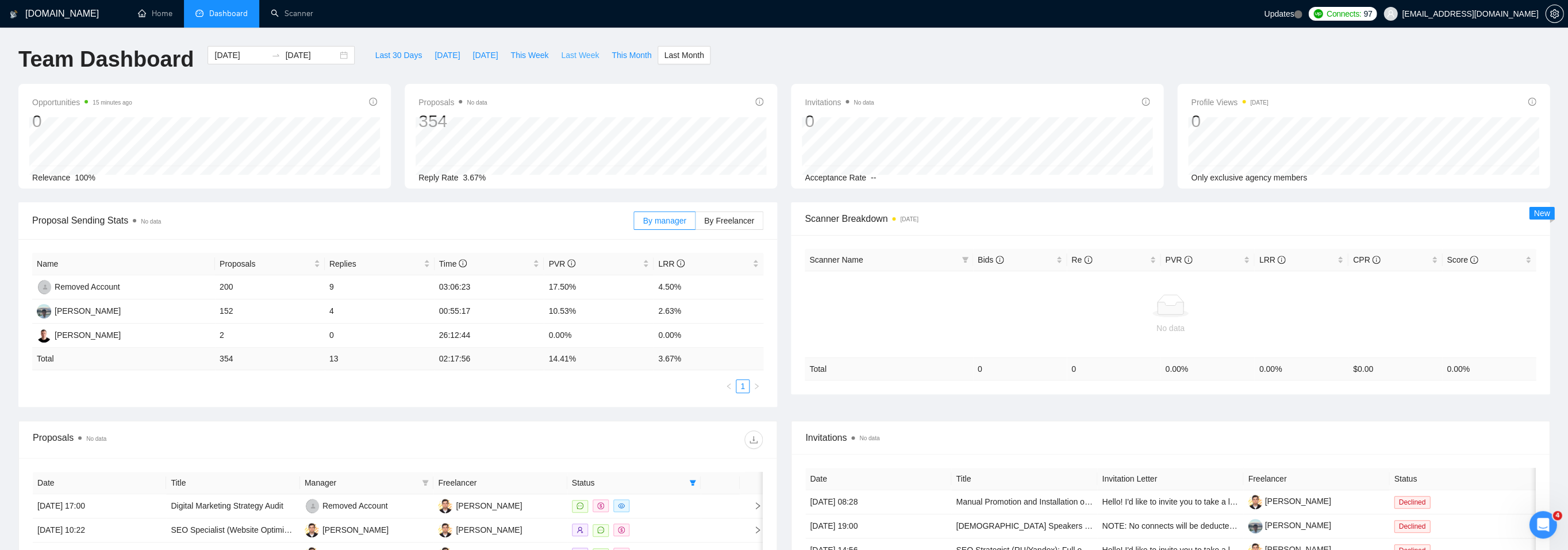
click at [577, 54] on span "Last Week" at bounding box center [580, 55] width 38 height 13
type input "[DATE]"
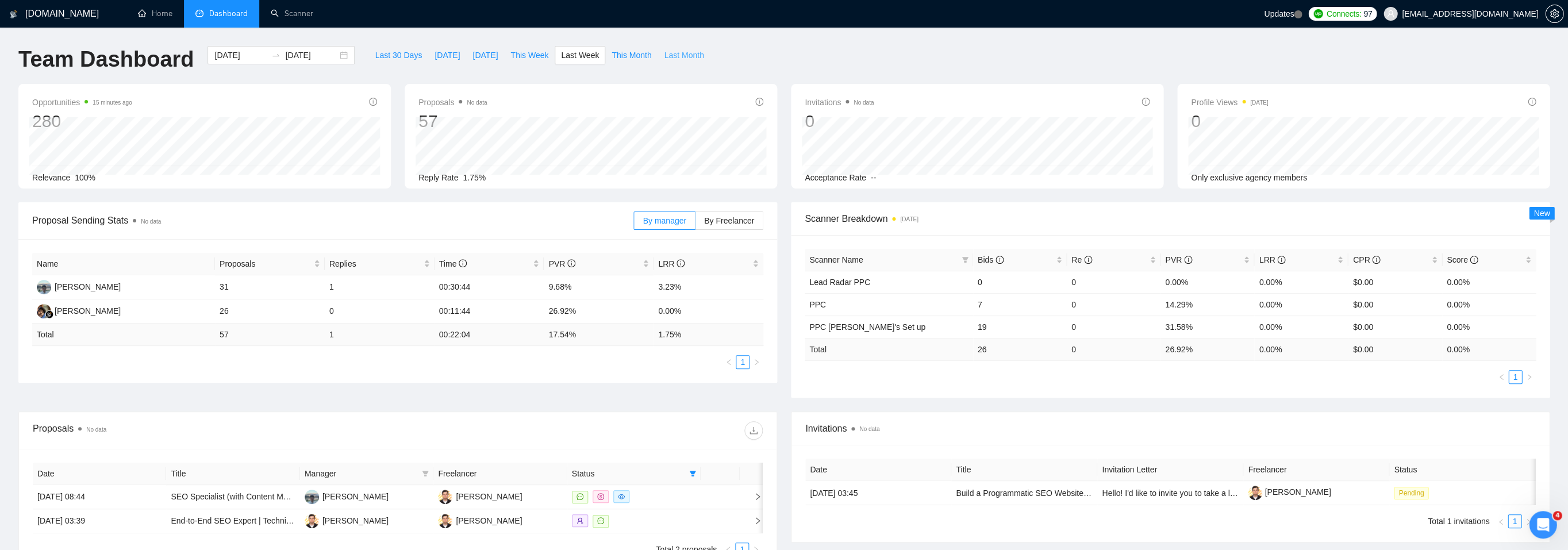
click at [692, 58] on span "Last Month" at bounding box center [683, 55] width 40 height 13
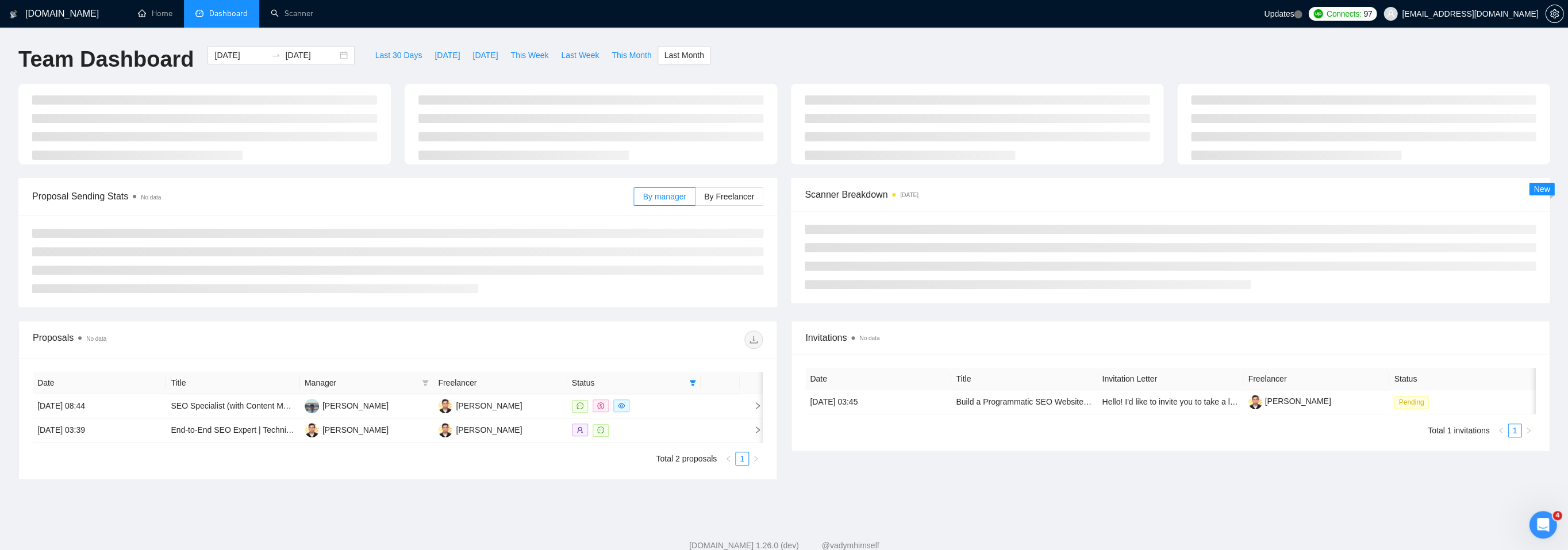
type input "[DATE]"
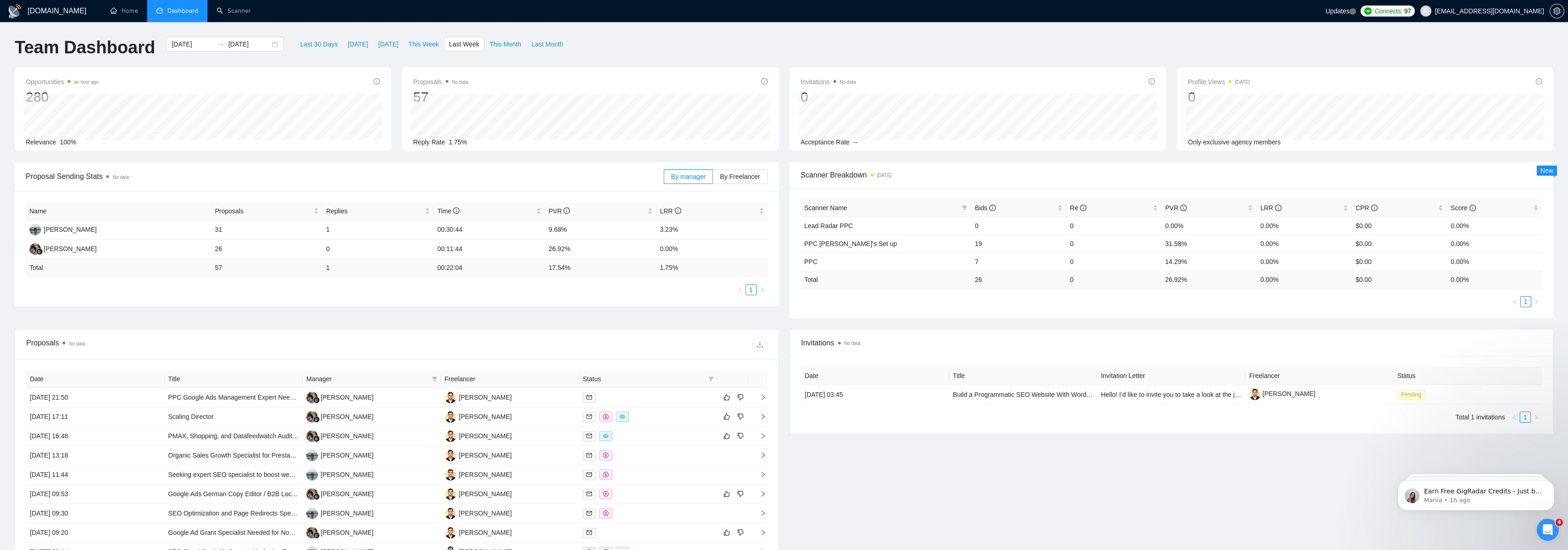
click at [358, 302] on div "Name Proposals Replies Time PVR LRR [PERSON_NAME] 31 1 00:30:44 9.68% 3.23% [PE…" at bounding box center [397, 249] width 764 height 115
drag, startPoint x: 548, startPoint y: 246, endPoint x: 579, endPoint y: 247, distance: 31.0
click at [579, 247] on td "26.92%" at bounding box center [601, 249] width 111 height 20
click at [576, 289] on ul "1" at bounding box center [397, 289] width 742 height 11
click at [1552, 483] on icon "Dismiss notification" at bounding box center [1552, 483] width 5 height 5
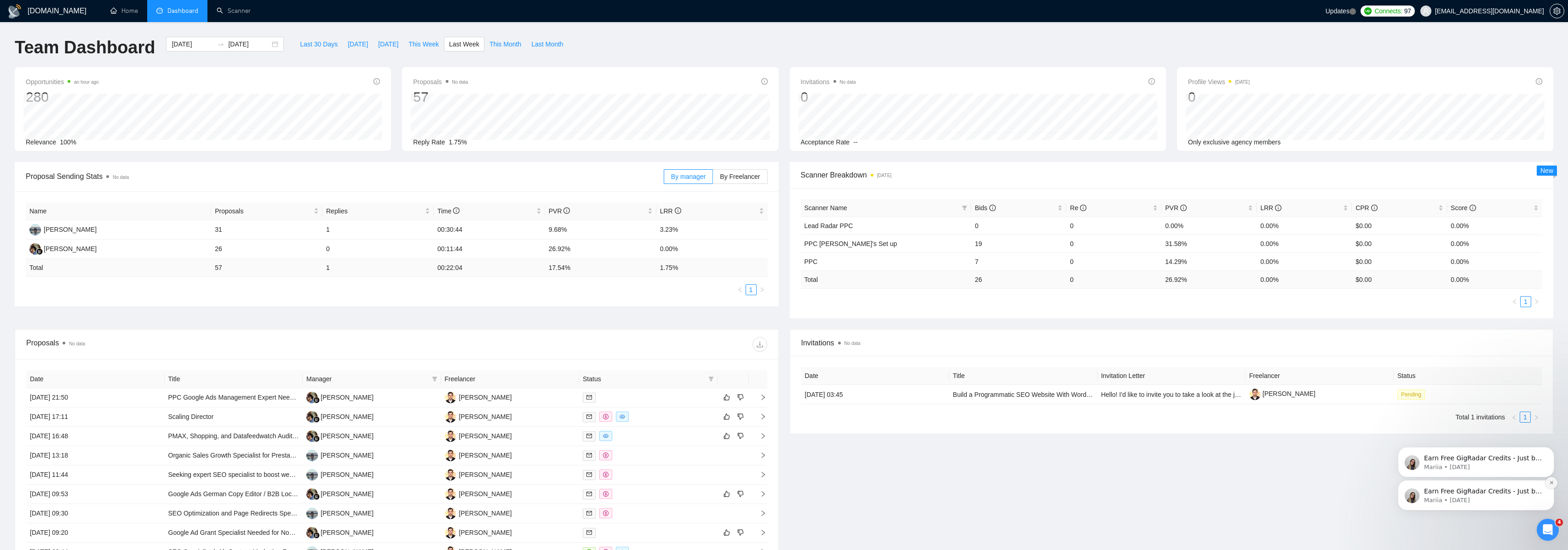
click at [1551, 483] on icon "Dismiss notification" at bounding box center [1552, 483] width 5 height 5
click at [1550, 480] on button "Dismiss notification" at bounding box center [1551, 483] width 12 height 12
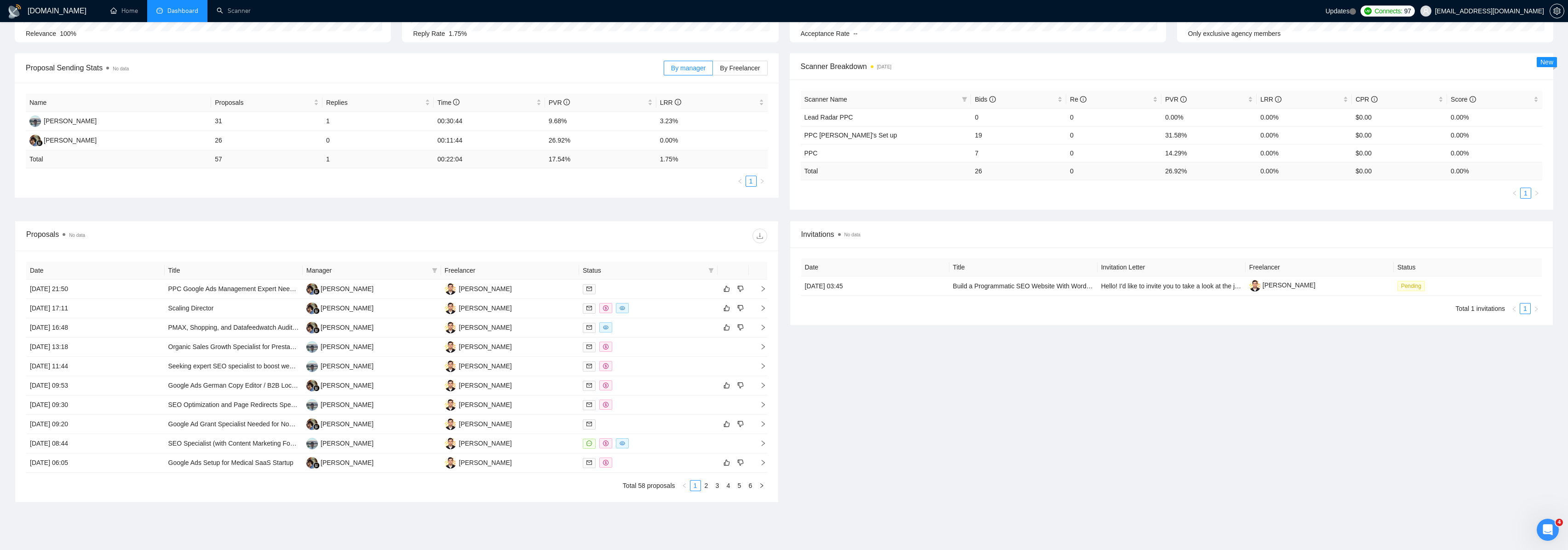
scroll to position [118, 0]
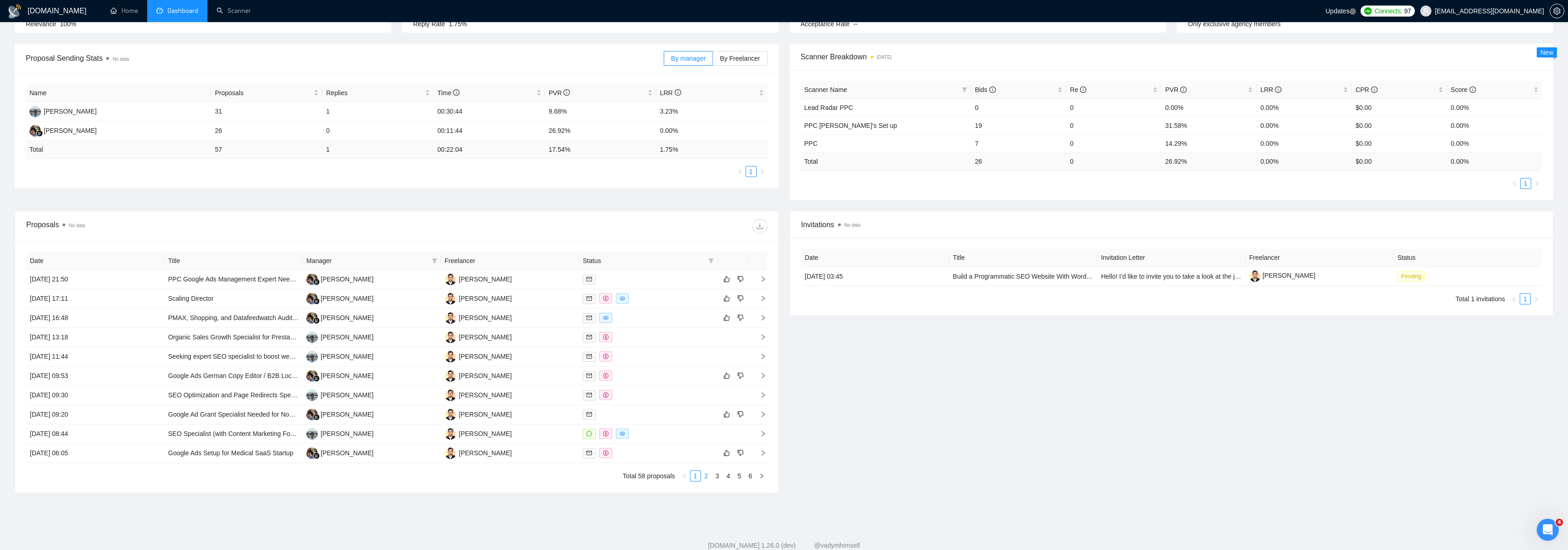
click at [710, 474] on link "2" at bounding box center [707, 476] width 10 height 10
click at [721, 478] on link "3" at bounding box center [717, 476] width 10 height 10
click at [729, 477] on link "4" at bounding box center [728, 476] width 10 height 10
click at [736, 476] on link "5" at bounding box center [739, 476] width 10 height 10
click at [747, 477] on link "6" at bounding box center [750, 476] width 10 height 10
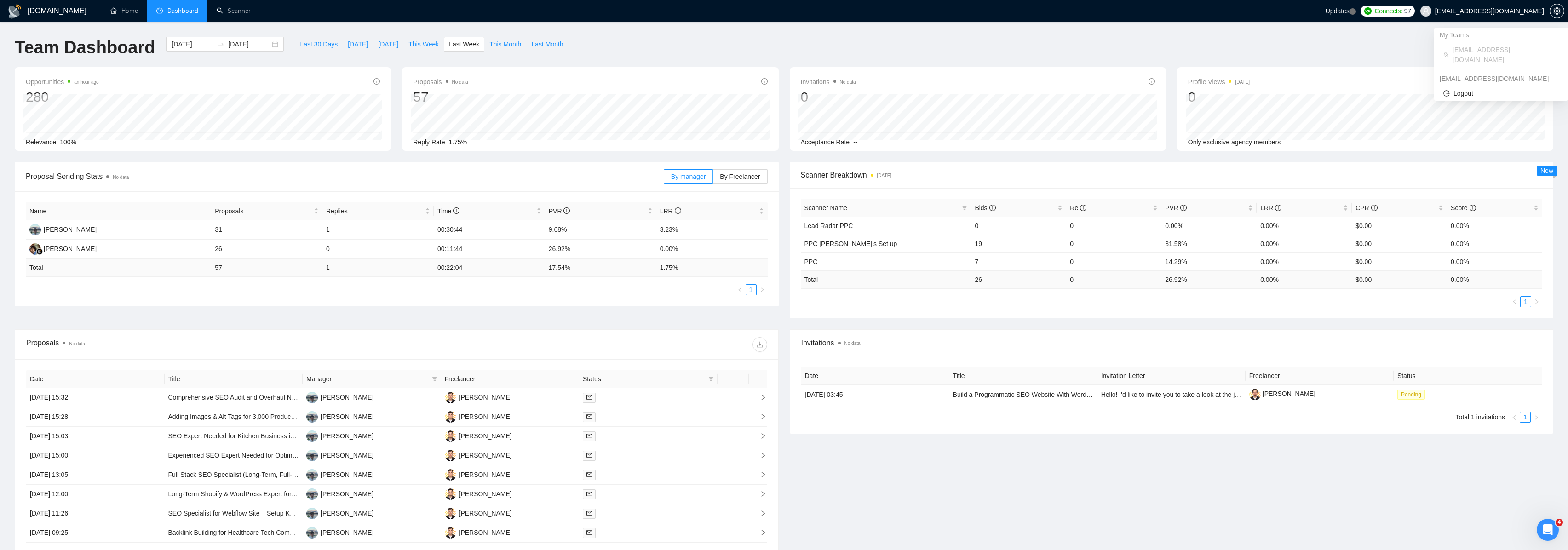
click at [1533, 11] on span "[EMAIL_ADDRESS][DOMAIN_NAME]" at bounding box center [1489, 11] width 109 height 0
click at [1554, 9] on icon "setting" at bounding box center [1556, 10] width 7 height 7
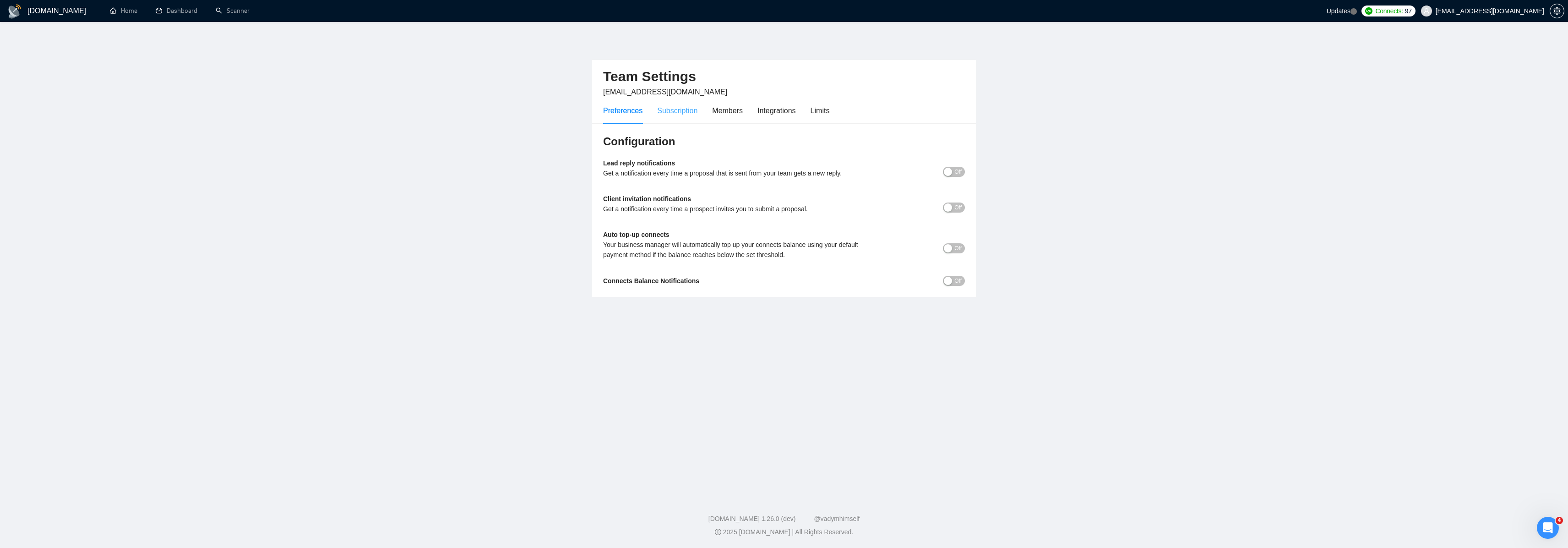
click at [693, 118] on div "Subscription" at bounding box center [678, 111] width 41 height 27
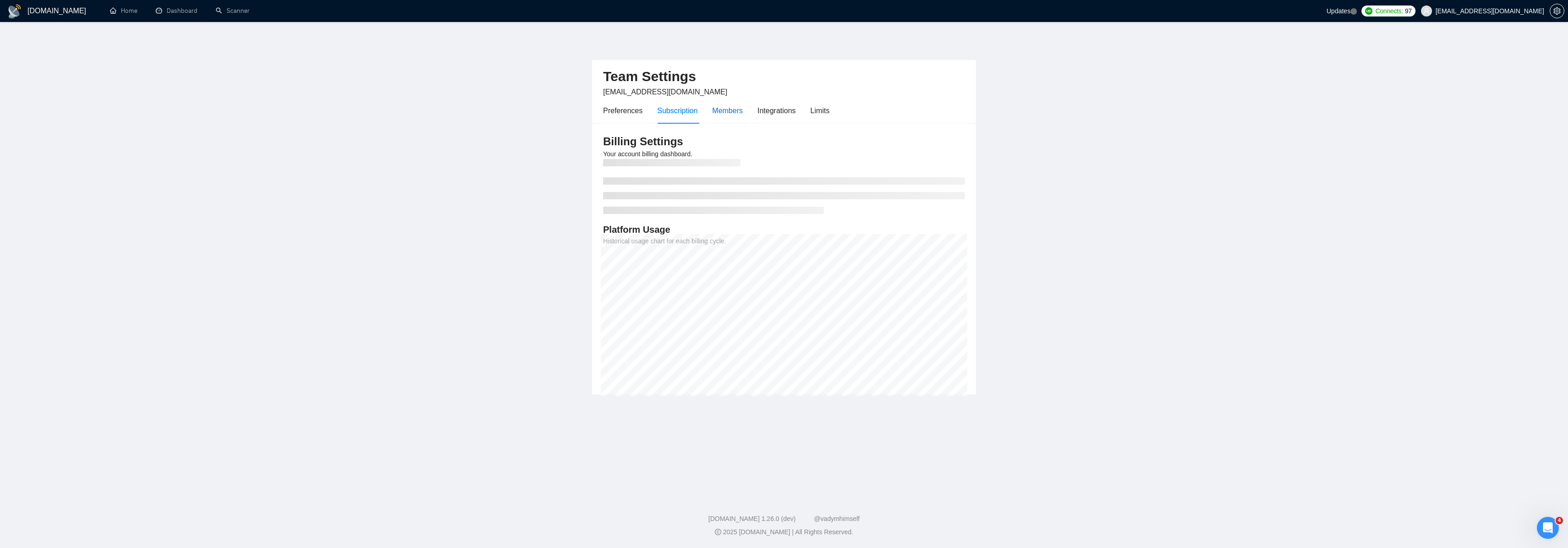
click at [724, 110] on div "Members" at bounding box center [727, 111] width 30 height 12
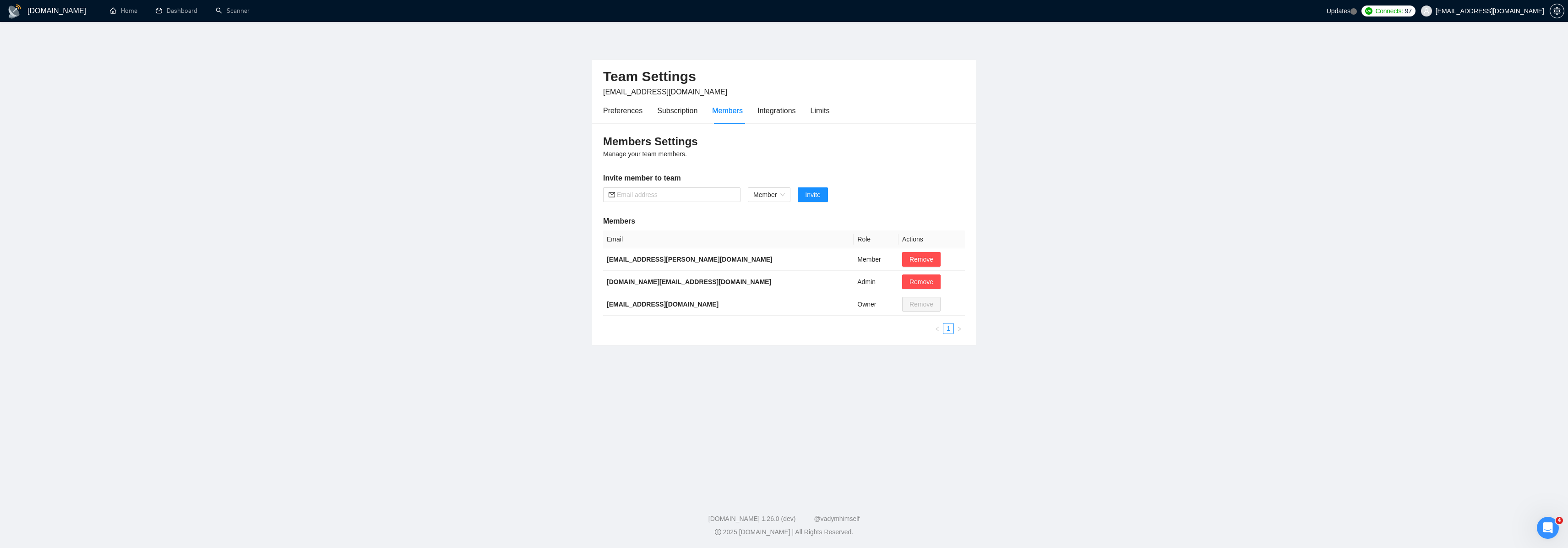
click at [56, 18] on h1 "[DOMAIN_NAME]" at bounding box center [56, 11] width 58 height 22
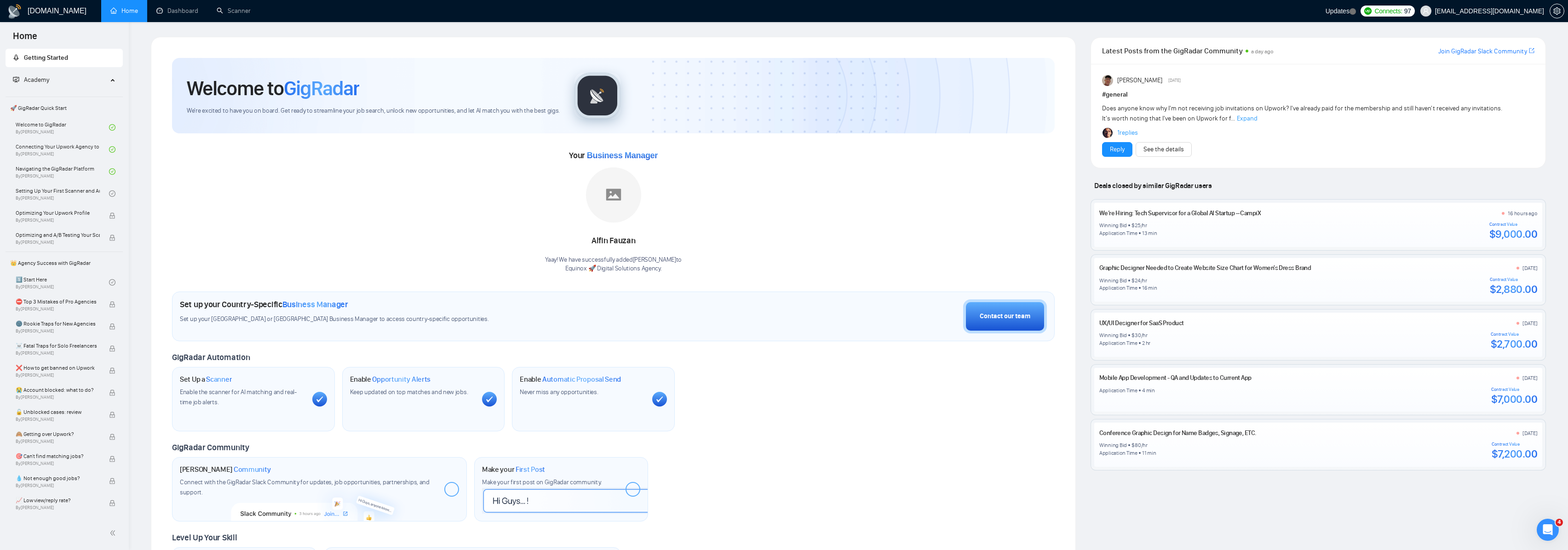
click at [23, 19] on div "[DOMAIN_NAME]" at bounding box center [46, 11] width 79 height 22
click at [1553, 534] on div "Open Intercom Messenger" at bounding box center [1548, 530] width 31 height 31
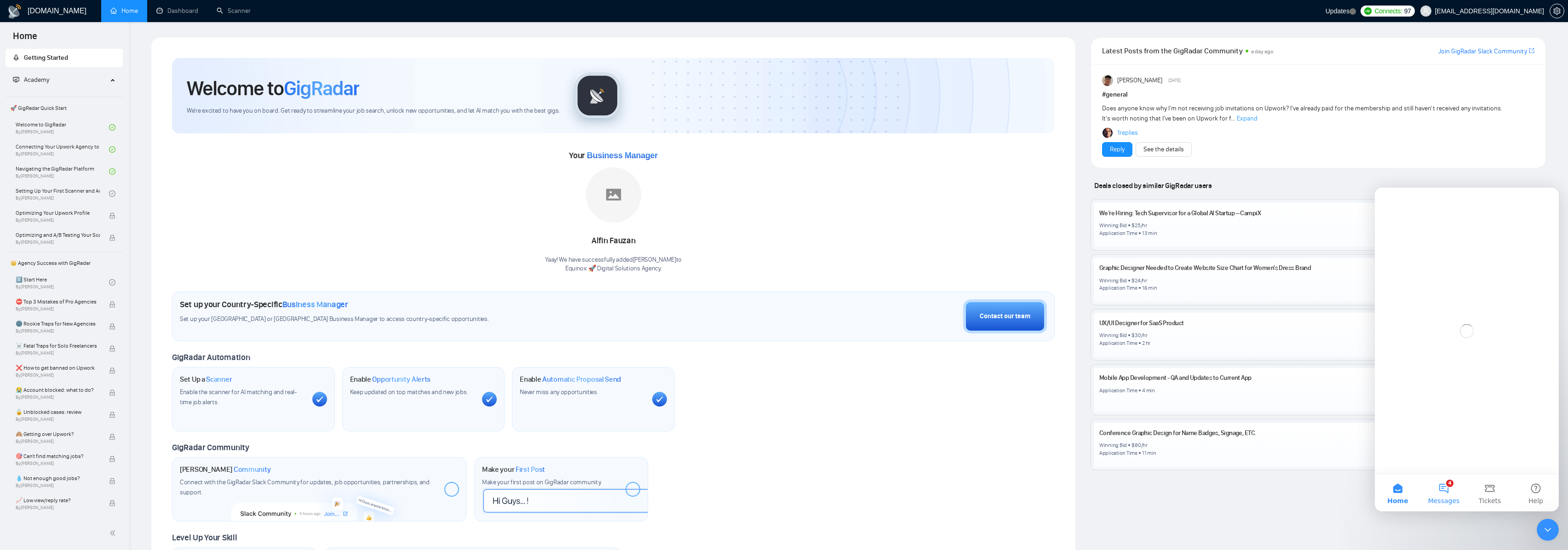
click at [1455, 486] on button "4 Messages" at bounding box center [1444, 493] width 46 height 37
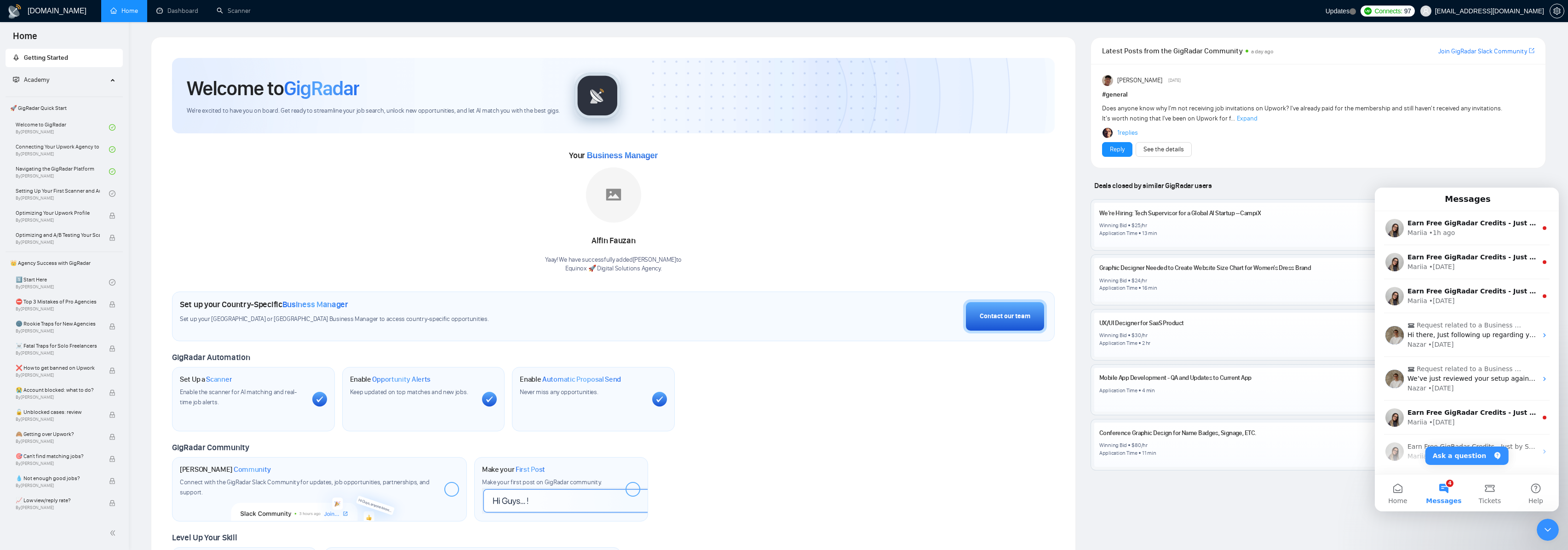
click at [1304, 516] on div "Latest Posts from the GigRadar Community a day ago Join GigRadar Slack Communit…" at bounding box center [1318, 336] width 470 height 599
click at [1011, 372] on div "GigRadar Automation Set Up a Scanner Enable the scanner for AI matching and rea…" at bounding box center [613, 391] width 883 height 79
